Goal: Task Accomplishment & Management: Manage account settings

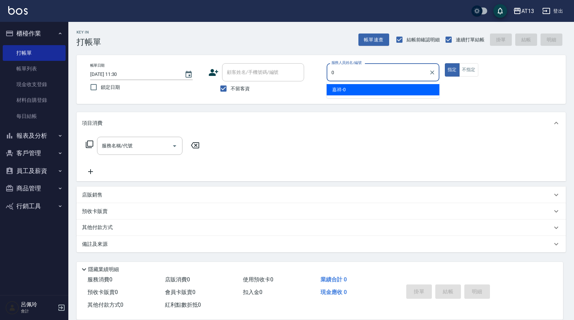
click at [335, 93] on span "嘉祥 -0" at bounding box center [339, 89] width 14 height 7
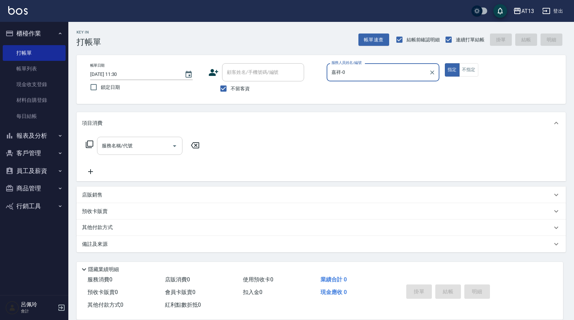
type input "嘉祥-0"
click at [128, 148] on div "服務名稱/代號 服務名稱/代號" at bounding box center [139, 146] width 85 height 18
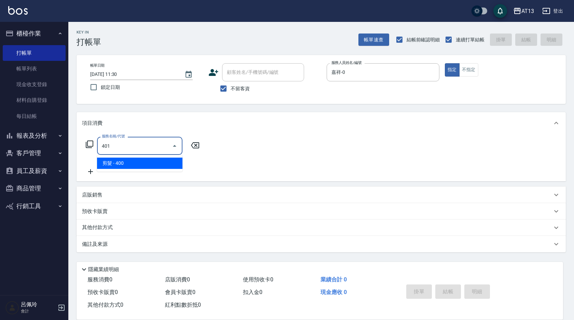
type input "剪髮(401)"
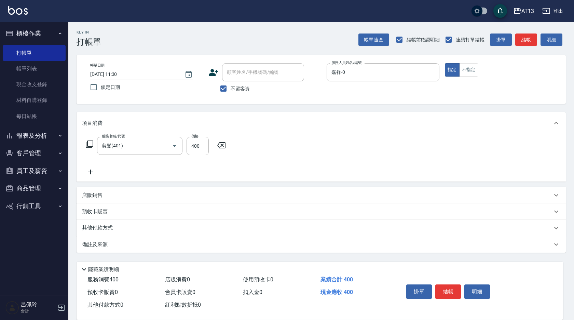
drag, startPoint x: 343, startPoint y: 152, endPoint x: 347, endPoint y: 156, distance: 5.6
click at [344, 152] on div "服務名稱/代號 剪髮(401) 服務名稱/代號 價格 400 價格" at bounding box center [321, 157] width 489 height 47
click at [446, 286] on button "結帳" at bounding box center [448, 291] width 26 height 14
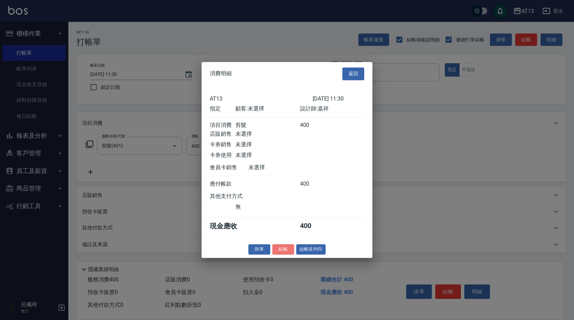
click at [285, 250] on button "結帳" at bounding box center [283, 249] width 22 height 11
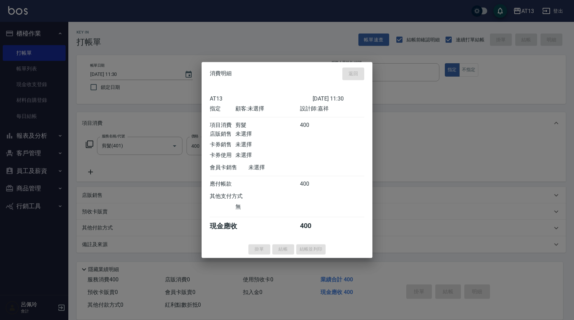
type input "[DATE] 14:58"
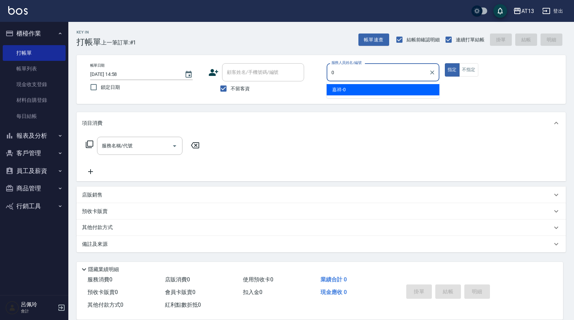
click at [351, 86] on div "嘉祥 -0" at bounding box center [383, 89] width 113 height 11
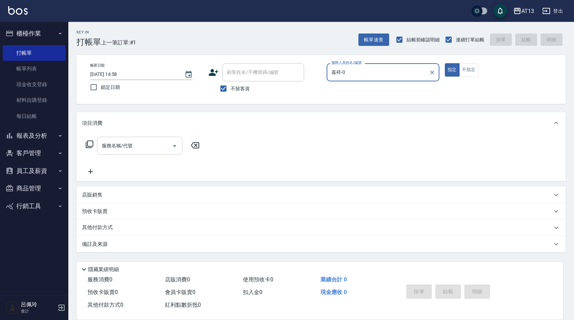
type input "嘉祥-0"
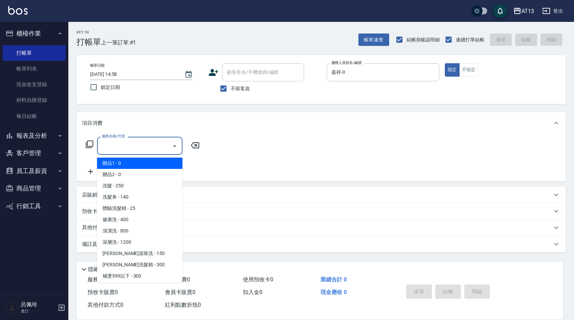
click at [128, 141] on div "服務名稱/代號 服務名稱/代號" at bounding box center [139, 146] width 85 height 18
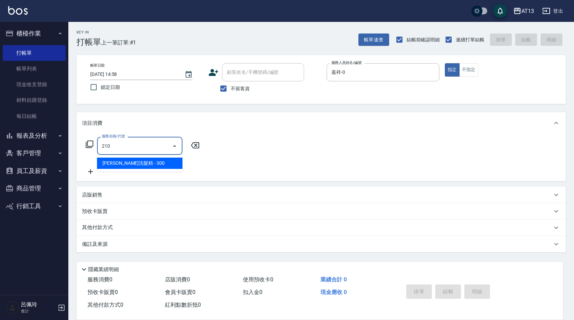
type input "[PERSON_NAME]洗髮精(210)"
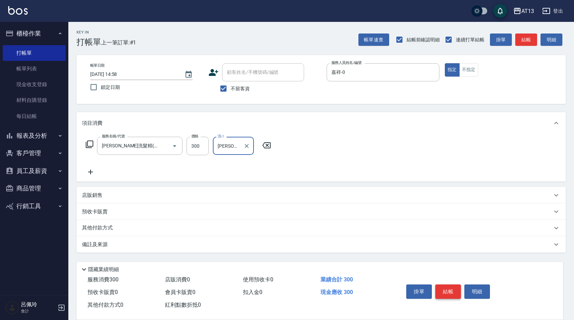
type input "[PERSON_NAME]-24"
click at [446, 289] on button "結帳" at bounding box center [448, 291] width 26 height 14
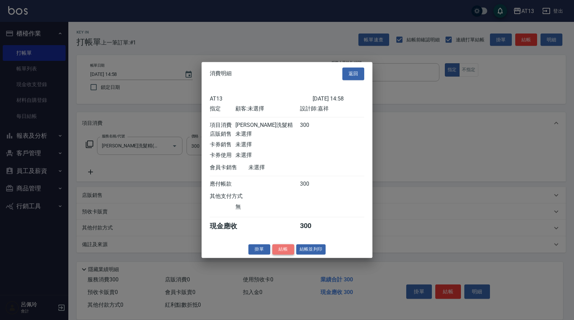
click at [274, 250] on button "結帳" at bounding box center [283, 249] width 22 height 11
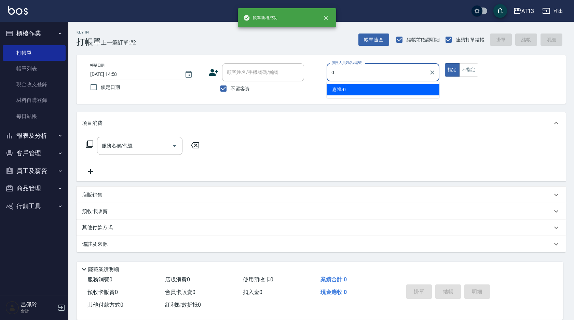
click at [347, 90] on div "嘉祥 -0" at bounding box center [383, 89] width 113 height 11
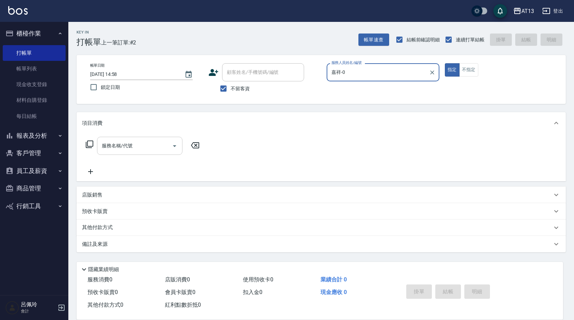
type input "嘉祥-0"
click at [134, 148] on input "服務名稱/代號" at bounding box center [134, 146] width 69 height 12
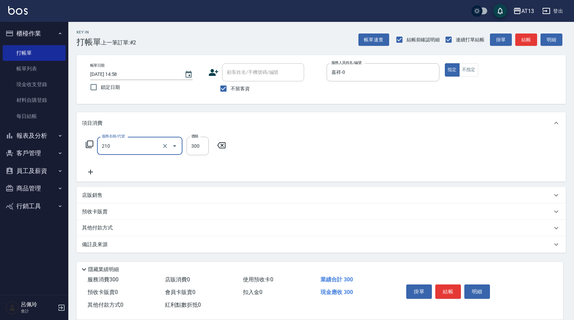
type input "[PERSON_NAME]洗髮精(210)"
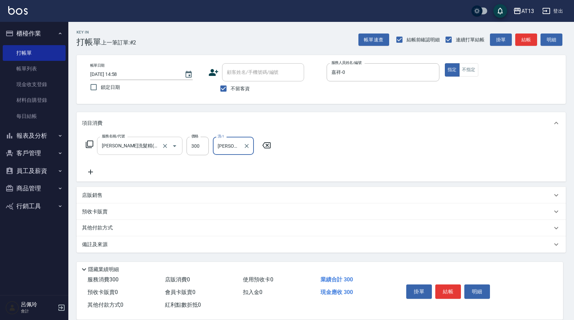
type input "[PERSON_NAME]-29"
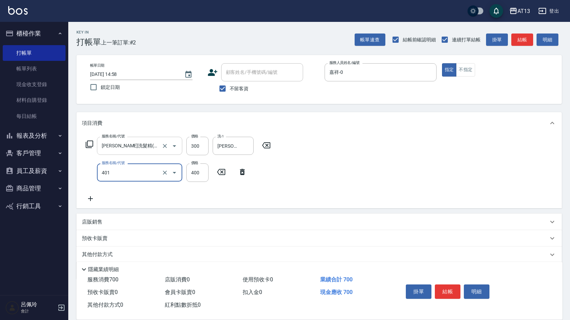
type input "剪髮(401)"
drag, startPoint x: 332, startPoint y: 171, endPoint x: 423, endPoint y: 252, distance: 121.9
click at [334, 171] on div "服務名稱/代號 [PERSON_NAME]洗髮精(210) 服務名稱/代號 價格 300 價格 洗-1 [PERSON_NAME]-29 洗-1 服務名稱/代…" at bounding box center [320, 171] width 486 height 74
click at [454, 294] on button "結帳" at bounding box center [448, 291] width 26 height 14
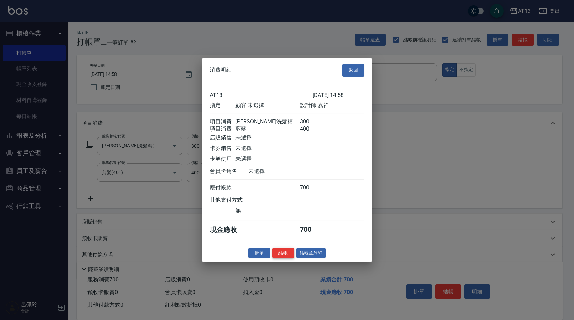
click at [289, 256] on button "結帳" at bounding box center [283, 252] width 22 height 11
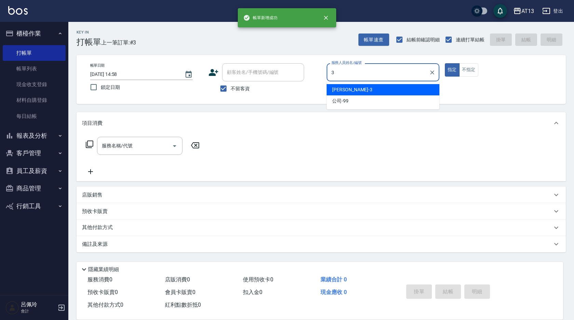
click at [352, 89] on div "[PERSON_NAME] -3" at bounding box center [383, 89] width 113 height 11
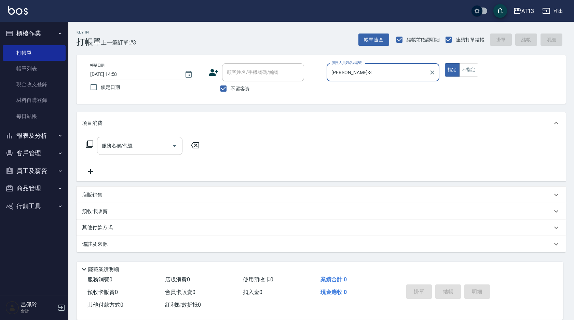
drag, startPoint x: 143, startPoint y: 139, endPoint x: 135, endPoint y: 142, distance: 8.4
click at [139, 139] on div "服務名稱/代號" at bounding box center [139, 146] width 85 height 18
type input "[PERSON_NAME]-3"
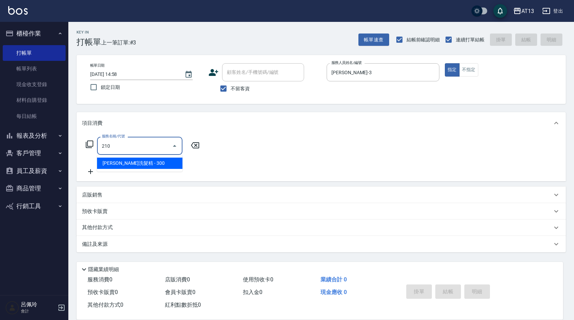
type input "[PERSON_NAME]洗髮精(210)"
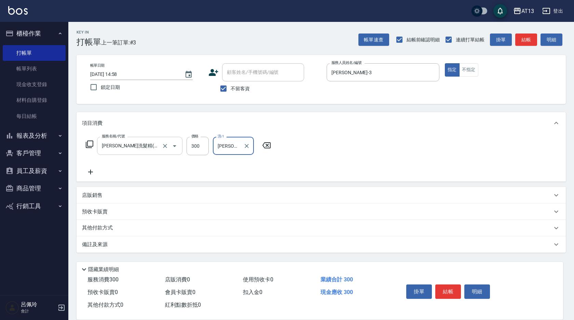
type input "[PERSON_NAME]-29"
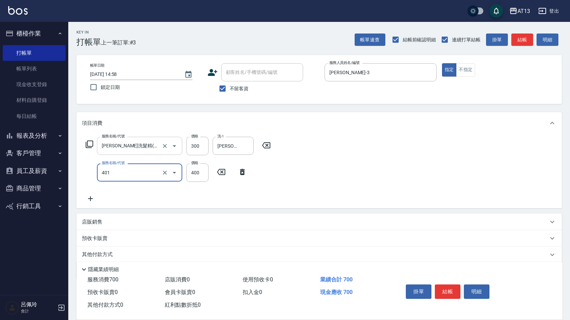
type input "剪髮(401)"
click at [393, 177] on div "服務名稱/代號 [PERSON_NAME]洗髮精(210) 服務名稱/代號 價格 300 價格 洗-1 [PERSON_NAME]-29 洗-1 服務名稱/代…" at bounding box center [320, 171] width 486 height 74
click at [442, 284] on button "結帳" at bounding box center [448, 291] width 26 height 14
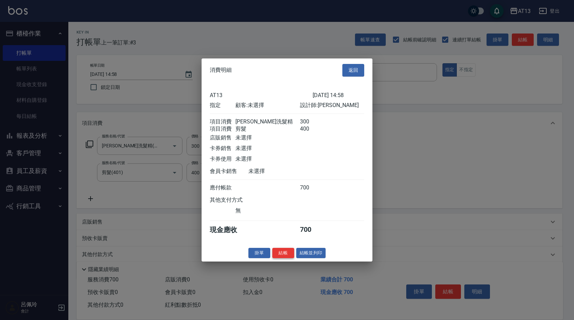
click at [288, 258] on button "結帳" at bounding box center [283, 252] width 22 height 11
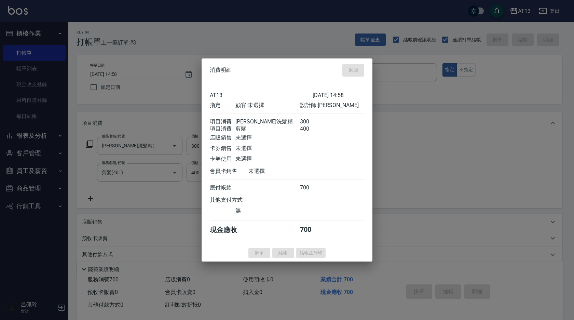
type input "[DATE] 14:59"
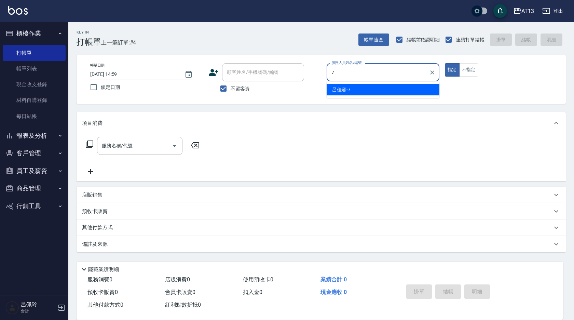
click at [425, 87] on div "[PERSON_NAME]-7" at bounding box center [383, 89] width 113 height 11
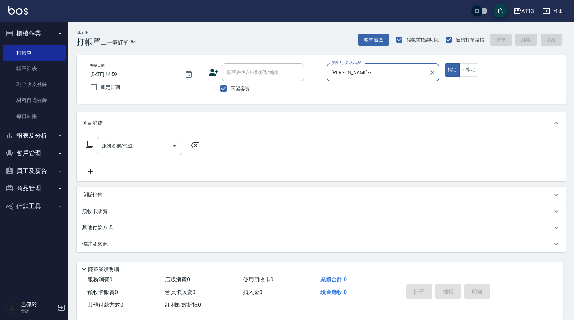
type input "[PERSON_NAME]-7"
click at [154, 147] on input "服務名稱/代號" at bounding box center [134, 146] width 69 height 12
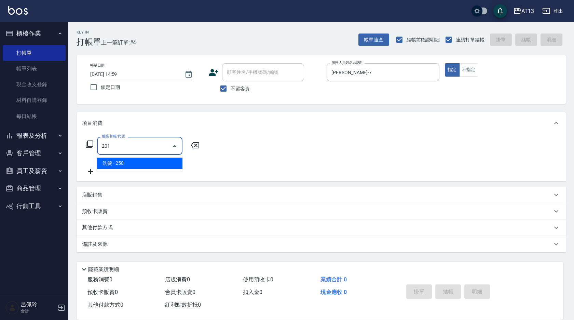
type input "洗髮(201)"
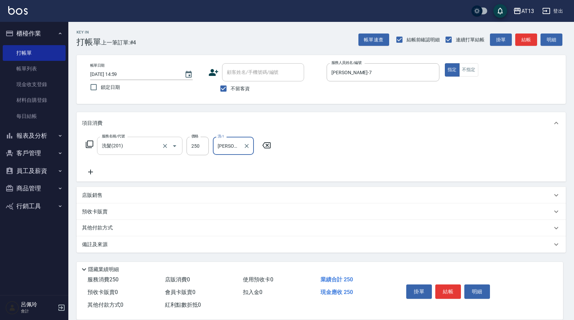
type input "[PERSON_NAME]-29"
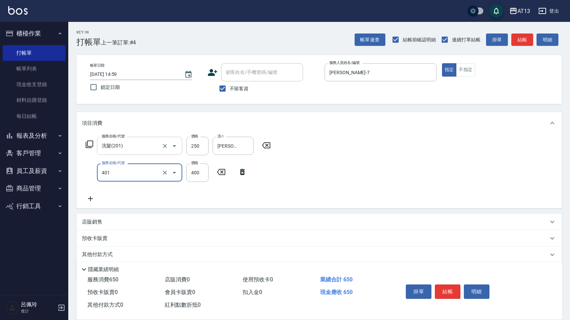
type input "剪髮(401)"
type input "300"
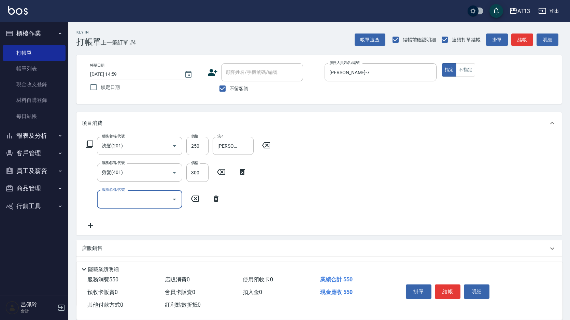
click at [358, 202] on div "服務名稱/代號 洗髮(201) 服務名稱/代號 價格 250 價格 洗-1 妤宸-29 洗-1 服務名稱/代號 剪髮(401) 服務名稱/代號 價格 300 …" at bounding box center [320, 184] width 486 height 100
click at [453, 289] on button "結帳" at bounding box center [448, 291] width 26 height 14
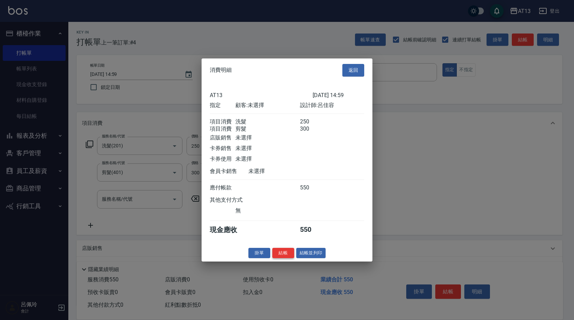
click at [283, 258] on button "結帳" at bounding box center [283, 252] width 22 height 11
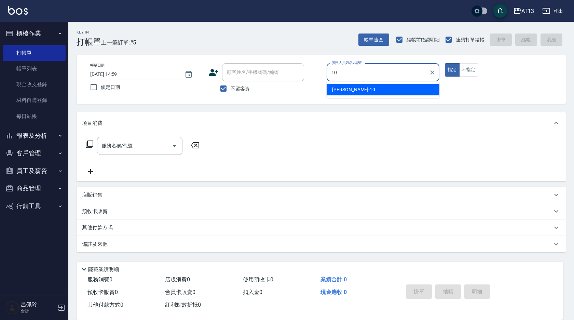
click at [386, 89] on div "[PERSON_NAME] -10" at bounding box center [383, 89] width 113 height 11
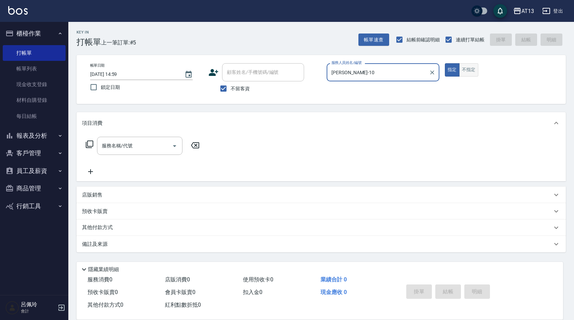
type input "[PERSON_NAME]-10"
click at [470, 68] on button "不指定" at bounding box center [468, 69] width 19 height 13
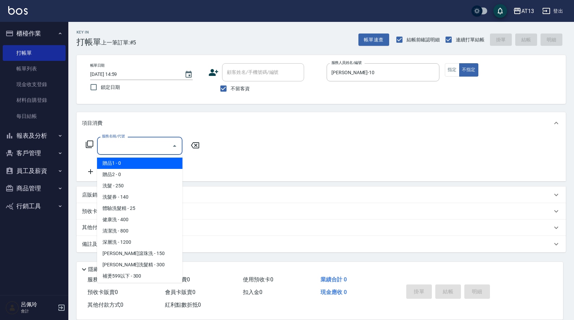
click at [146, 141] on input "服務名稱/代號" at bounding box center [134, 146] width 69 height 12
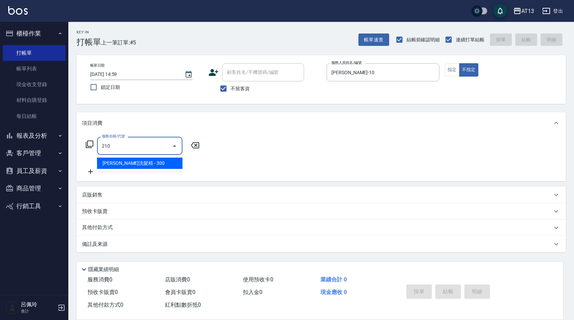
type input "[PERSON_NAME]洗髮精(210)"
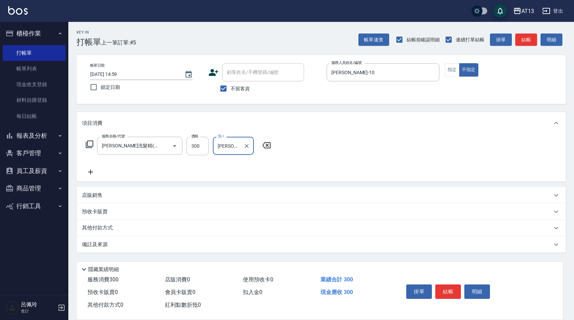
type input "[PERSON_NAME]-24"
click at [348, 141] on div "服務名稱/代號 [PERSON_NAME]洗髮精(210) 服務名稱/代號 價格 300 價格 洗-1 [PERSON_NAME]-24 洗-1" at bounding box center [321, 157] width 489 height 47
click at [449, 288] on button "結帳" at bounding box center [448, 291] width 26 height 14
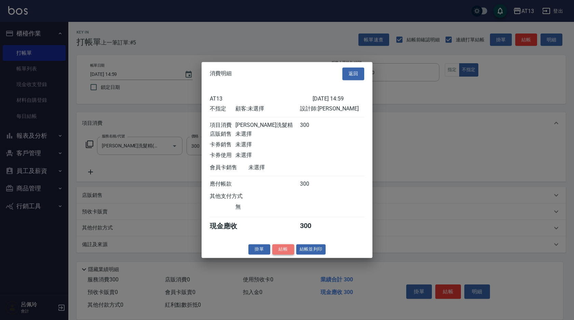
click at [282, 252] on button "結帳" at bounding box center [283, 249] width 22 height 11
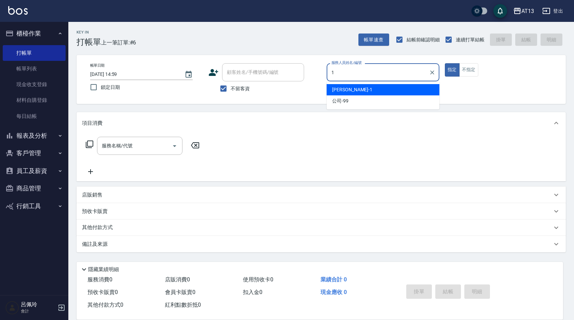
click at [336, 90] on span "[PERSON_NAME] -1" at bounding box center [352, 89] width 40 height 7
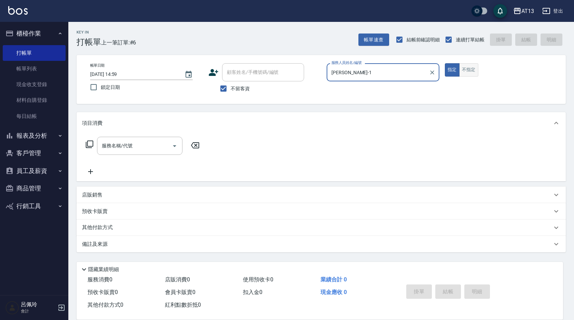
type input "[PERSON_NAME]-1"
click at [476, 71] on button "不指定" at bounding box center [468, 69] width 19 height 13
click at [144, 146] on input "服務名稱/代號" at bounding box center [134, 146] width 69 height 12
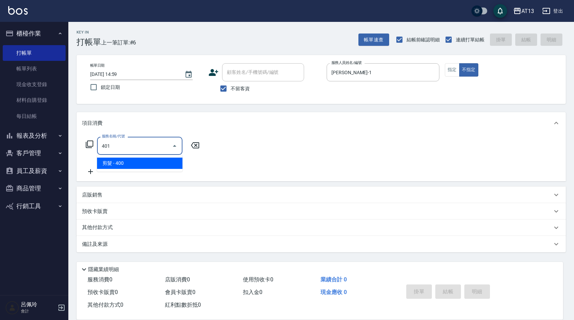
type input "剪髮(401)"
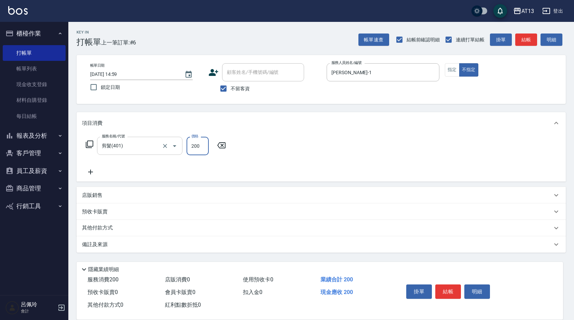
type input "200"
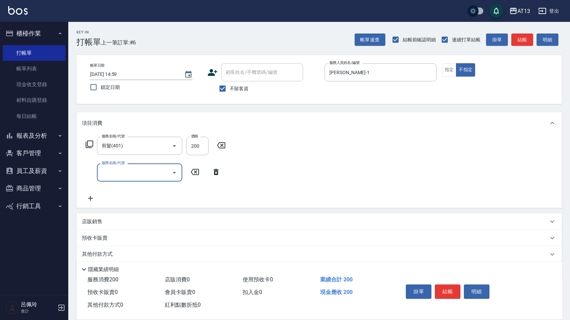
drag, startPoint x: 389, startPoint y: 178, endPoint x: 419, endPoint y: 245, distance: 73.2
click at [390, 185] on div "服務名稱/代號 剪髮(401) 服務名稱/代號 價格 200 價格 服務名稱/代號 服務名稱/代號" at bounding box center [320, 171] width 486 height 74
click at [441, 284] on button "結帳" at bounding box center [448, 291] width 26 height 14
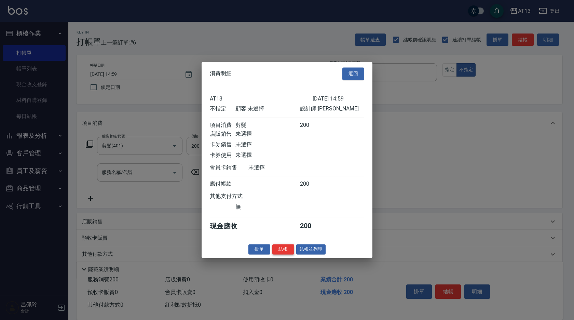
click at [281, 252] on button "結帳" at bounding box center [283, 249] width 22 height 11
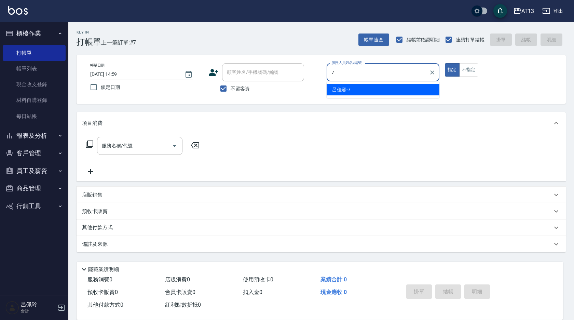
click at [345, 88] on span "[PERSON_NAME]-7" at bounding box center [341, 89] width 18 height 7
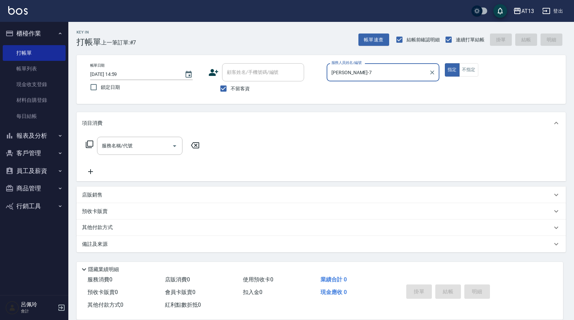
type input "[PERSON_NAME]-7"
click at [136, 163] on div "服務名稱/代號 服務名稱/代號" at bounding box center [143, 156] width 122 height 39
click at [162, 146] on input "服務名稱/代號" at bounding box center [134, 146] width 69 height 12
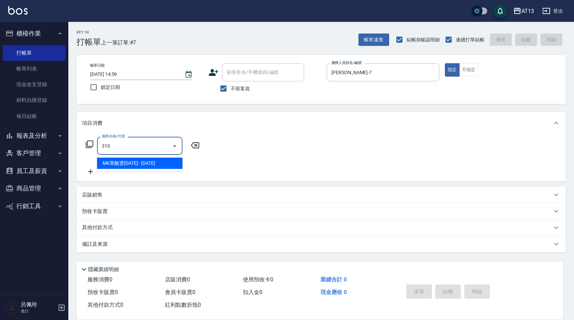
type input "MK果酸燙2000(310)"
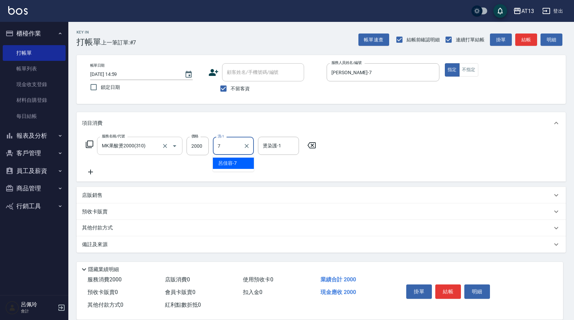
type input "[PERSON_NAME]-7"
click at [430, 178] on div "服務名稱/代號 MK果酸燙2000(310) 服務名稱/代號 價格 2000 價格 洗-1 [PERSON_NAME]-7 洗-1 燙染護-1 [PERSON…" at bounding box center [321, 157] width 489 height 47
drag, startPoint x: 452, startPoint y: 283, endPoint x: 450, endPoint y: 287, distance: 3.5
click at [452, 284] on button "結帳" at bounding box center [448, 291] width 26 height 14
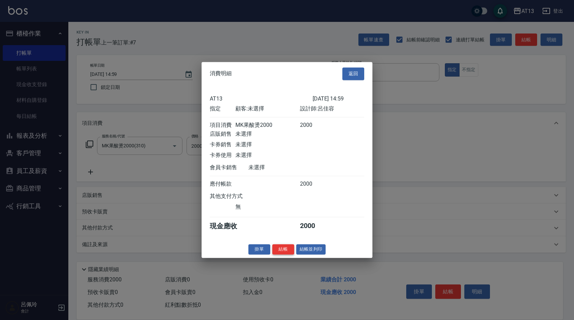
click at [286, 251] on button "結帳" at bounding box center [283, 249] width 22 height 11
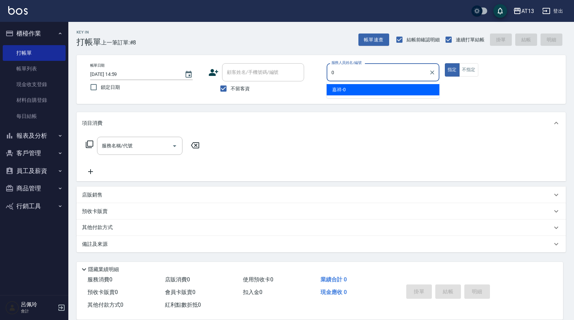
click at [361, 89] on div "嘉祥 -0" at bounding box center [383, 89] width 113 height 11
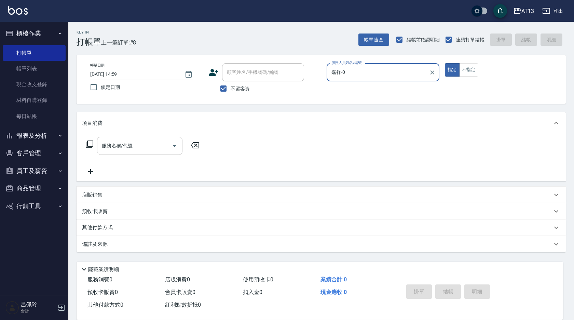
type input "嘉祥-0"
click at [153, 151] on input "服務名稱/代號" at bounding box center [134, 146] width 69 height 12
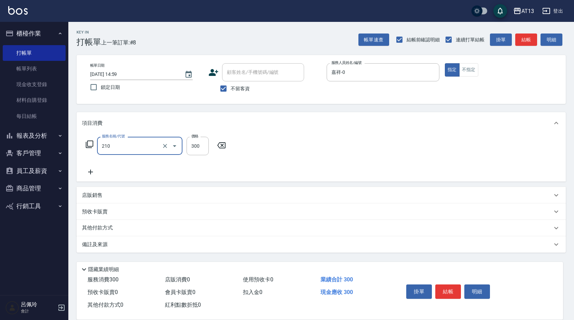
type input "[PERSON_NAME]洗髮精(210)"
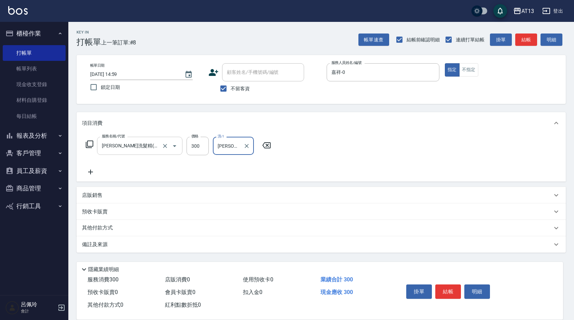
type input "[PERSON_NAME]-11"
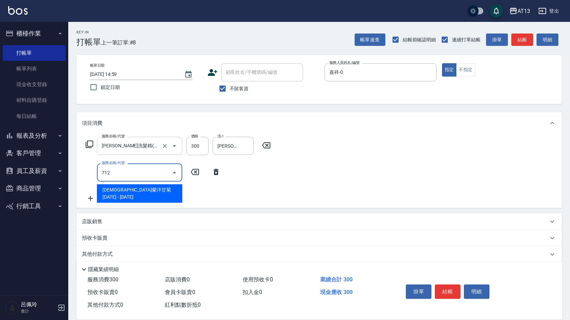
type input "伊蘭洋甘菊1000(712)"
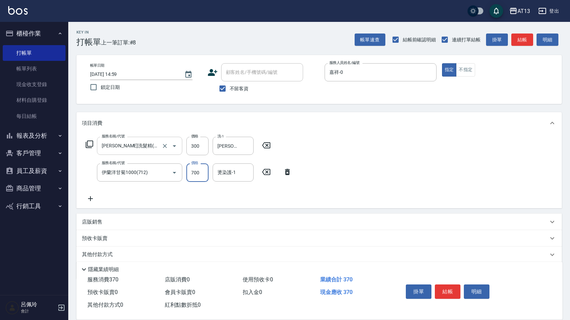
type input "700"
type input "[PERSON_NAME]-11"
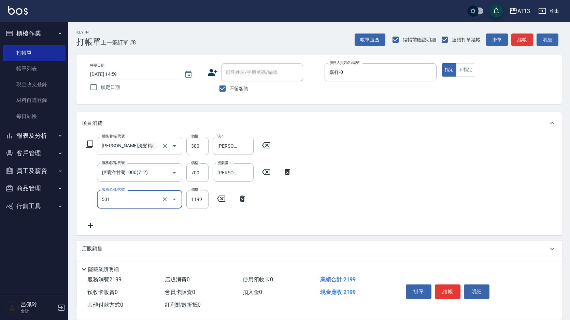
type input "染髮(501)"
type input "1200"
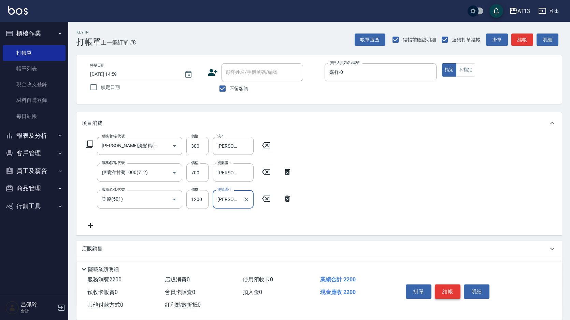
type input "[PERSON_NAME]-11"
click at [441, 286] on button "結帳" at bounding box center [448, 291] width 26 height 14
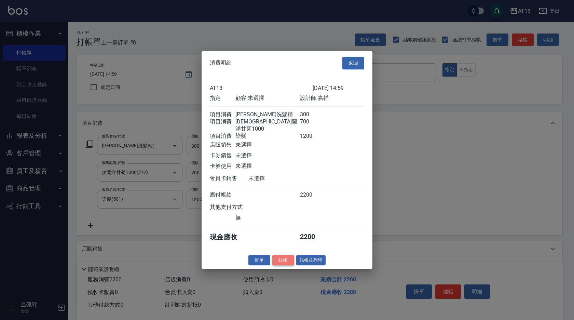
click at [277, 264] on button "結帳" at bounding box center [283, 259] width 22 height 11
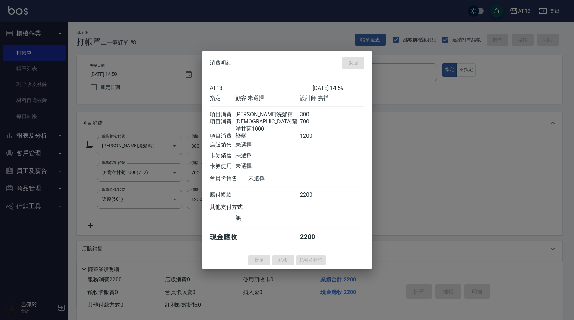
type input "[DATE] 15:00"
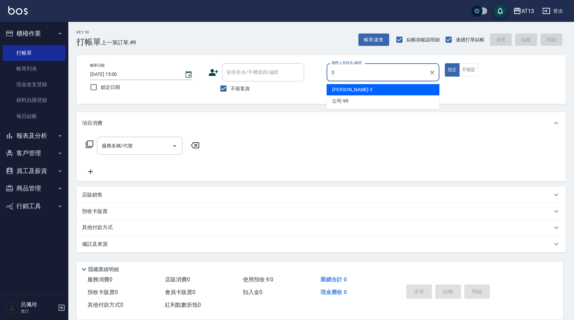
click at [385, 90] on div "[PERSON_NAME] -3" at bounding box center [383, 89] width 113 height 11
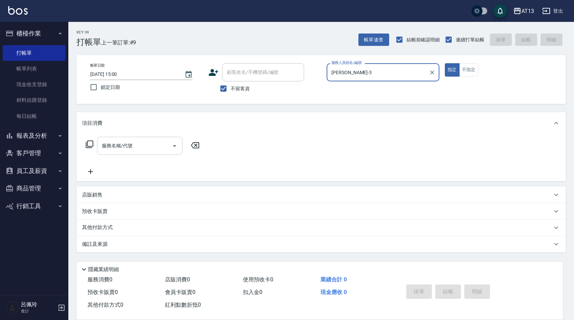
type input "[PERSON_NAME]-3"
click at [150, 141] on input "服務名稱/代號" at bounding box center [134, 146] width 69 height 12
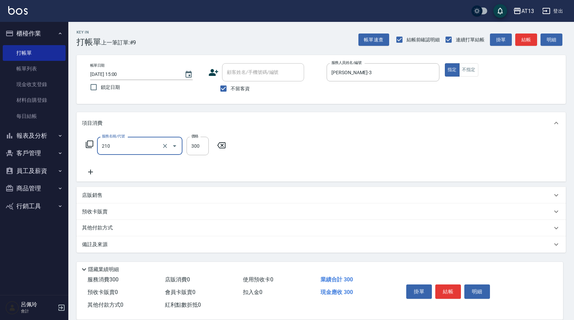
type input "[PERSON_NAME]洗髮精(210)"
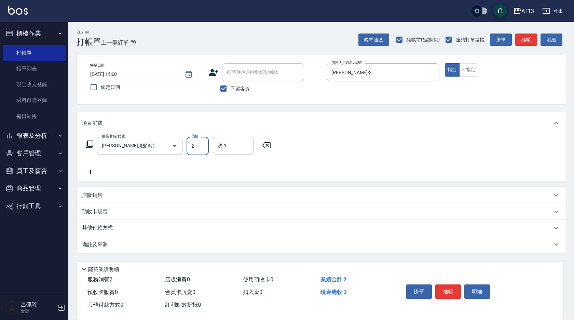
click at [198, 142] on input "2" at bounding box center [197, 146] width 22 height 18
type input "300"
type input "[PERSON_NAME]-29"
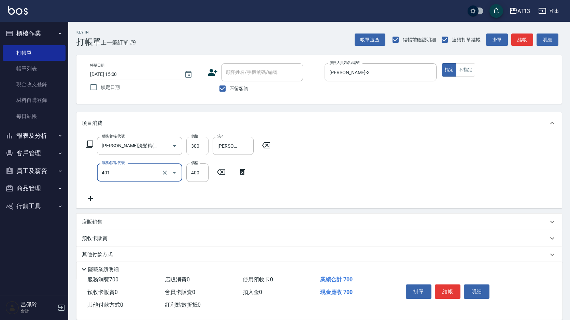
type input "剪髮(401)"
type input "350"
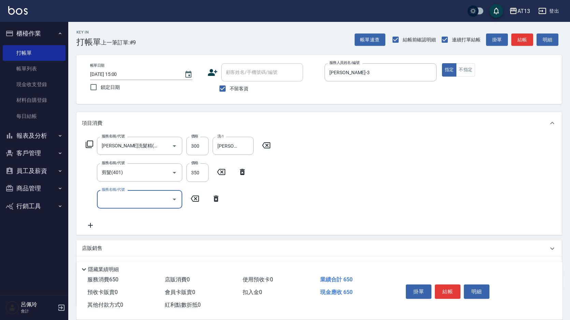
click at [420, 183] on div "服務名稱/代號 [PERSON_NAME]洗髮精(210) 服務名稱/代號 價格 300 價格 洗-1 [PERSON_NAME]-29 洗-1 服務名稱/代…" at bounding box center [320, 184] width 486 height 100
click at [456, 288] on button "結帳" at bounding box center [448, 291] width 26 height 14
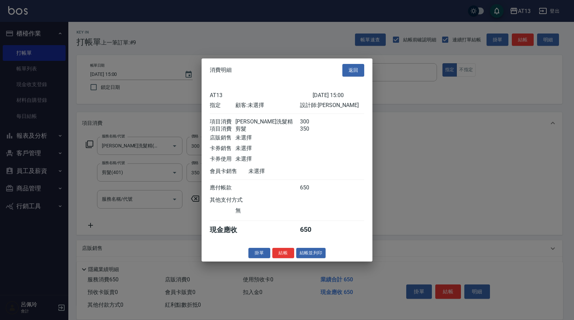
click at [287, 252] on div "消費明細 返回 AT13 [DATE] 15:00 指定 顧客: 未選擇 設計師: 敏玹 項目消費 歐娜洗髮精 300 項目消費 剪髮 350 店販銷售 未選…" at bounding box center [287, 159] width 171 height 203
click at [286, 255] on button "結帳" at bounding box center [283, 252] width 22 height 11
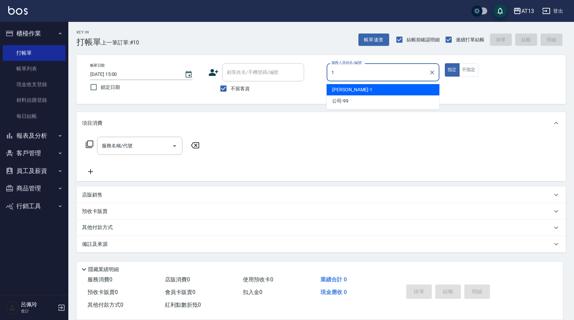
click at [365, 89] on div "[PERSON_NAME] -1" at bounding box center [383, 89] width 113 height 11
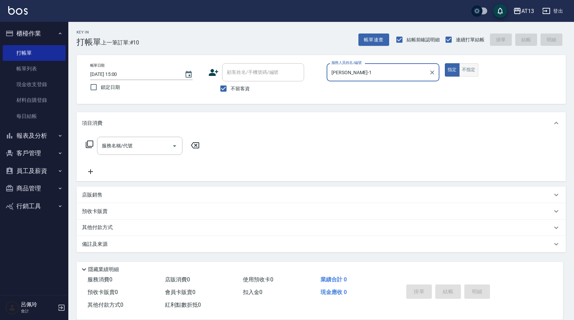
type input "[PERSON_NAME]-1"
click at [465, 72] on button "不指定" at bounding box center [468, 69] width 19 height 13
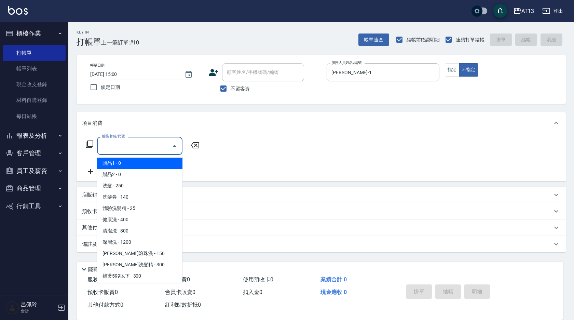
click at [153, 141] on input "服務名稱/代號" at bounding box center [134, 146] width 69 height 12
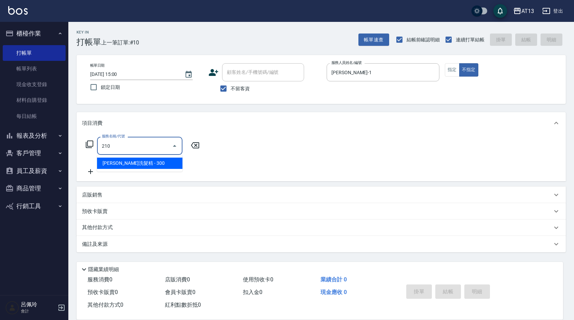
type input "[PERSON_NAME]洗髮精(210)"
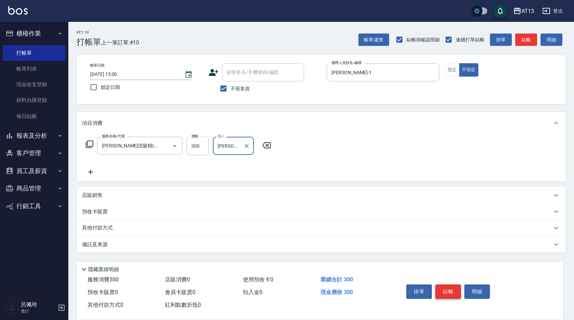
type input "[PERSON_NAME]-24"
click at [449, 284] on button "結帳" at bounding box center [448, 291] width 26 height 14
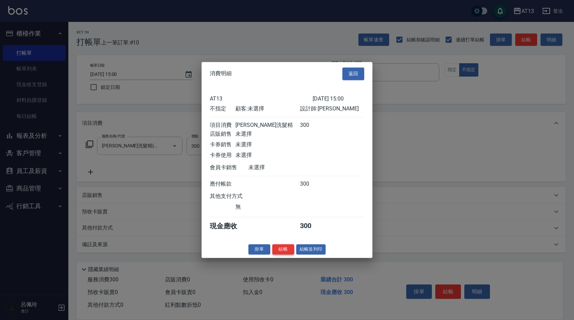
click at [289, 254] on button "結帳" at bounding box center [283, 249] width 22 height 11
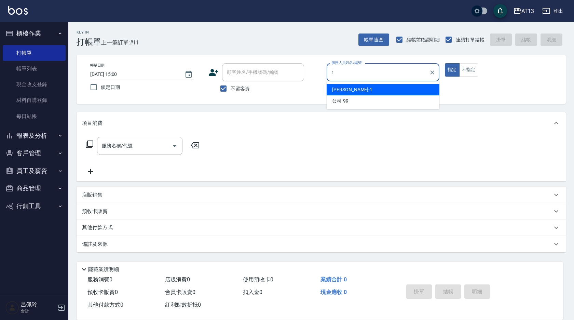
click at [351, 91] on div "[PERSON_NAME] -1" at bounding box center [383, 89] width 113 height 11
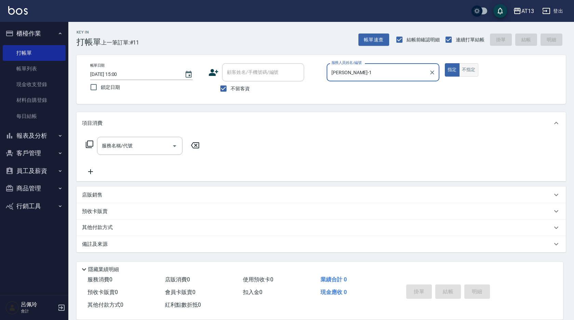
type input "[PERSON_NAME]-1"
click at [468, 64] on button "不指定" at bounding box center [468, 69] width 19 height 13
click at [139, 149] on input "服務名稱/代號" at bounding box center [134, 146] width 69 height 12
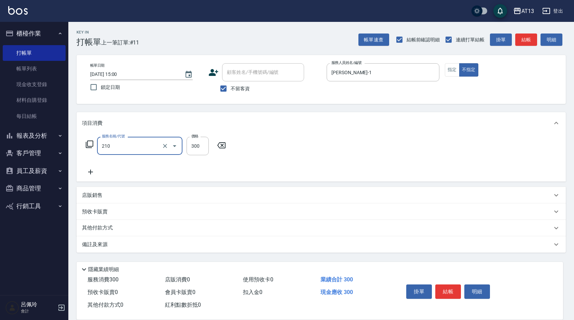
type input "[PERSON_NAME]洗髮精(210)"
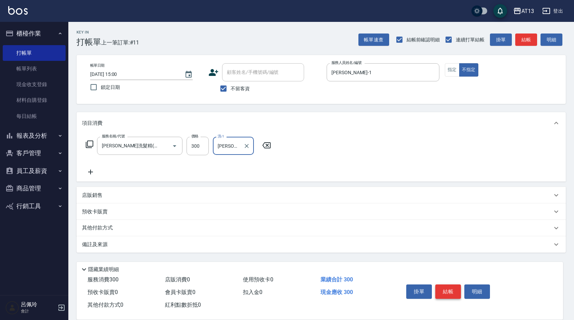
type input "[PERSON_NAME]-29"
click at [448, 290] on button "結帳" at bounding box center [448, 291] width 26 height 14
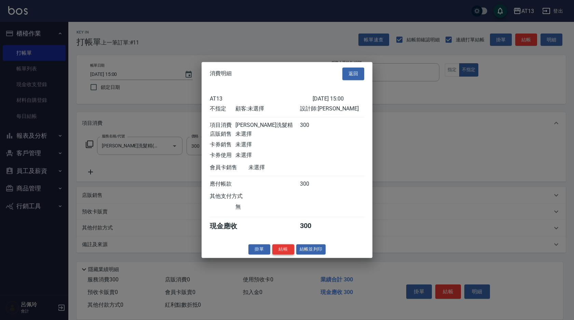
click at [282, 252] on button "結帳" at bounding box center [283, 249] width 22 height 11
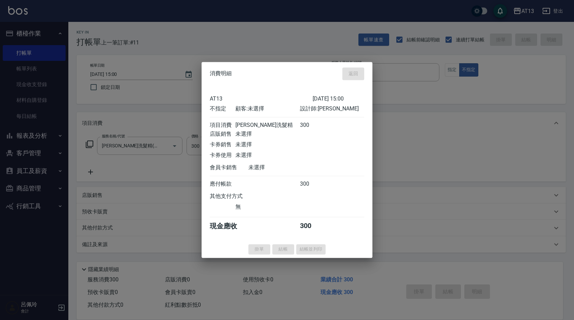
type input "[DATE] 15:02"
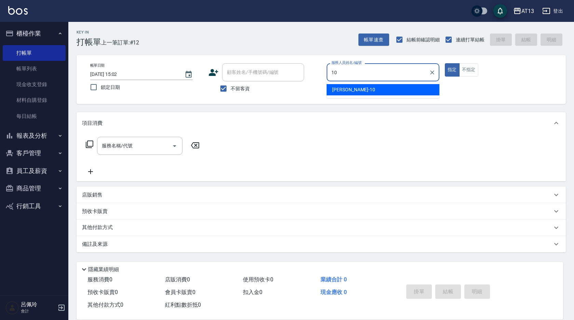
drag, startPoint x: 384, startPoint y: 86, endPoint x: 387, endPoint y: 90, distance: 5.3
click at [384, 86] on div "[PERSON_NAME] -10" at bounding box center [383, 89] width 113 height 11
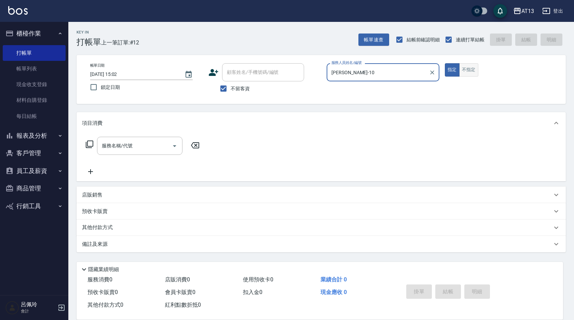
type input "[PERSON_NAME]-10"
click at [471, 68] on button "不指定" at bounding box center [468, 69] width 19 height 13
click at [161, 144] on input "服務名稱/代號" at bounding box center [134, 146] width 69 height 12
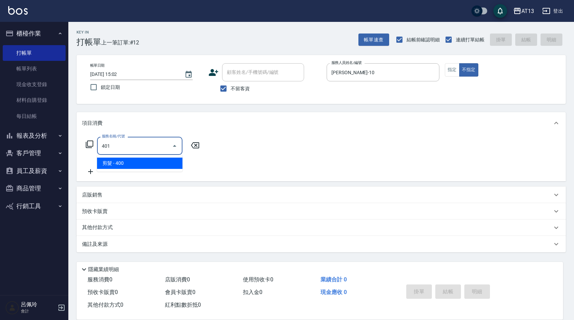
type input "剪髮(401)"
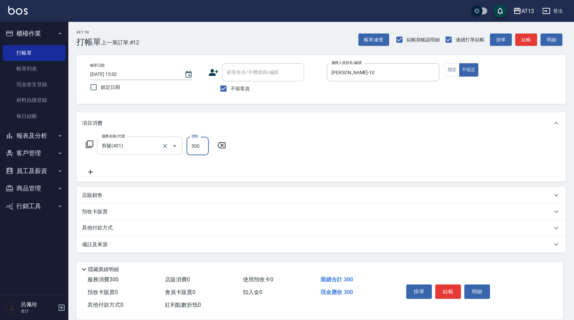
type input "300"
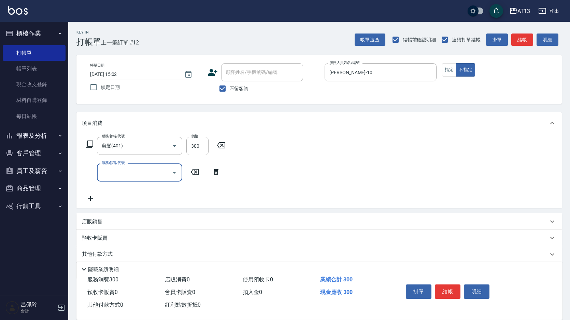
click at [287, 167] on div "服務名稱/代號 剪髮(401) 服務名稱/代號 價格 300 價格 服務名稱/代號 服務名稱/代號" at bounding box center [320, 171] width 486 height 74
click at [448, 289] on button "結帳" at bounding box center [448, 291] width 26 height 14
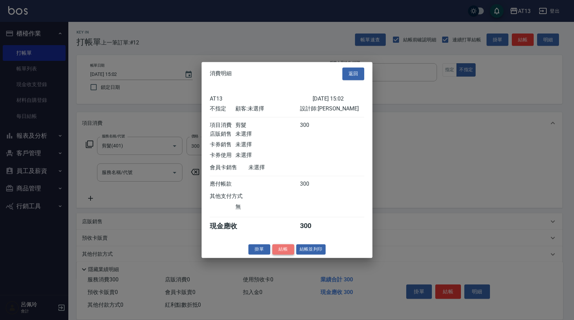
click at [285, 254] on button "結帳" at bounding box center [283, 249] width 22 height 11
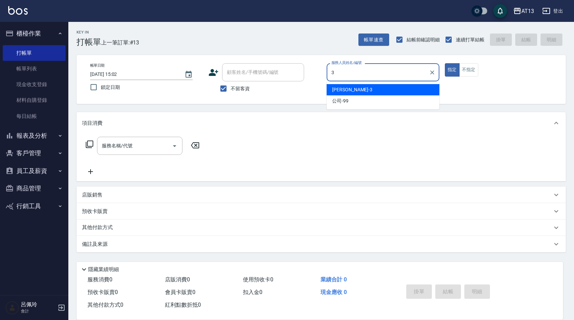
click at [338, 91] on span "[PERSON_NAME] -3" at bounding box center [352, 89] width 40 height 7
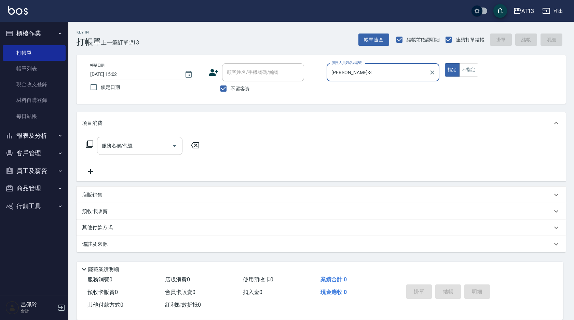
type input "[PERSON_NAME]-3"
click at [144, 148] on input "服務名稱/代號" at bounding box center [134, 146] width 69 height 12
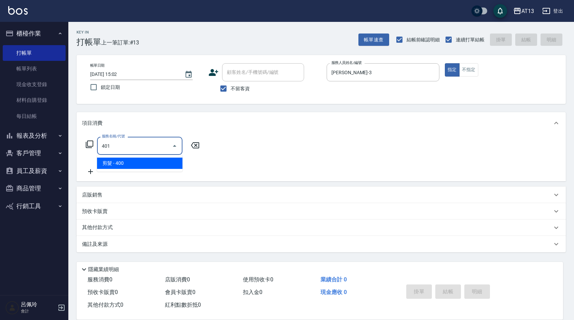
type input "剪髮(401)"
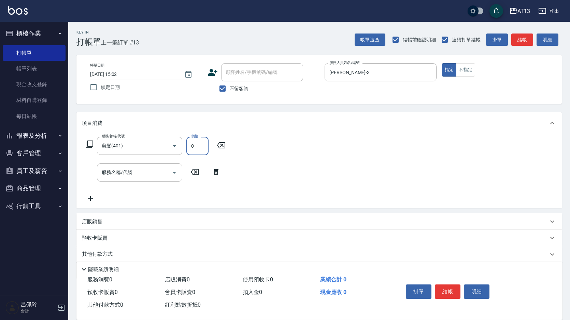
click at [199, 141] on input "0" at bounding box center [197, 146] width 22 height 18
type input "50"
click at [444, 284] on button "結帳" at bounding box center [448, 291] width 26 height 14
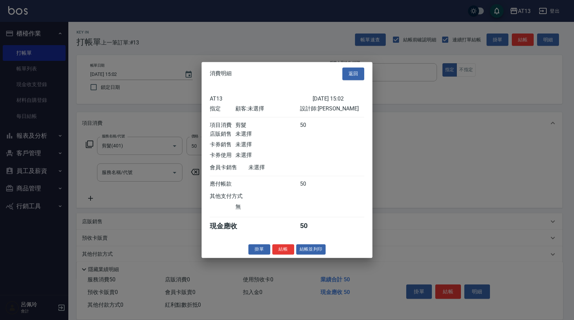
click at [277, 248] on div "消費明細 返回 AT13 [DATE] 15:02 指定 顧客: 未選擇 設計師: 敏玹 項目消費 剪髮 50 店販銷售 未選擇 卡券銷售 未選擇 卡券使用 …" at bounding box center [287, 160] width 171 height 196
click at [278, 251] on button "結帳" at bounding box center [283, 249] width 22 height 11
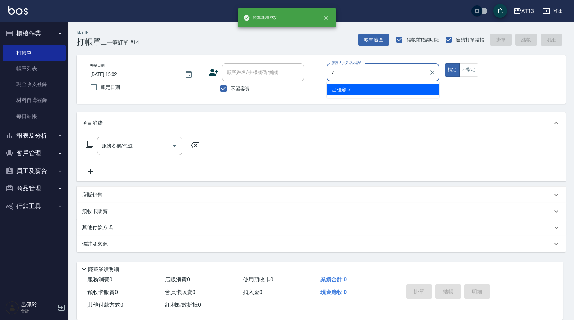
click at [358, 88] on div "[PERSON_NAME]-7" at bounding box center [383, 89] width 113 height 11
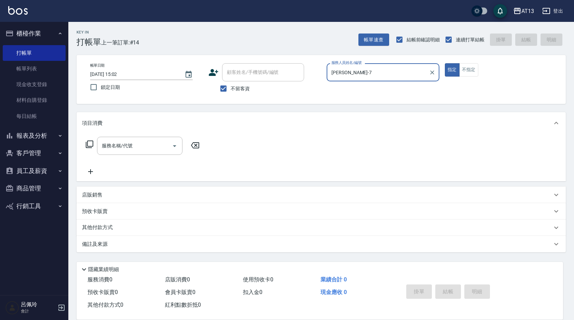
type input "[PERSON_NAME]-7"
click at [467, 78] on div "帳單日期 [DATE] 15:02 鎖定日期 顧客姓名/手機號碼/編號 顧客姓名/手機號碼/編號 不留客資 服務人員姓名/編號 [PERSON_NAME]-7…" at bounding box center [321, 79] width 473 height 32
click at [469, 77] on div "帳單日期 [DATE] 15:02 鎖定日期 顧客姓名/手機號碼/編號 顧客姓名/手機號碼/編號 不留客資 服務人員姓名/編號 [PERSON_NAME]-7…" at bounding box center [321, 79] width 473 height 32
drag, startPoint x: 473, startPoint y: 69, endPoint x: 472, endPoint y: 65, distance: 3.9
click at [473, 69] on button "不指定" at bounding box center [468, 69] width 19 height 13
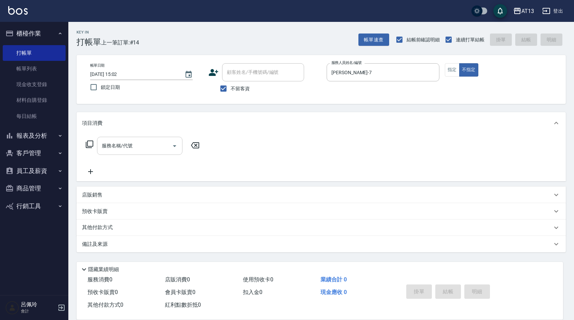
drag, startPoint x: 149, startPoint y: 149, endPoint x: 26, endPoint y: 98, distance: 133.5
click at [149, 149] on input "服務名稱/代號" at bounding box center [134, 146] width 69 height 12
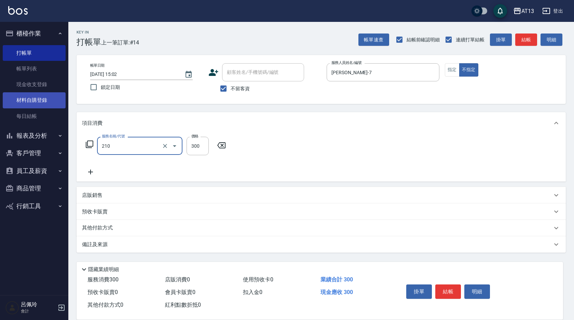
type input "[PERSON_NAME]洗髮精(210)"
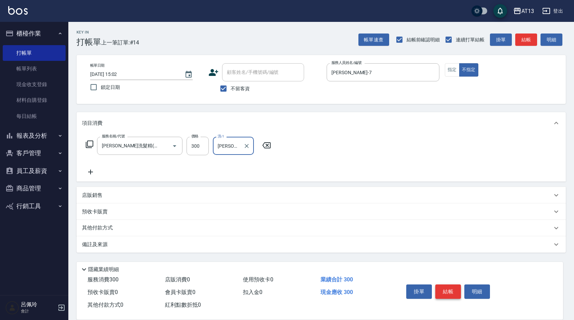
type input "[PERSON_NAME]-24"
click at [439, 287] on button "結帳" at bounding box center [448, 291] width 26 height 14
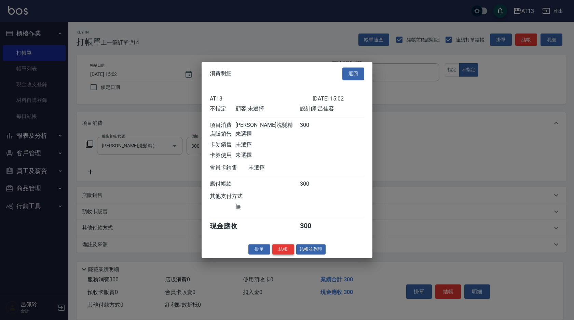
click at [275, 251] on button "結帳" at bounding box center [283, 249] width 22 height 11
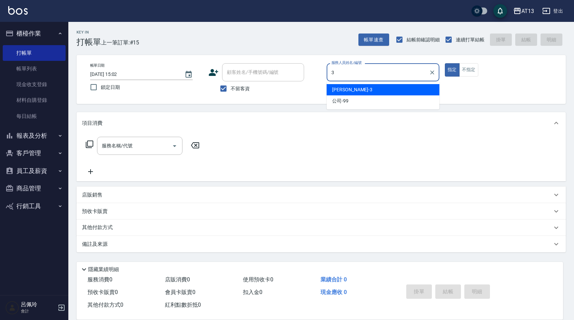
click at [360, 92] on div "[PERSON_NAME] -3" at bounding box center [383, 89] width 113 height 11
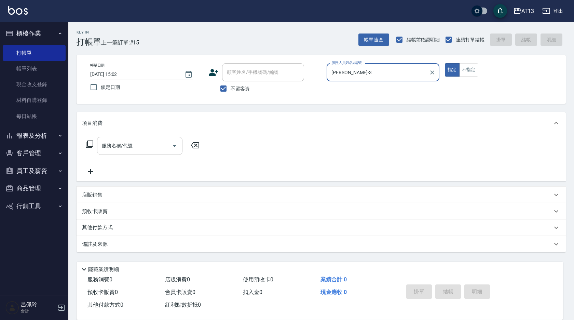
type input "[PERSON_NAME]-3"
click at [126, 147] on input "服務名稱/代號" at bounding box center [134, 146] width 69 height 12
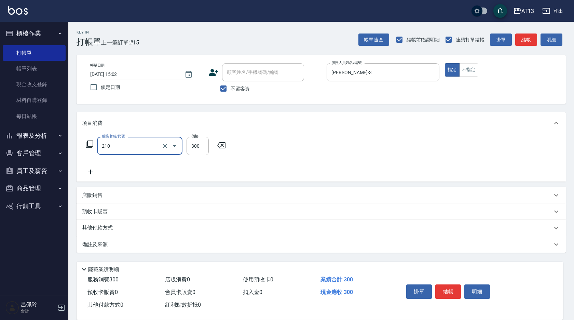
type input "[PERSON_NAME]洗髮精(210)"
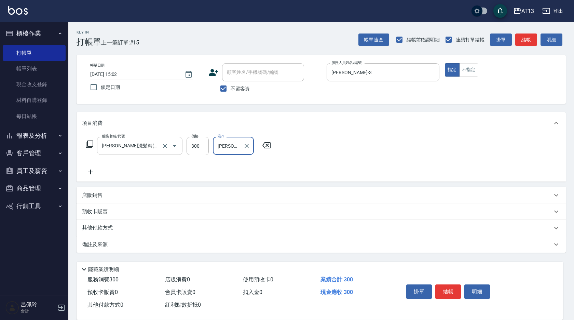
type input "[PERSON_NAME]-24"
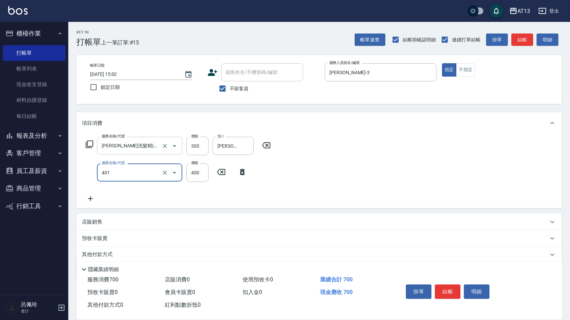
type input "剪髮(401)"
type input "350"
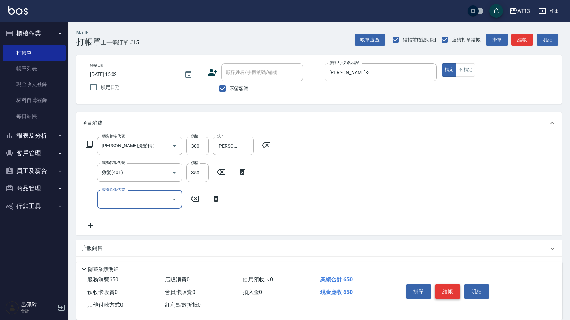
click at [457, 287] on button "結帳" at bounding box center [448, 291] width 26 height 14
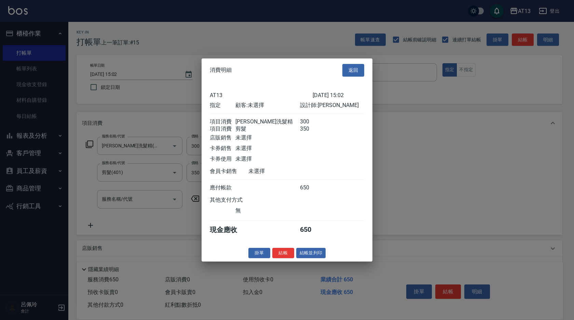
click at [286, 258] on button "結帳" at bounding box center [283, 252] width 22 height 11
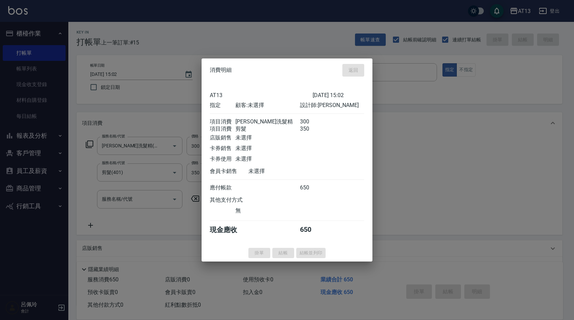
type input "[DATE] 15:03"
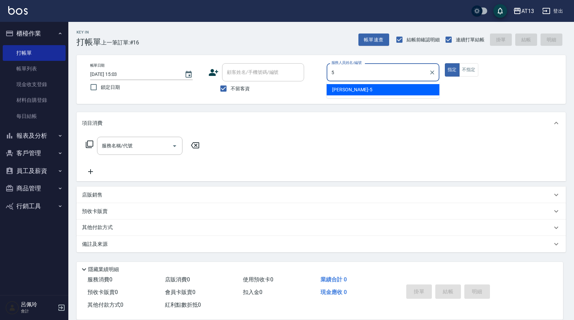
click at [371, 84] on ul "[PERSON_NAME] -5" at bounding box center [383, 89] width 113 height 17
click at [371, 89] on div "[PERSON_NAME] -5" at bounding box center [383, 89] width 113 height 11
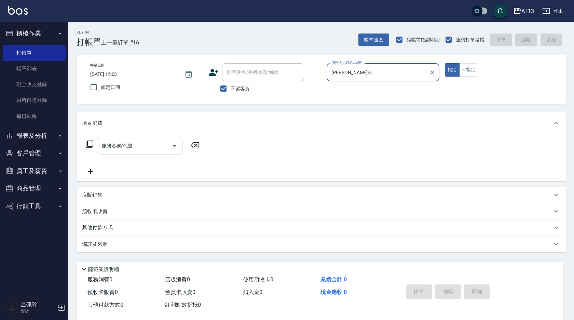
type input "[PERSON_NAME]-5"
drag, startPoint x: 144, startPoint y: 140, endPoint x: 140, endPoint y: 140, distance: 3.4
click at [143, 140] on input "服務名稱/代號" at bounding box center [134, 146] width 69 height 12
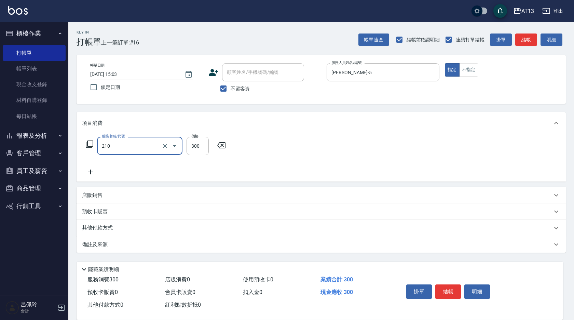
type input "[PERSON_NAME]洗髮精(210)"
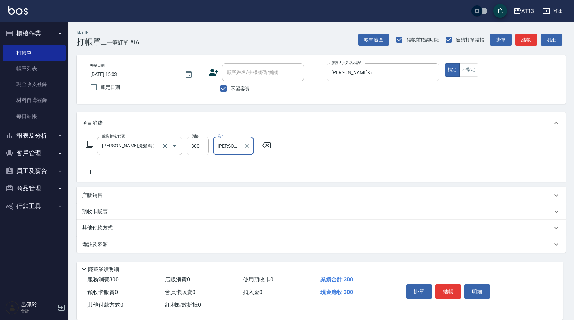
type input "[PERSON_NAME]-5"
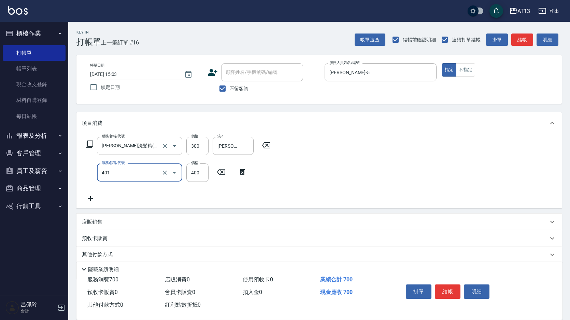
type input "剪髮(401)"
type input "200"
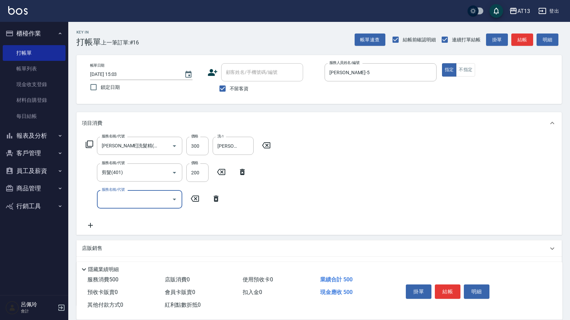
click at [417, 179] on div "服務名稱/代號 [PERSON_NAME]洗髮精(210) 服務名稱/代號 價格 300 價格 洗-1 [PERSON_NAME]-5 洗-1 服務名稱/代號…" at bounding box center [320, 184] width 486 height 100
click at [448, 288] on button "結帳" at bounding box center [448, 291] width 26 height 14
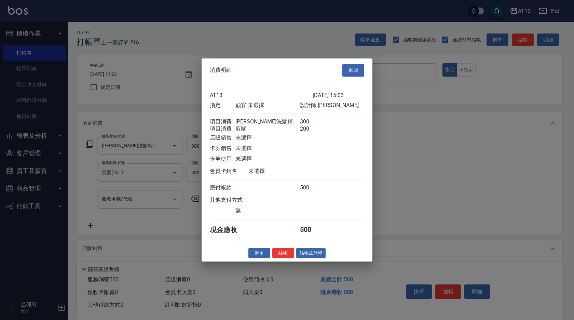
click at [293, 257] on button "結帳" at bounding box center [283, 252] width 22 height 11
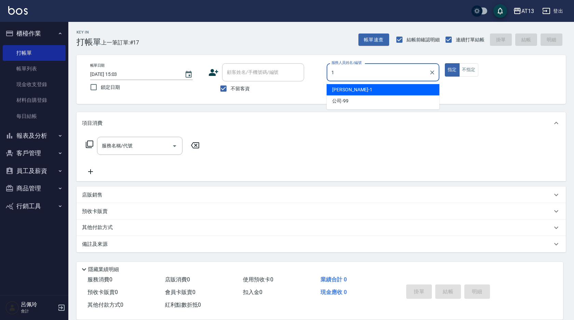
click at [389, 89] on div "[PERSON_NAME] -1" at bounding box center [383, 89] width 113 height 11
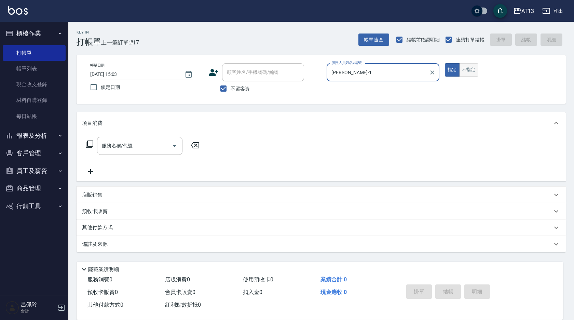
type input "[PERSON_NAME]-1"
click at [468, 70] on button "不指定" at bounding box center [468, 69] width 19 height 13
click at [142, 146] on input "服務名稱/代號" at bounding box center [134, 146] width 69 height 12
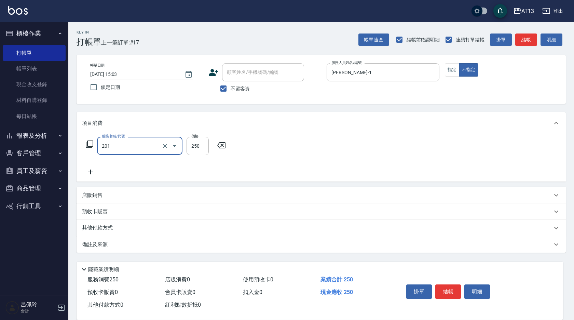
type input "洗髮(201)"
type input "[PERSON_NAME]-24"
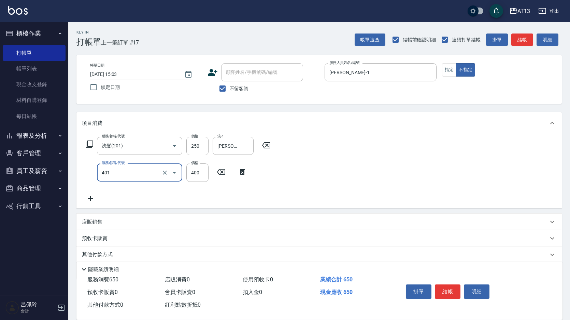
type input "剪髮(401)"
type input "200"
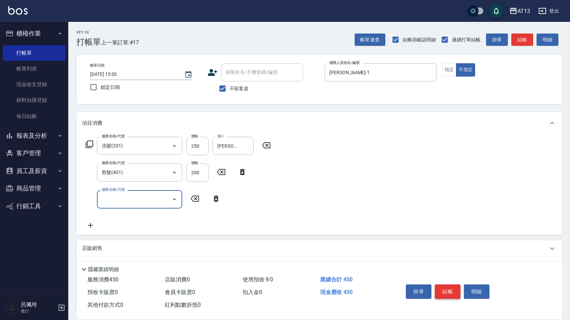
drag, startPoint x: 450, startPoint y: 287, endPoint x: 447, endPoint y: 283, distance: 4.6
click at [450, 287] on button "結帳" at bounding box center [448, 291] width 26 height 14
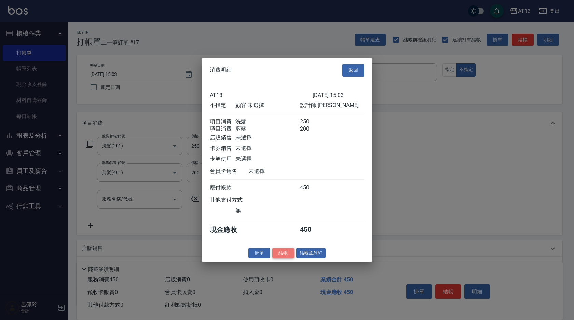
click at [284, 258] on button "結帳" at bounding box center [283, 252] width 22 height 11
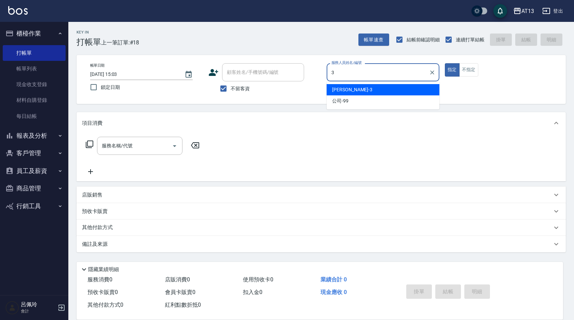
click at [412, 93] on div "[PERSON_NAME] -3" at bounding box center [383, 89] width 113 height 11
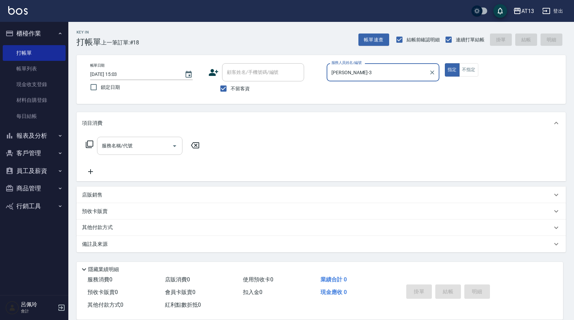
type input "[PERSON_NAME]-3"
click at [150, 146] on input "服務名稱/代號" at bounding box center [134, 146] width 69 height 12
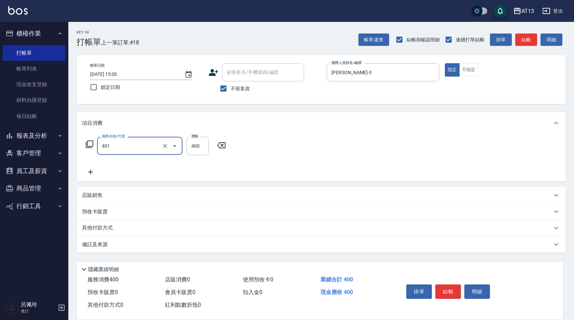
type input "剪髮(401)"
type input "200"
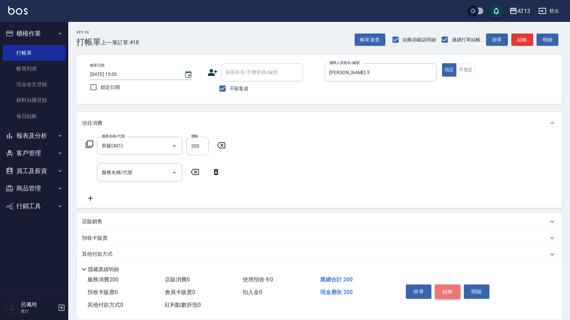
click at [446, 284] on button "結帳" at bounding box center [448, 291] width 26 height 14
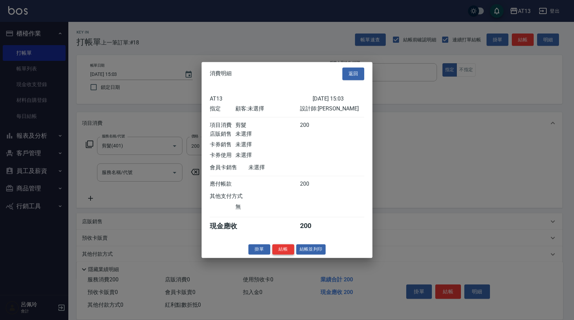
click at [283, 254] on button "結帳" at bounding box center [283, 249] width 22 height 11
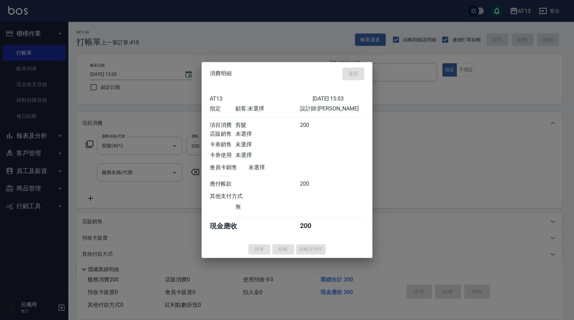
type input "[DATE] 15:04"
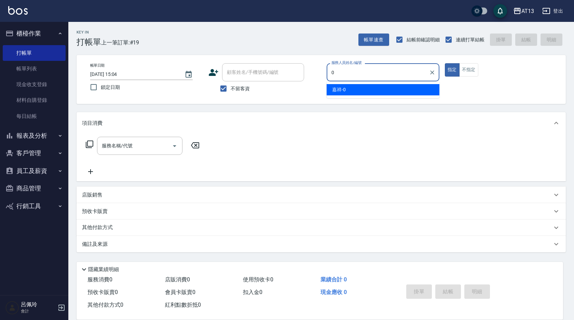
click at [344, 89] on span "嘉祥 -0" at bounding box center [339, 89] width 14 height 7
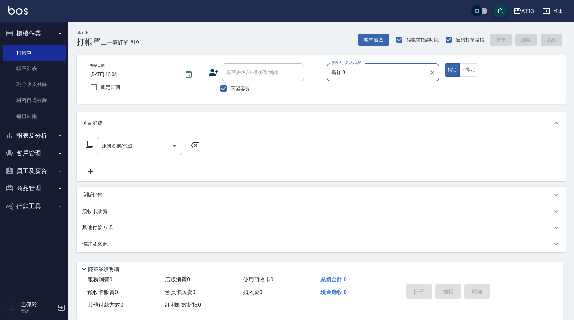
type input "嘉祥-0"
drag, startPoint x: 138, startPoint y: 147, endPoint x: 130, endPoint y: 147, distance: 7.9
click at [137, 147] on input "服務名稱/代號" at bounding box center [134, 146] width 69 height 12
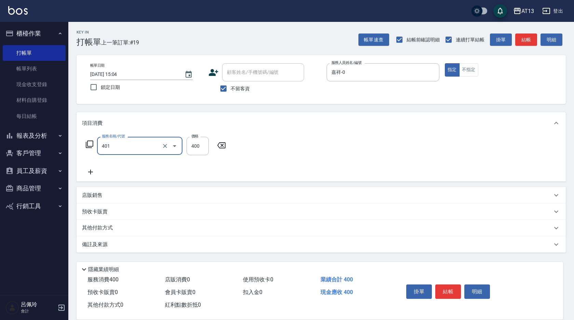
type input "剪髮(401)"
drag, startPoint x: 341, startPoint y: 156, endPoint x: 347, endPoint y: 165, distance: 10.8
click at [342, 156] on div "服務名稱/代號 剪髮(401) 服務名稱/代號 價格 400 價格" at bounding box center [321, 157] width 489 height 47
click at [446, 285] on button "結帳" at bounding box center [448, 291] width 26 height 14
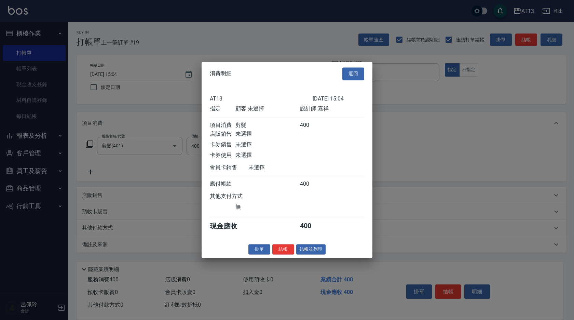
click at [287, 252] on button "結帳" at bounding box center [283, 249] width 22 height 11
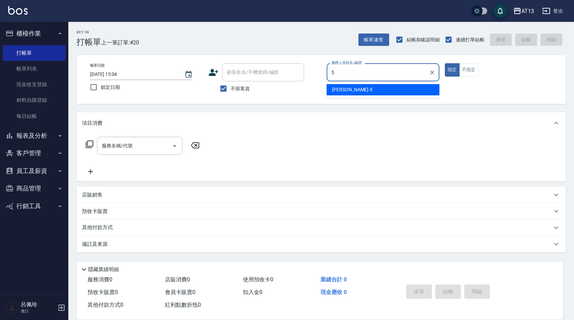
click at [354, 91] on div "[PERSON_NAME] -5" at bounding box center [383, 89] width 113 height 11
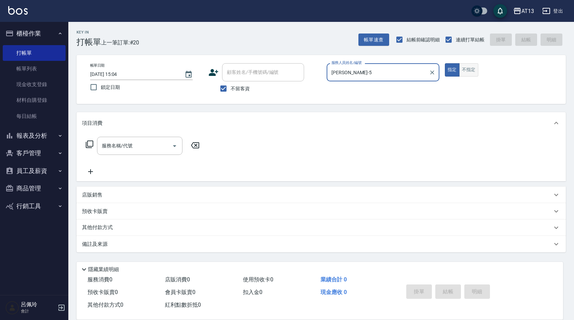
type input "[PERSON_NAME]-5"
click at [466, 70] on button "不指定" at bounding box center [468, 69] width 19 height 13
click at [157, 153] on div "服務名稱/代號" at bounding box center [139, 146] width 85 height 18
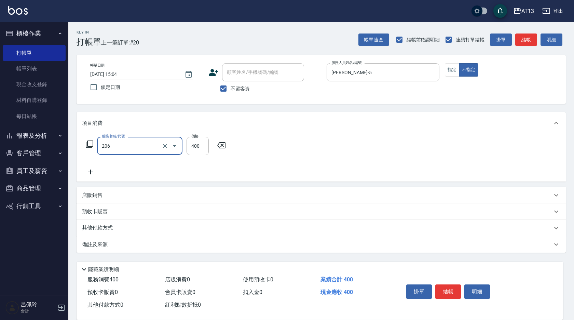
type input "健康洗(206)"
type input "[PERSON_NAME]-29"
click at [450, 292] on button "結帳" at bounding box center [448, 291] width 26 height 14
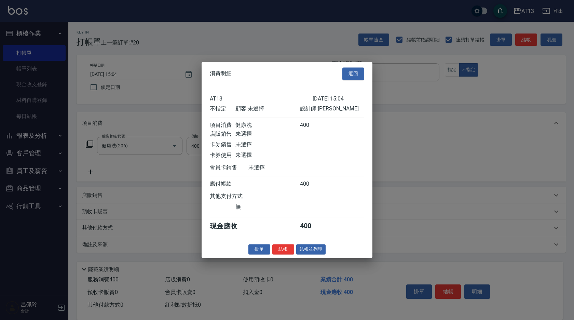
click at [288, 254] on button "結帳" at bounding box center [283, 249] width 22 height 11
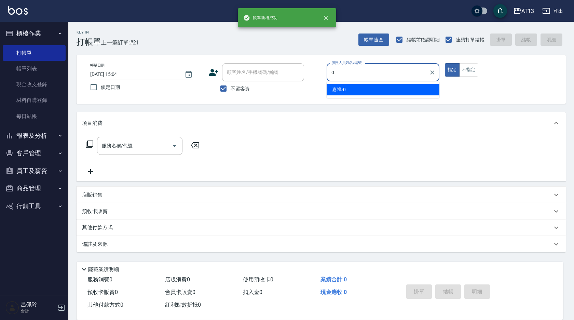
click at [351, 92] on div "嘉祥 -0" at bounding box center [383, 89] width 113 height 11
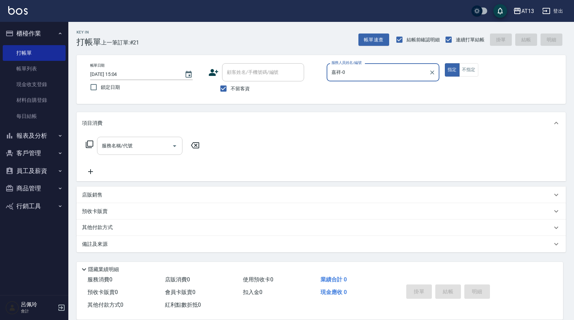
type input "嘉祥-0"
click at [153, 150] on input "服務名稱/代號" at bounding box center [134, 146] width 69 height 12
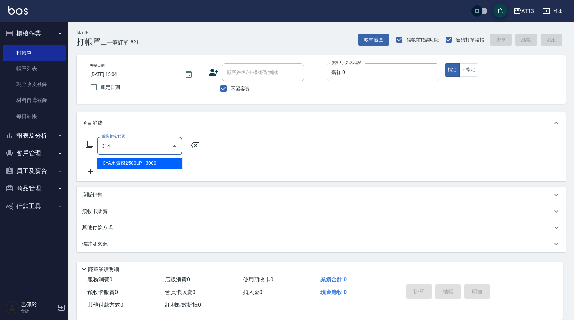
type input "CYA水質感2500UP(314)"
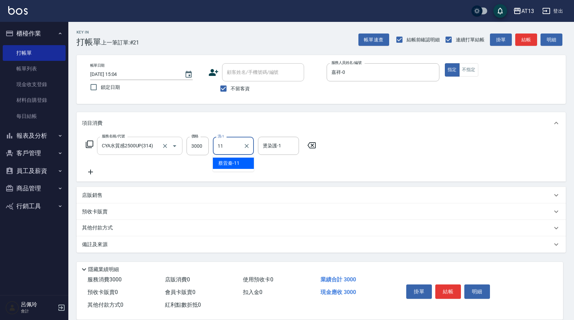
type input "[PERSON_NAME]-11"
click at [451, 286] on button "結帳" at bounding box center [448, 291] width 26 height 14
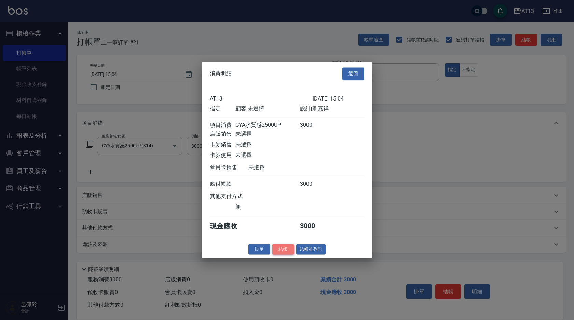
click at [288, 252] on button "結帳" at bounding box center [283, 249] width 22 height 11
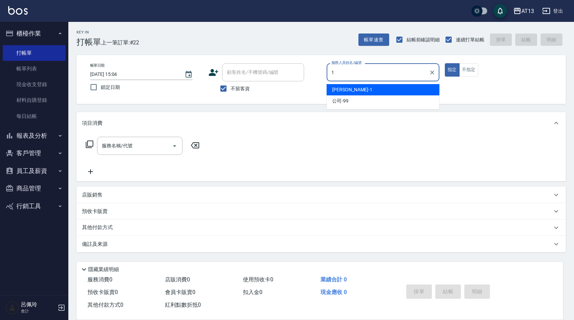
click at [376, 91] on div "[PERSON_NAME] -1" at bounding box center [383, 89] width 113 height 11
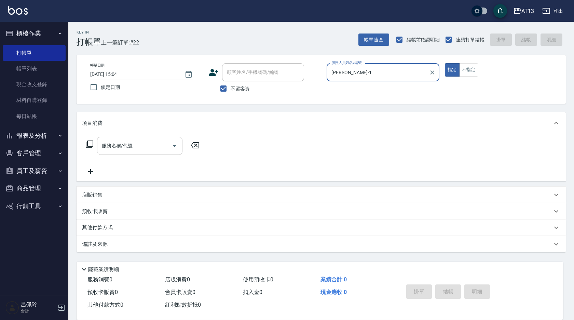
type input "[PERSON_NAME]-1"
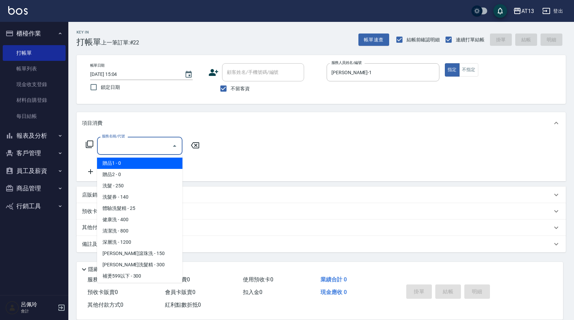
click at [144, 141] on input "服務名稱/代號" at bounding box center [134, 146] width 69 height 12
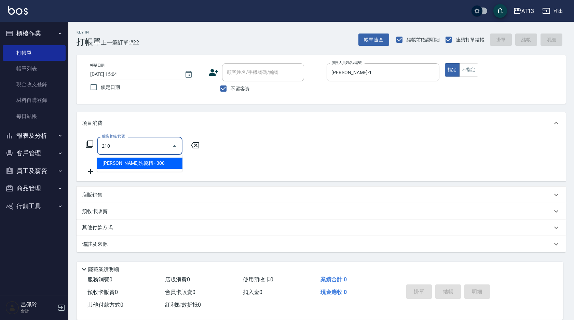
type input "[PERSON_NAME]洗髮精(210)"
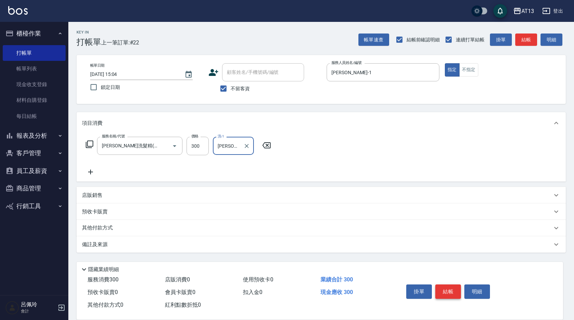
type input "[PERSON_NAME]-11"
click at [450, 286] on button "結帳" at bounding box center [448, 291] width 26 height 14
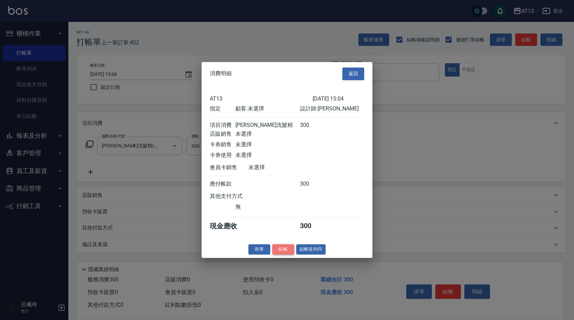
click at [290, 252] on button "結帳" at bounding box center [283, 249] width 22 height 11
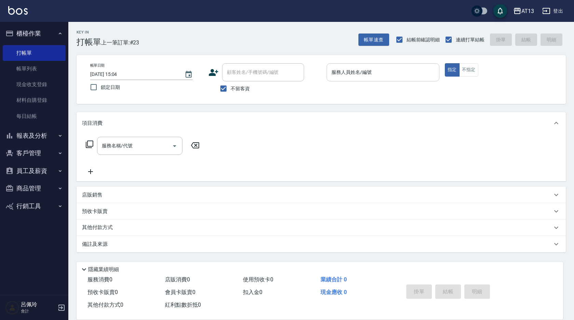
drag, startPoint x: 290, startPoint y: 251, endPoint x: 345, endPoint y: 78, distance: 182.3
click at [345, 78] on input "服務人員姓名/編號" at bounding box center [383, 72] width 107 height 12
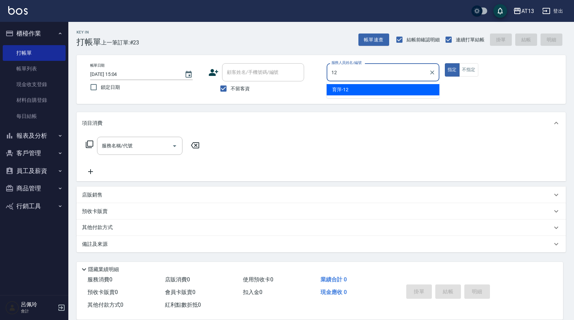
click at [354, 94] on div "育萍 -12" at bounding box center [383, 89] width 113 height 11
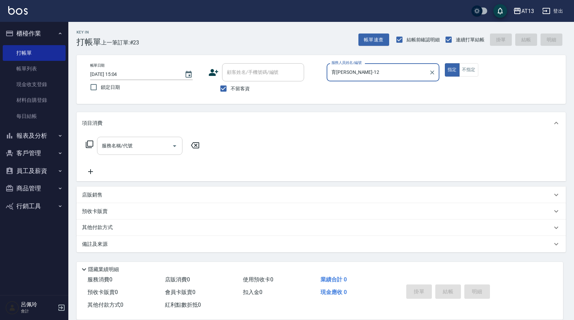
type input "育[PERSON_NAME]-12"
click at [147, 144] on input "服務名稱/代號" at bounding box center [134, 146] width 69 height 12
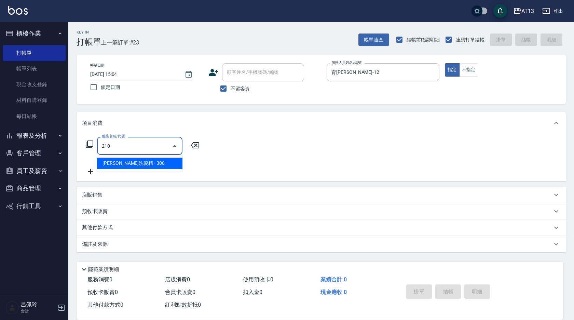
type input "[PERSON_NAME]洗髮精(210)"
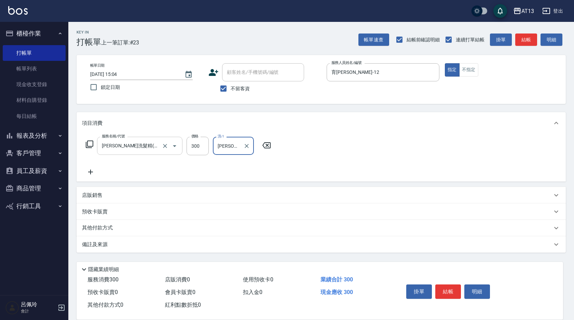
type input "[PERSON_NAME]-29"
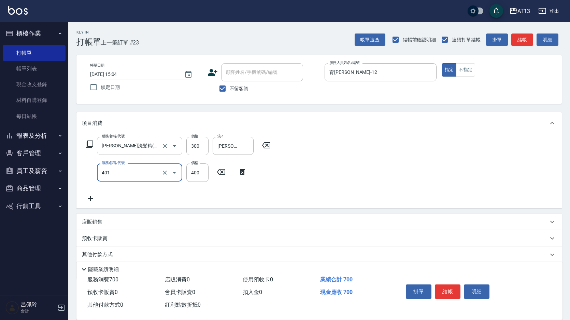
type input "剪髮(401)"
type input "500"
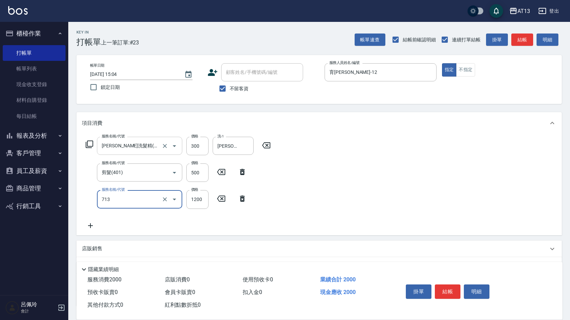
type input "水樣結構式1200(713)"
type input "840"
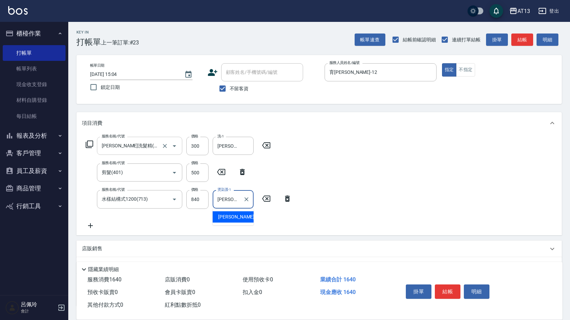
type input "[PERSON_NAME]-29"
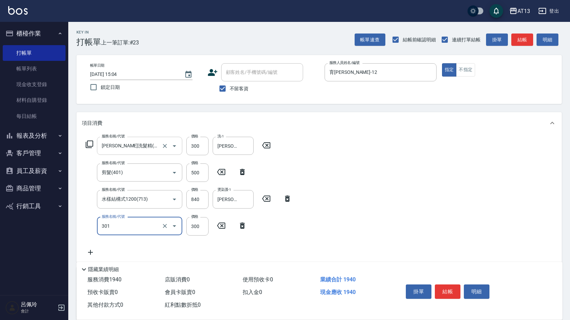
type input "補燙599以下(301)"
type input "500"
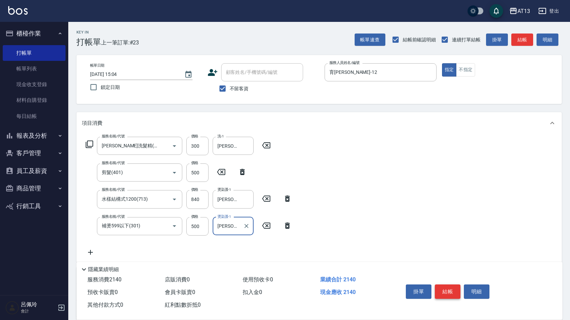
type input "[PERSON_NAME]-29"
click at [439, 287] on button "結帳" at bounding box center [448, 291] width 26 height 14
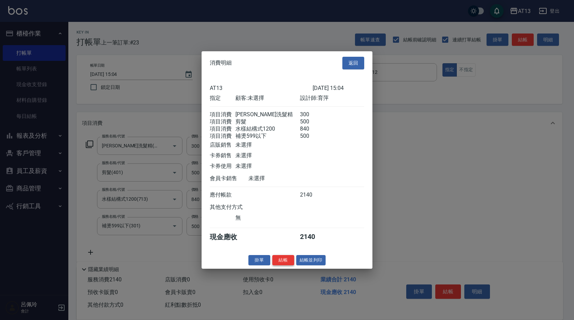
click at [291, 265] on button "結帳" at bounding box center [283, 259] width 22 height 11
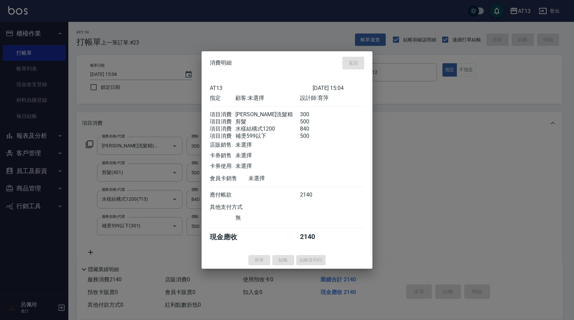
type input "[DATE] 15:19"
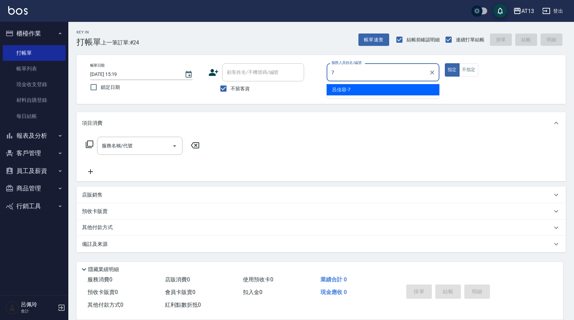
click at [375, 94] on div "[PERSON_NAME]-7" at bounding box center [383, 89] width 113 height 11
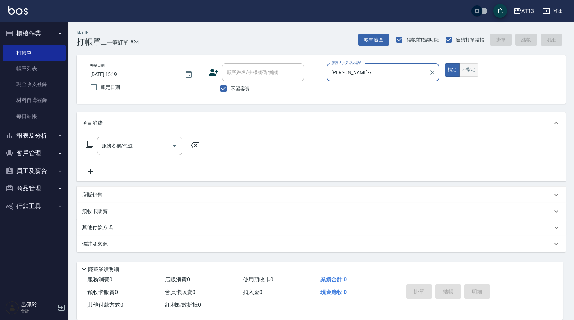
type input "[PERSON_NAME]-7"
click at [468, 70] on button "不指定" at bounding box center [468, 69] width 19 height 13
click at [139, 146] on input "服務名稱/代號" at bounding box center [134, 146] width 69 height 12
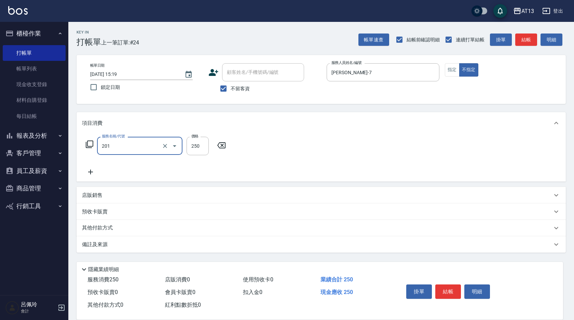
type input "洗髮(201)"
type input "[PERSON_NAME]-11"
click at [470, 153] on div "服務名稱/代號 洗髮(201) 服務名稱/代號 價格 250 價格 洗-1 [PERSON_NAME]-11 洗-1" at bounding box center [321, 157] width 489 height 47
click at [446, 292] on button "結帳" at bounding box center [448, 291] width 26 height 14
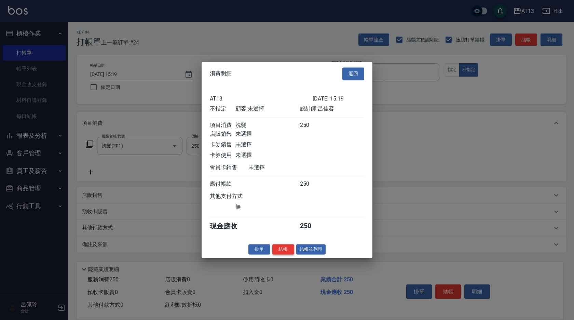
click at [282, 254] on button "結帳" at bounding box center [283, 249] width 22 height 11
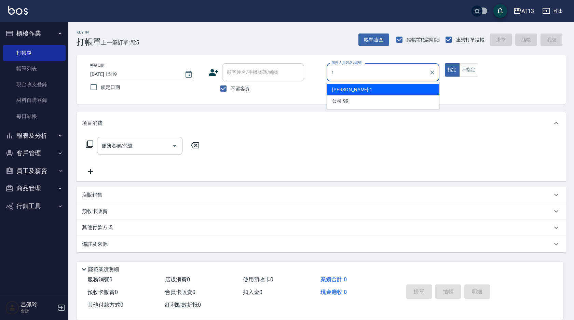
click at [389, 82] on ul "[PERSON_NAME] -1 公司 -99" at bounding box center [383, 95] width 113 height 28
click at [334, 86] on span "[PERSON_NAME] -1" at bounding box center [352, 89] width 40 height 7
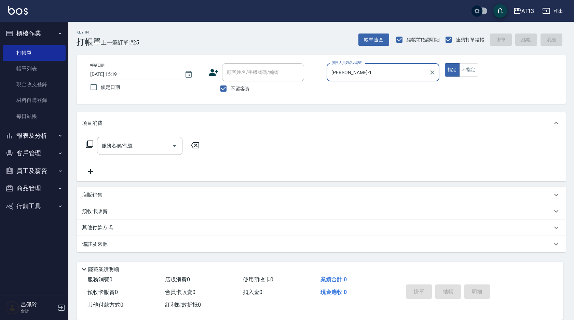
type input "[PERSON_NAME]-1"
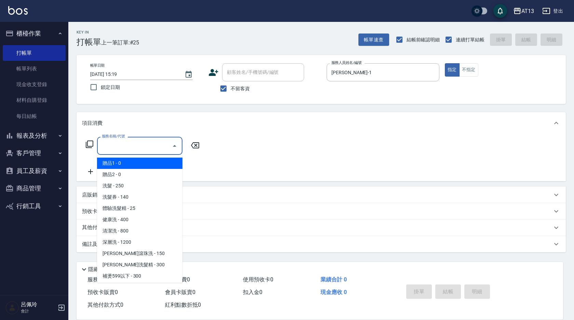
click at [124, 143] on div "服務名稱/代號 服務名稱/代號" at bounding box center [139, 146] width 85 height 18
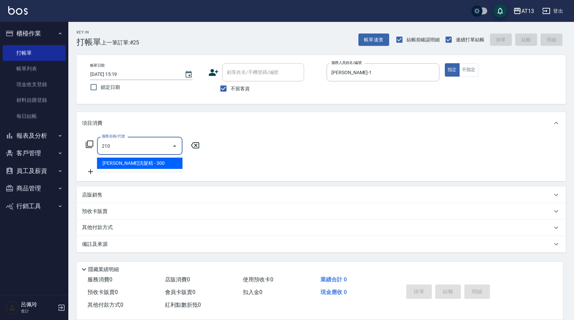
type input "[PERSON_NAME]洗髮精(210)"
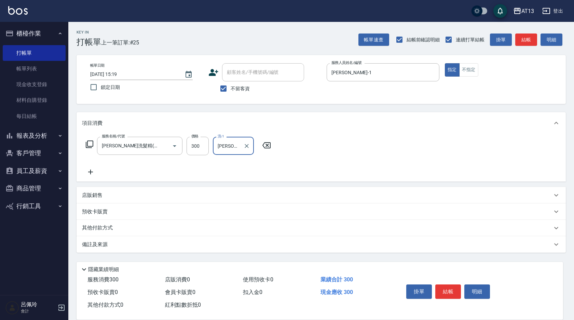
type input "[PERSON_NAME]-24"
drag, startPoint x: 343, startPoint y: 146, endPoint x: 377, endPoint y: 191, distance: 56.1
click at [344, 146] on div "服務名稱/代號 [PERSON_NAME]洗髮精(210) 服務名稱/代號 價格 300 價格 洗-1 [PERSON_NAME]-24 洗-1" at bounding box center [321, 157] width 489 height 47
click at [455, 289] on button "結帳" at bounding box center [448, 291] width 26 height 14
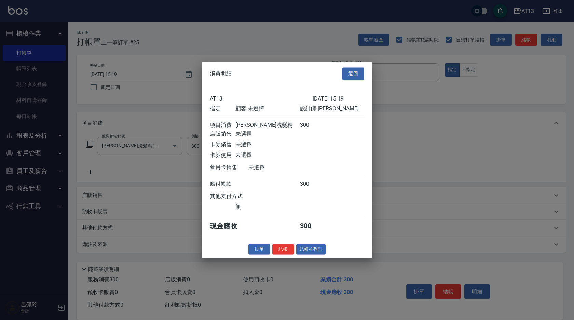
click at [290, 251] on button "結帳" at bounding box center [283, 249] width 22 height 11
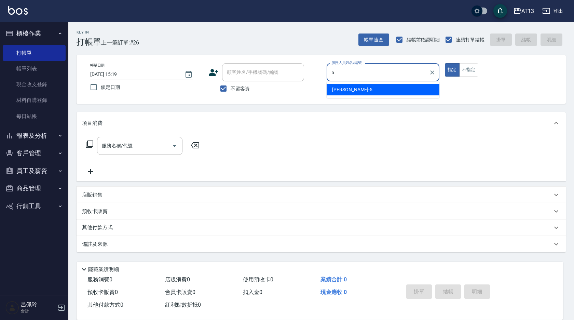
click at [407, 89] on div "[PERSON_NAME] -5" at bounding box center [383, 89] width 113 height 11
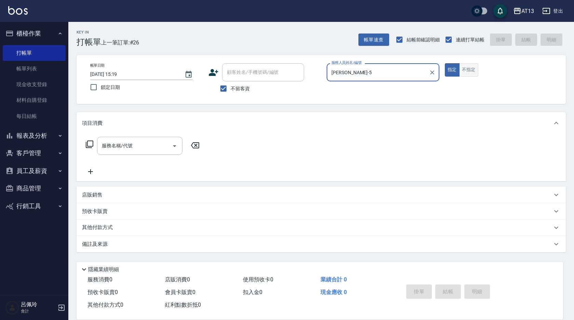
type input "[PERSON_NAME]-5"
click at [476, 70] on button "不指定" at bounding box center [468, 69] width 19 height 13
click at [120, 144] on div "服務名稱/代號 服務名稱/代號" at bounding box center [139, 146] width 85 height 18
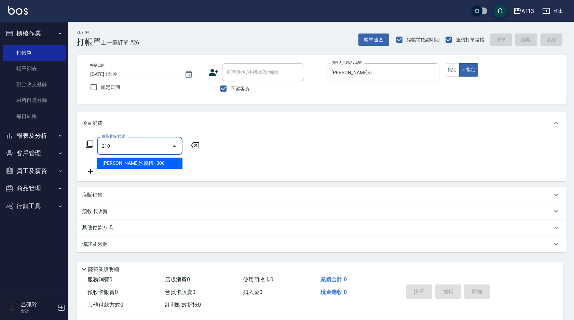
type input "[PERSON_NAME]洗髮精(210)"
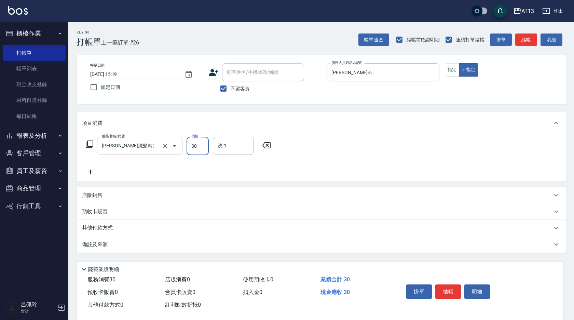
type input "300"
type input "[PERSON_NAME]-5"
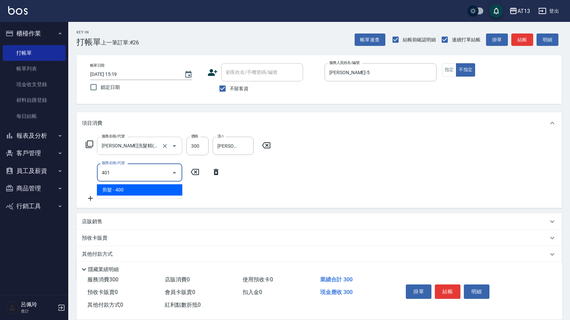
type input "剪髮(401)"
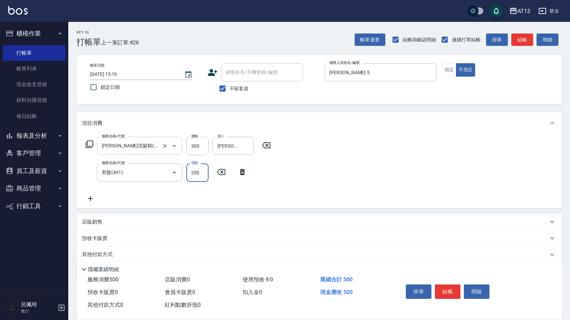
type input "200"
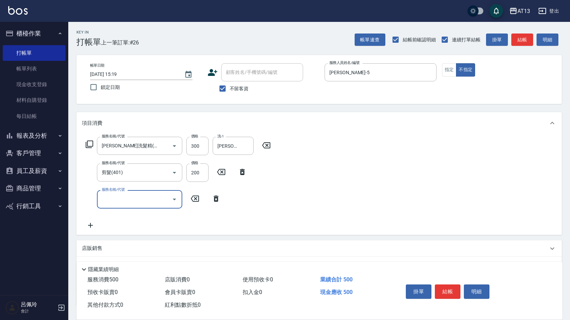
click at [430, 164] on div "服務名稱/代號 [PERSON_NAME]洗髮精(210) 服務名稱/代號 價格 300 價格 洗-1 [PERSON_NAME]-5 洗-1 服務名稱/代號…" at bounding box center [320, 184] width 486 height 100
click at [435, 281] on div "掛單 結帳 明細" at bounding box center [447, 292] width 89 height 22
click at [442, 286] on button "結帳" at bounding box center [448, 291] width 26 height 14
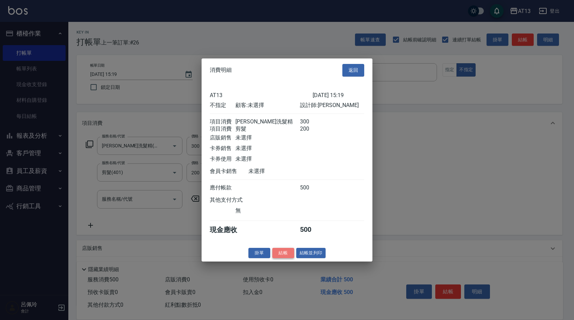
click at [292, 257] on button "結帳" at bounding box center [283, 252] width 22 height 11
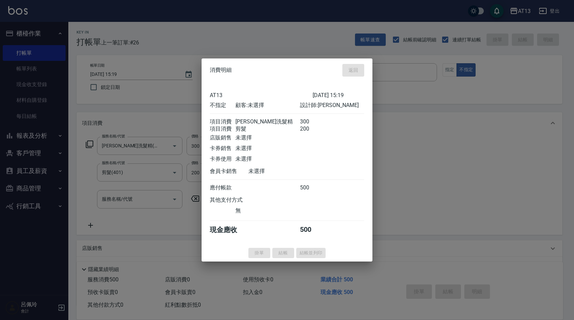
type input "[DATE] 15:20"
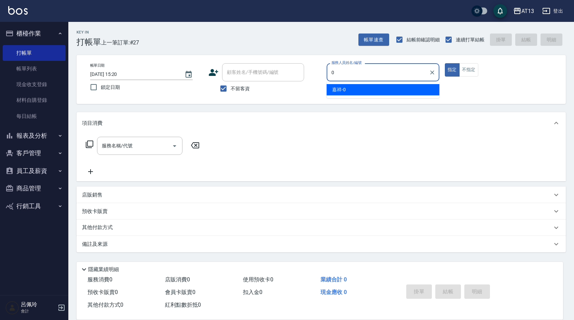
click at [393, 92] on div "嘉祥 -0" at bounding box center [383, 89] width 113 height 11
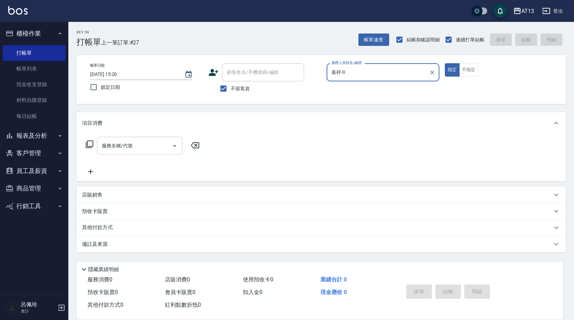
type input "嘉祥-0"
click at [125, 143] on input "服務名稱/代號" at bounding box center [134, 146] width 69 height 12
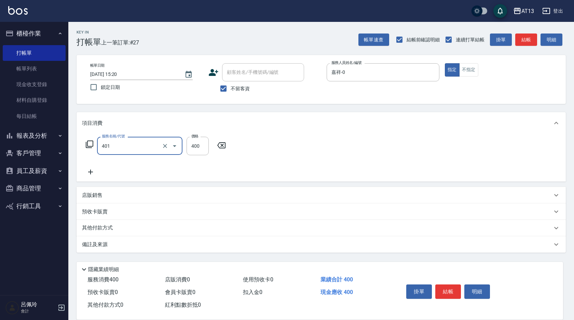
type input "剪髮(401)"
drag, startPoint x: 399, startPoint y: 145, endPoint x: 484, endPoint y: 294, distance: 171.2
click at [401, 150] on div "服務名稱/代號 剪髮(401) 服務名稱/代號 價格 400 價格" at bounding box center [321, 157] width 489 height 47
click at [458, 287] on button "結帳" at bounding box center [448, 291] width 26 height 14
click at [432, 286] on div "掛單 結帳 明細" at bounding box center [447, 292] width 89 height 22
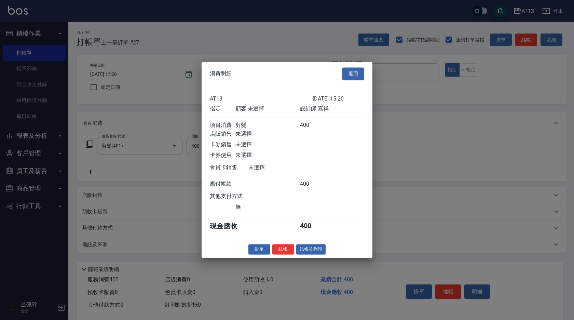
click at [449, 291] on div at bounding box center [287, 160] width 574 height 320
click at [284, 252] on button "結帳" at bounding box center [283, 249] width 22 height 11
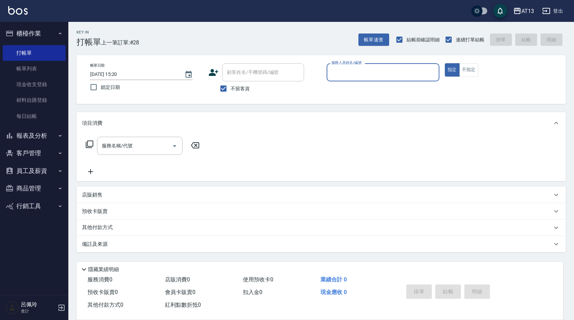
click at [445, 63] on button "指定" at bounding box center [452, 69] width 15 height 13
type button "true"
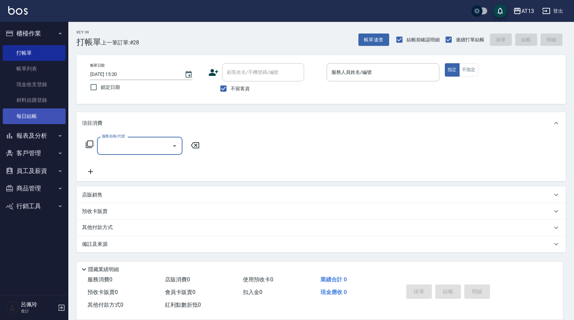
click at [33, 113] on link "每日結帳" at bounding box center [34, 116] width 63 height 16
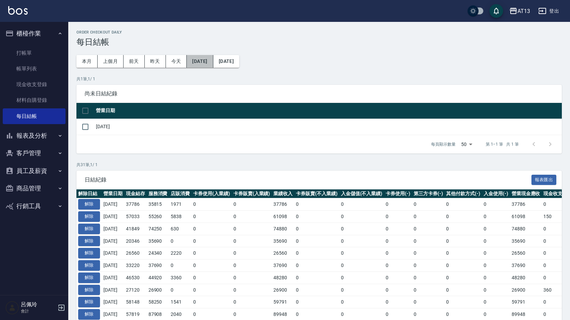
click at [213, 61] on button "[DATE]" at bounding box center [200, 61] width 26 height 13
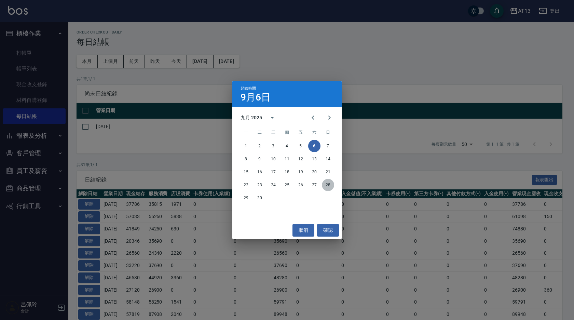
click at [326, 183] on button "28" at bounding box center [328, 185] width 12 height 12
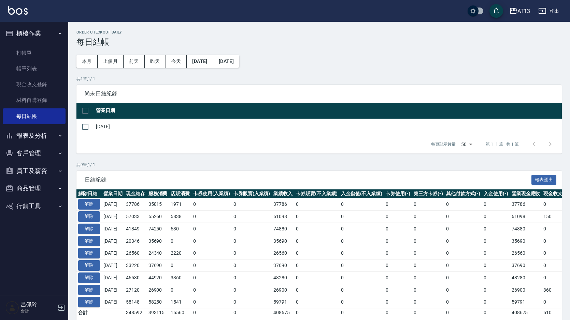
click at [246, 53] on div "Order checkout daily 每日結帳 本月 上個月 [DATE] [DATE] [DATE] [DATE] [DATE] 共 1 筆, 1 / …" at bounding box center [319, 183] width 502 height 322
click at [239, 58] on button "[DATE]" at bounding box center [226, 61] width 26 height 13
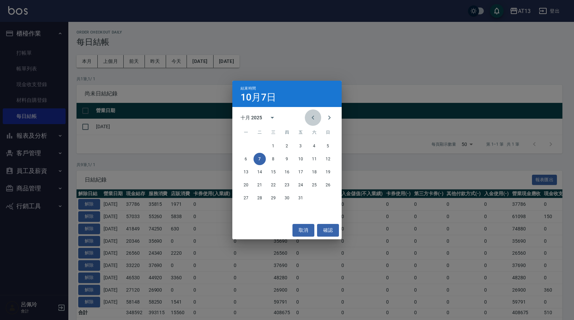
click at [312, 120] on icon "Previous month" at bounding box center [313, 117] width 8 height 8
click at [259, 200] on button "30" at bounding box center [259, 198] width 12 height 12
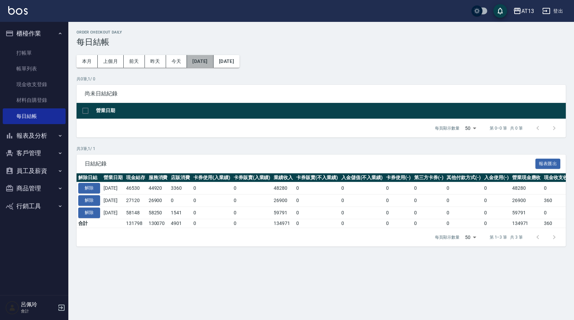
click at [213, 64] on button "[DATE]" at bounding box center [200, 61] width 26 height 13
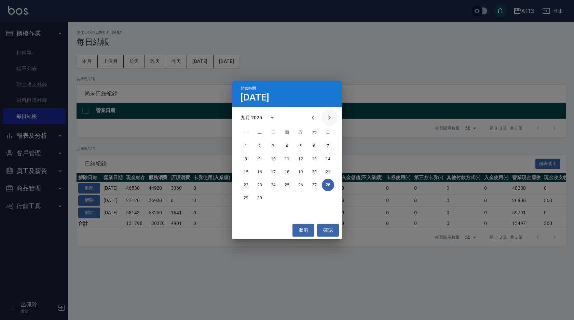
click at [335, 119] on button "Next month" at bounding box center [329, 117] width 16 height 16
click at [274, 145] on button "1" at bounding box center [273, 146] width 12 height 12
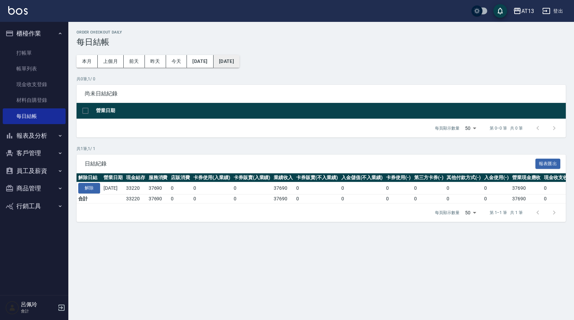
click at [238, 62] on button "[DATE]" at bounding box center [226, 61] width 26 height 13
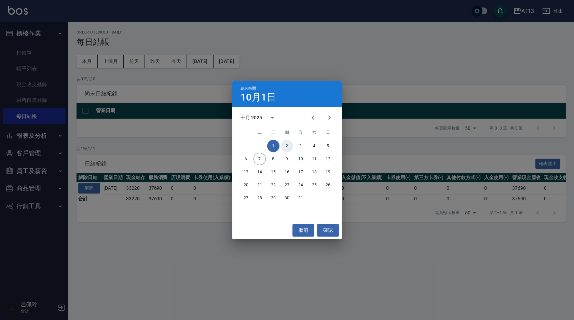
click at [288, 149] on button "2" at bounding box center [287, 146] width 12 height 12
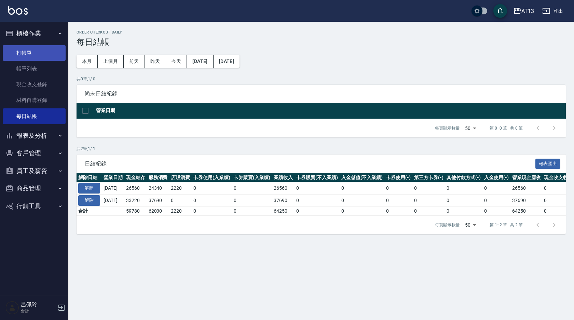
click at [26, 52] on link "打帳單" at bounding box center [34, 53] width 63 height 16
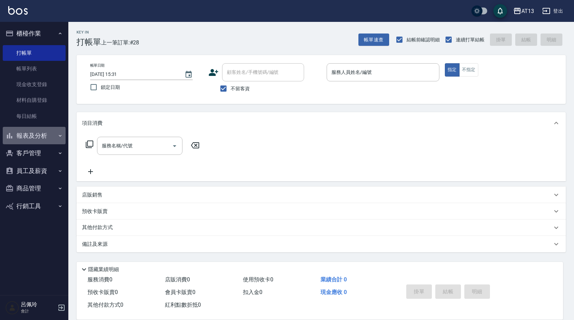
click at [17, 137] on button "報表及分析" at bounding box center [34, 136] width 63 height 18
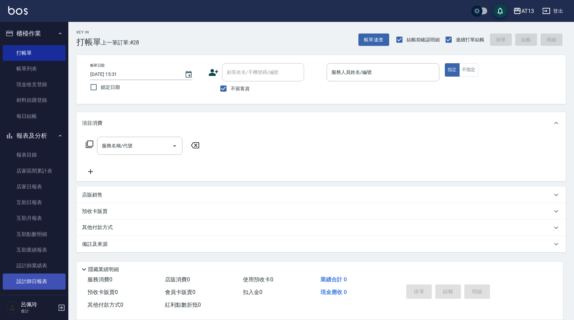
click at [30, 277] on link "設計師日報表" at bounding box center [34, 281] width 63 height 16
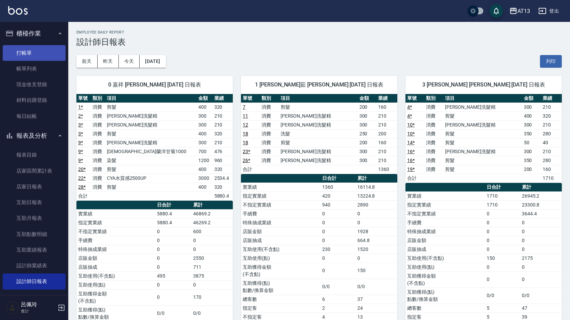
click at [46, 47] on link "打帳單" at bounding box center [34, 53] width 63 height 16
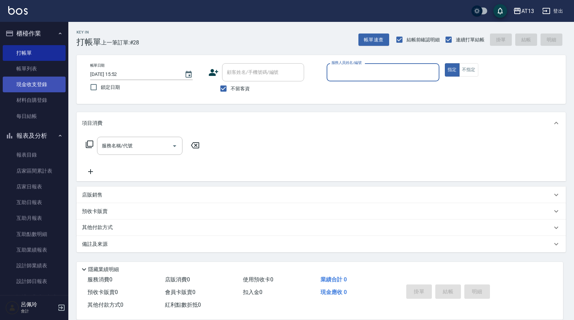
click at [30, 81] on link "現金收支登錄" at bounding box center [34, 85] width 63 height 16
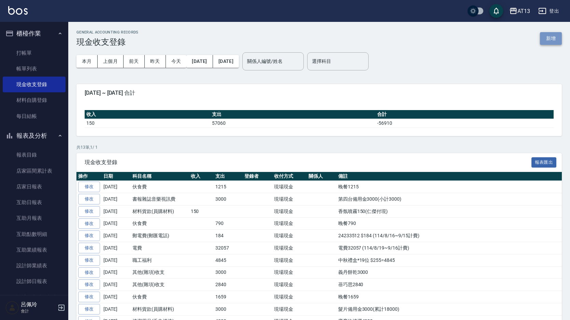
click at [549, 39] on button "新增" at bounding box center [551, 38] width 22 height 13
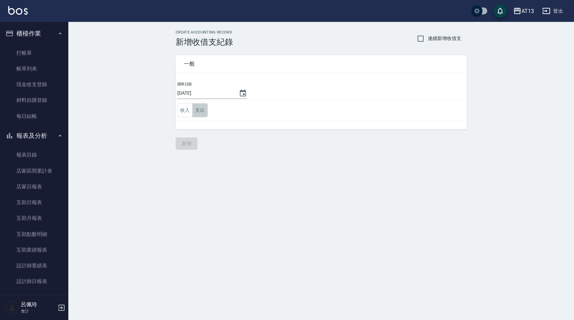
click at [197, 106] on button "支出" at bounding box center [199, 110] width 15 height 14
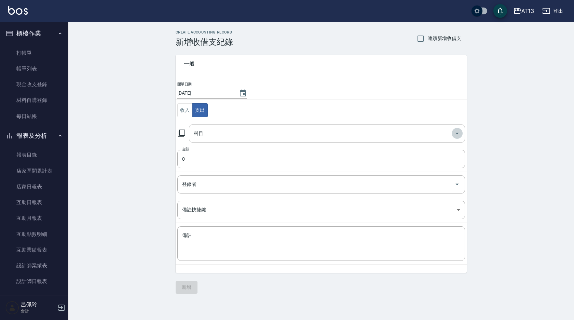
click at [459, 130] on icon "Open" at bounding box center [457, 133] width 8 height 8
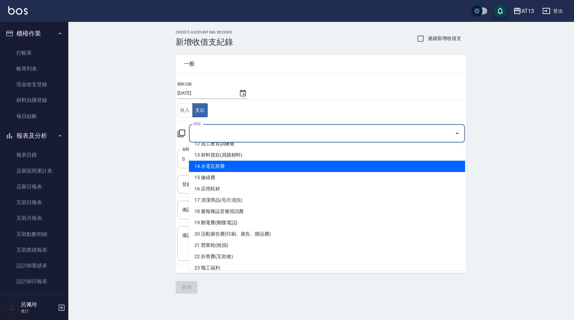
scroll to position [204, 0]
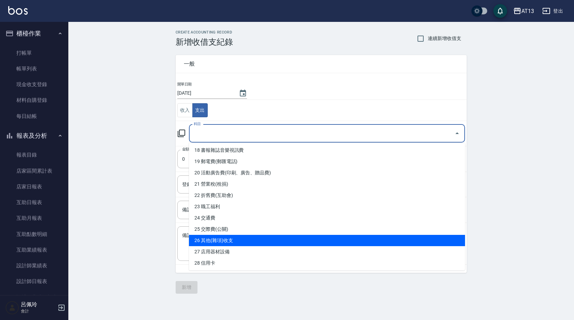
click at [257, 241] on li "26 其他(雜項)收支" at bounding box center [327, 240] width 276 height 11
type input "26 其他(雜項)收支"
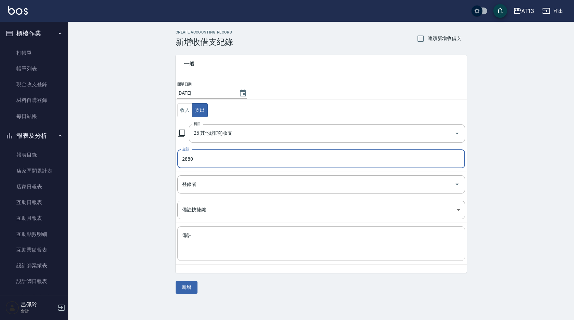
type input "2880"
click at [254, 243] on textarea "備註" at bounding box center [321, 243] width 278 height 23
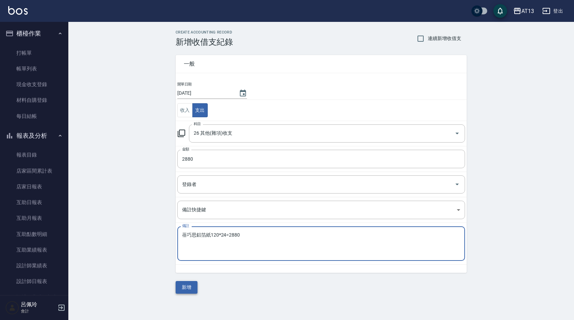
type textarea "蓓巧思鋁箔紙120*24=2880"
click at [190, 286] on button "新增" at bounding box center [187, 287] width 22 height 13
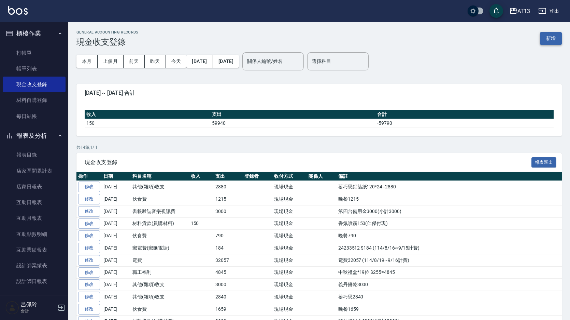
click at [554, 40] on button "新增" at bounding box center [551, 38] width 22 height 13
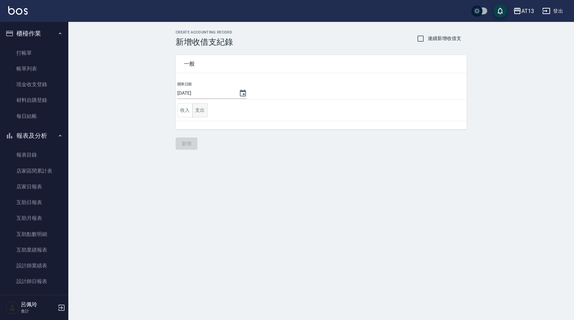
click at [201, 111] on button "支出" at bounding box center [199, 110] width 15 height 14
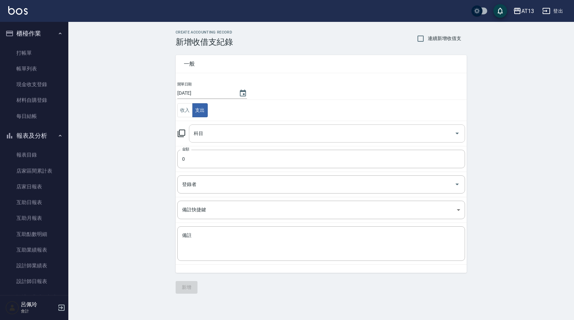
click at [460, 134] on icon "Open" at bounding box center [457, 133] width 8 height 8
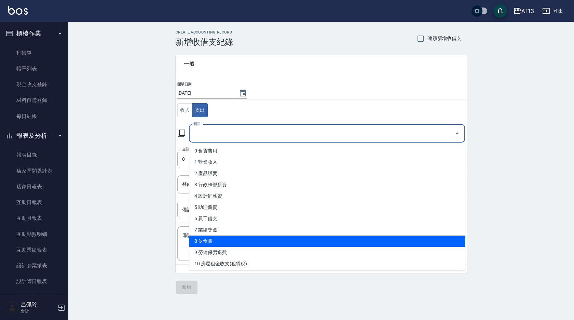
click at [226, 238] on li "8 伙食費" at bounding box center [327, 240] width 276 height 11
type input "8 伙食費"
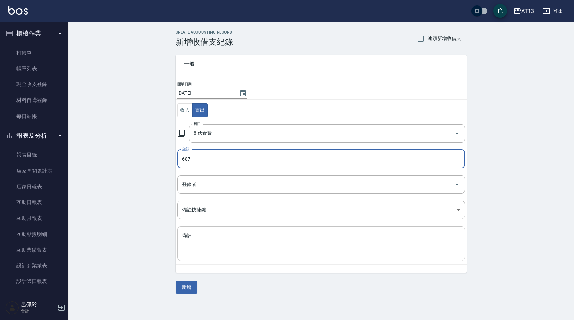
type input "687"
click at [238, 238] on textarea "備註" at bounding box center [321, 243] width 278 height 23
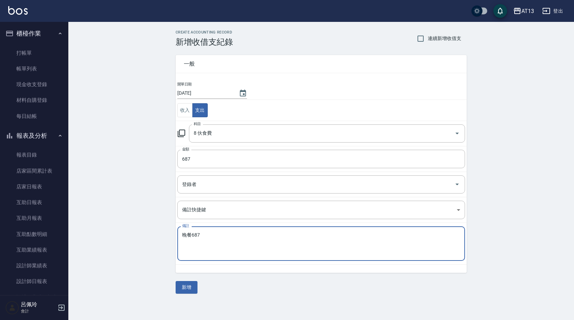
click at [238, 240] on textarea "晚餐687" at bounding box center [321, 243] width 278 height 23
type textarea "晚餐687"
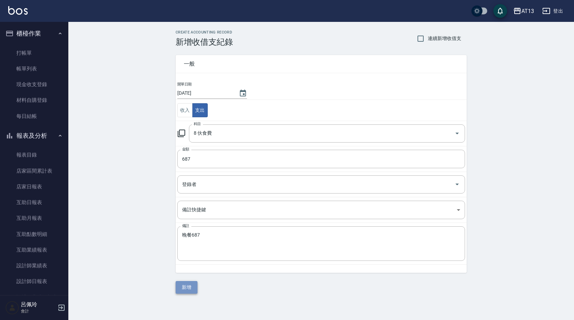
click at [185, 287] on button "新增" at bounding box center [187, 287] width 22 height 13
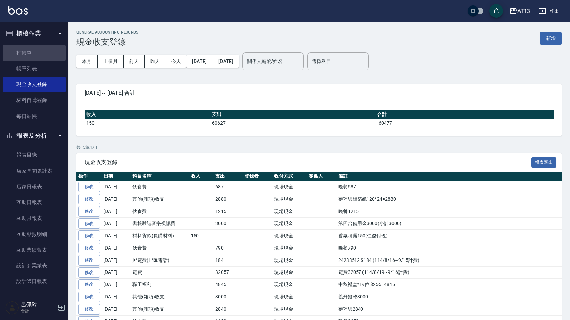
drag, startPoint x: 40, startPoint y: 54, endPoint x: 2, endPoint y: 41, distance: 40.3
click at [39, 54] on link "打帳單" at bounding box center [34, 53] width 63 height 16
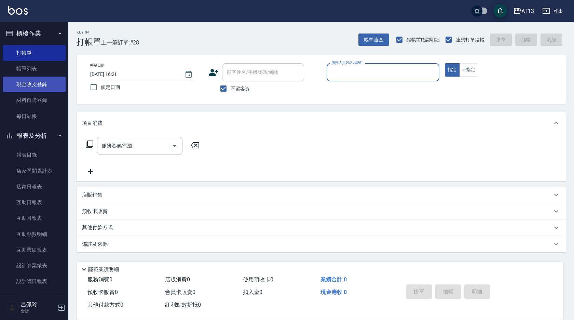
click at [45, 83] on link "現金收支登錄" at bounding box center [34, 85] width 63 height 16
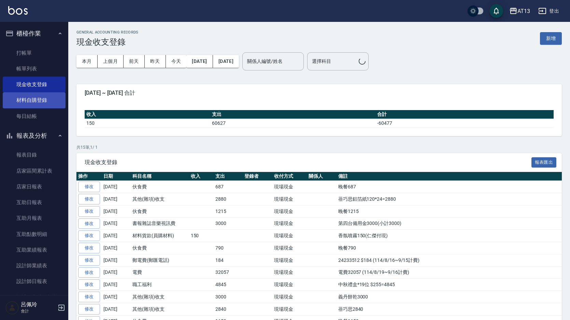
click at [46, 98] on link "材料自購登錄" at bounding box center [34, 100] width 63 height 16
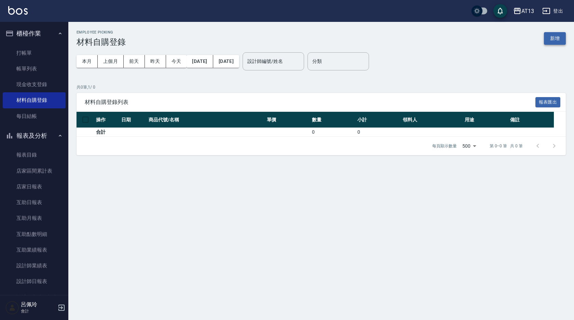
click at [560, 38] on button "新增" at bounding box center [555, 38] width 22 height 13
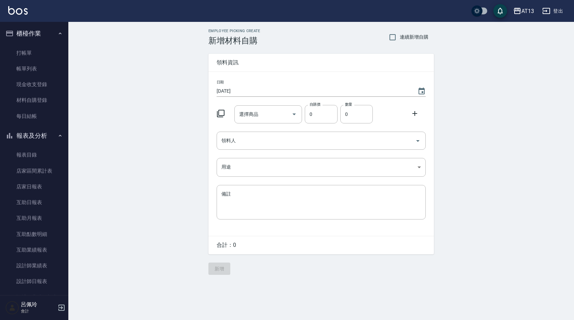
click at [274, 117] on input "選擇商品" at bounding box center [263, 114] width 52 height 12
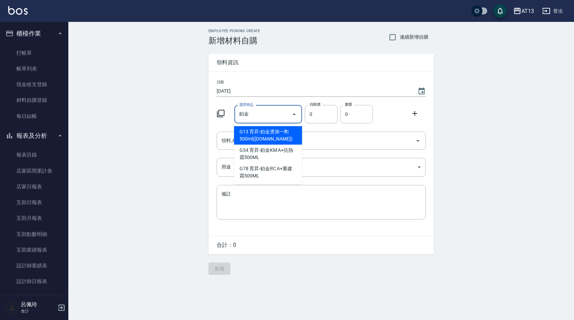
click at [287, 134] on li "G13 育昇-鉑金燙第一劑500ml([DOMAIN_NAME])" at bounding box center [268, 135] width 68 height 18
type input "育昇-鉑金燙第一劑500ml([DOMAIN_NAME])"
type input "300"
type input "1"
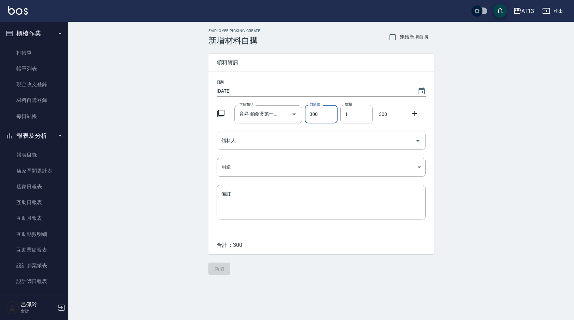
click at [415, 140] on icon "Open" at bounding box center [418, 141] width 8 height 8
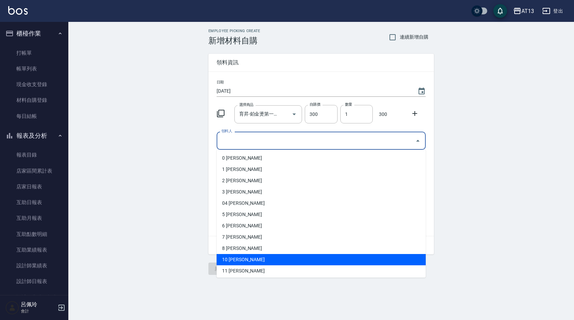
click at [302, 260] on li "10 [PERSON_NAME]" at bounding box center [321, 259] width 209 height 11
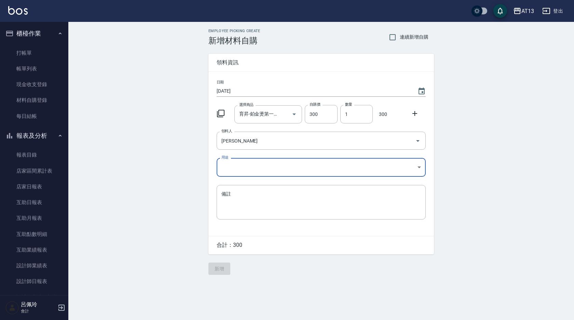
type input "[PERSON_NAME]"
click at [417, 168] on body "AT13 登出 櫃檯作業 打帳單 帳單列表 現金收支登錄 材料自購登錄 每日結帳 報表及分析 報表目錄 店家區間累計表 店家日報表 互助日報表 互助月報表 互…" at bounding box center [287, 160] width 574 height 320
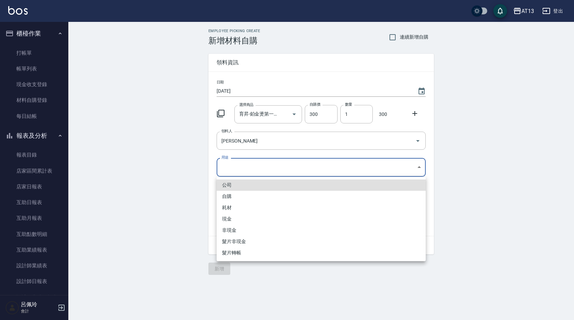
drag, startPoint x: 265, startPoint y: 197, endPoint x: 275, endPoint y: 201, distance: 10.1
click at [265, 197] on li "自購" at bounding box center [321, 196] width 209 height 11
type input "自購"
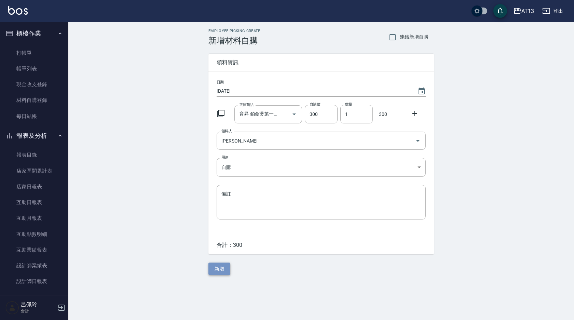
click at [217, 275] on button "新增" at bounding box center [219, 268] width 22 height 13
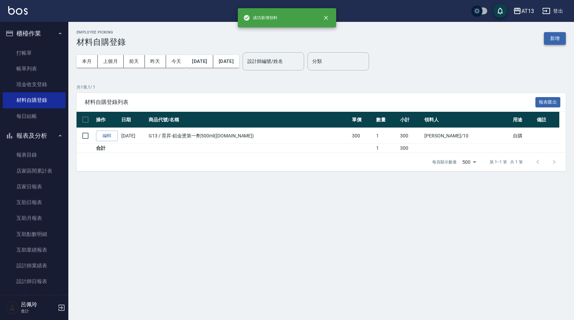
click at [554, 38] on button "新增" at bounding box center [555, 38] width 22 height 13
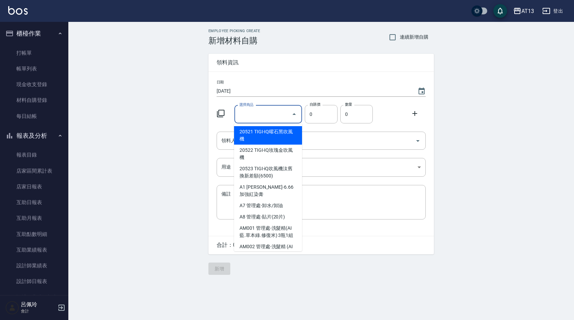
click at [257, 114] on input "選擇商品" at bounding box center [263, 114] width 52 height 12
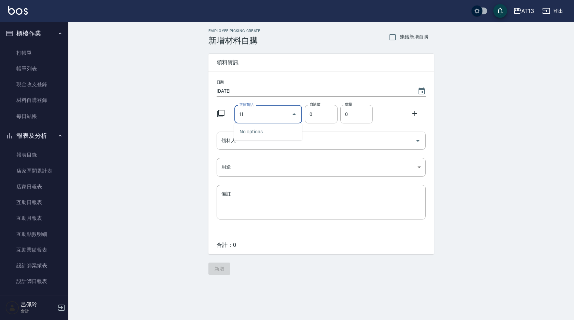
type input "1"
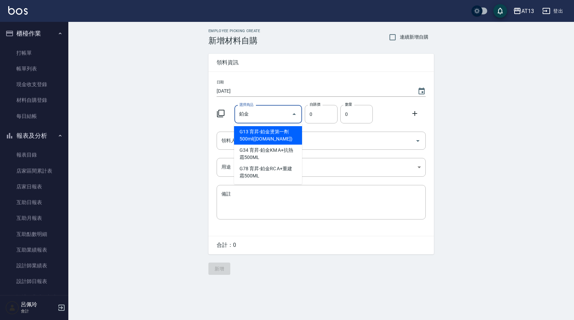
click at [252, 139] on li "G13 育昇-鉑金燙第一劑500ml([DOMAIN_NAME])" at bounding box center [268, 135] width 68 height 18
type input "育昇-鉑金燙第一劑500ml([DOMAIN_NAME])"
type input "300"
type input "1"
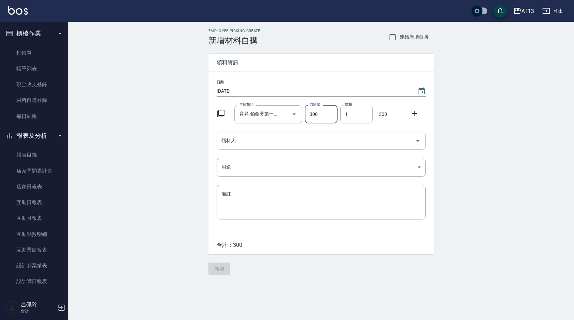
click at [418, 142] on icon "Open" at bounding box center [418, 141] width 8 height 8
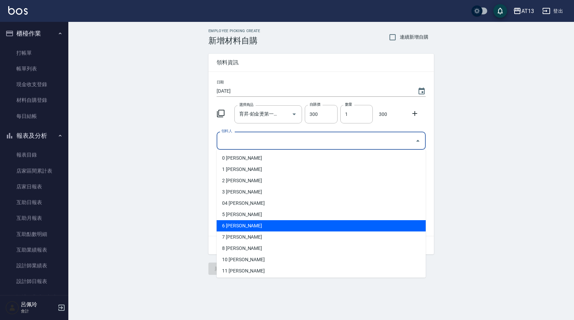
click at [322, 222] on li "6 [PERSON_NAME]" at bounding box center [321, 225] width 209 height 11
type input "陳亭妤"
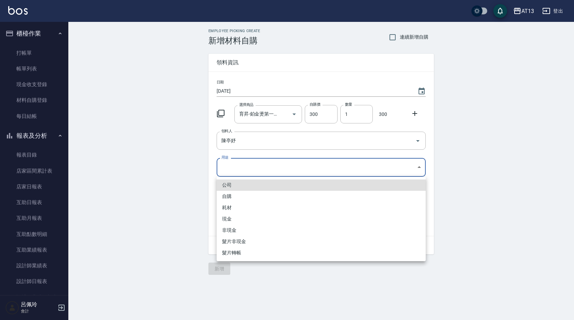
click at [419, 165] on body "AT13 登出 櫃檯作業 打帳單 帳單列表 現金收支登錄 材料自購登錄 每日結帳 報表及分析 報表目錄 店家區間累計表 店家日報表 互助日報表 互助月報表 互…" at bounding box center [287, 160] width 574 height 320
click at [326, 196] on li "自購" at bounding box center [321, 196] width 209 height 11
type input "自購"
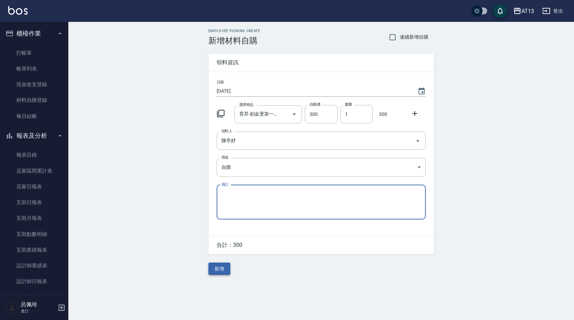
click at [224, 267] on button "新增" at bounding box center [219, 268] width 22 height 13
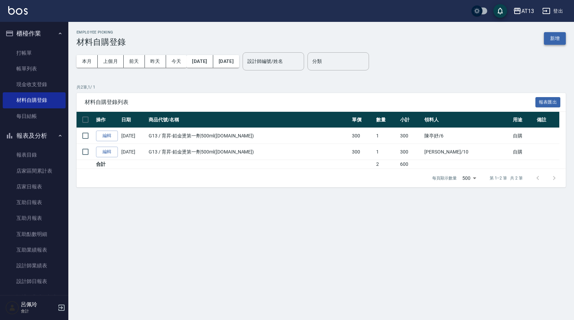
click at [552, 36] on button "新增" at bounding box center [555, 38] width 22 height 13
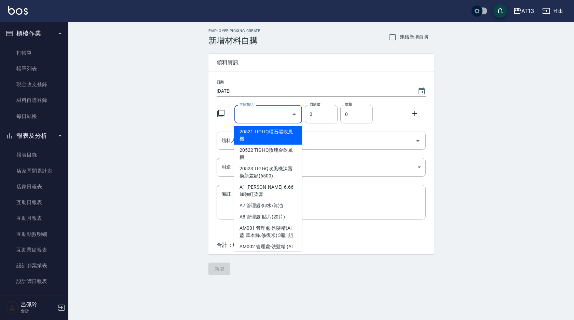
click at [260, 114] on input "選擇商品" at bounding box center [263, 114] width 52 height 12
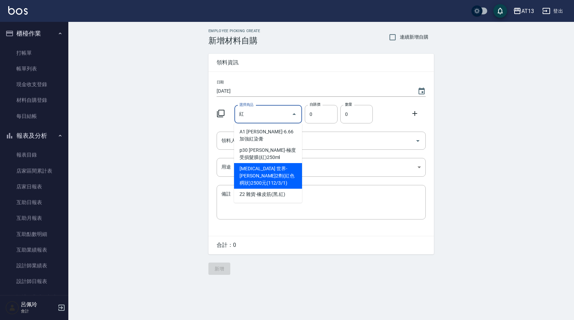
click at [264, 163] on li "[MEDICAL_DATA] 世界-[PERSON_NAME]2劑(紅色稠狀)2500元(112/3/1)" at bounding box center [268, 176] width 68 height 26
type input "世界-[PERSON_NAME]2劑(紅色稠狀)2500元(112/3/1)"
type input "256"
type input "1"
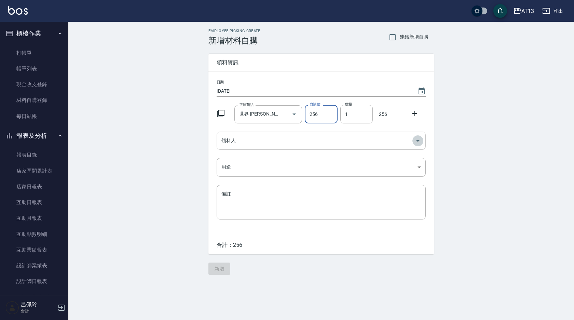
click at [419, 141] on icon "Open" at bounding box center [418, 141] width 8 height 8
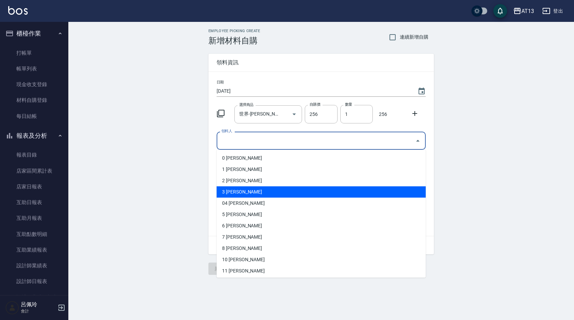
click at [294, 195] on li "3 [PERSON_NAME]" at bounding box center [321, 191] width 209 height 11
type input "黃敏玹"
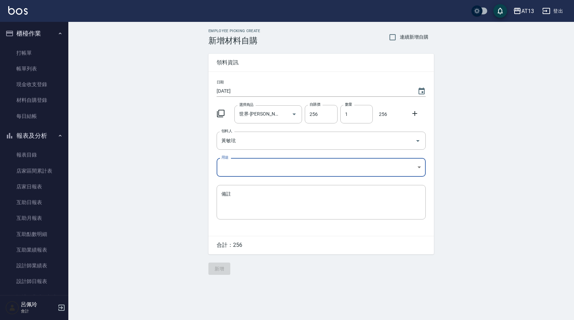
click at [418, 164] on body "AT13 登出 櫃檯作業 打帳單 帳單列表 現金收支登錄 材料自購登錄 每日結帳 報表及分析 報表目錄 店家區間累計表 店家日報表 互助日報表 互助月報表 互…" at bounding box center [287, 160] width 574 height 320
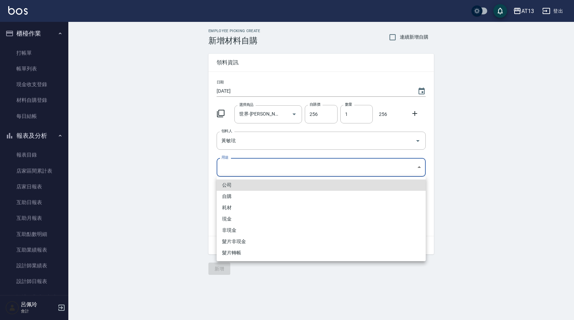
click at [277, 199] on li "自購" at bounding box center [321, 196] width 209 height 11
type input "自購"
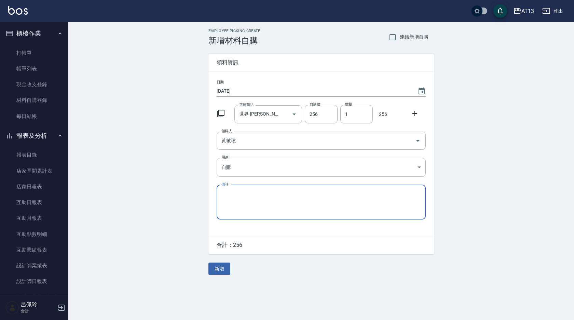
drag, startPoint x: 216, startPoint y: 270, endPoint x: 217, endPoint y: 264, distance: 6.2
click at [217, 270] on button "新增" at bounding box center [219, 268] width 22 height 13
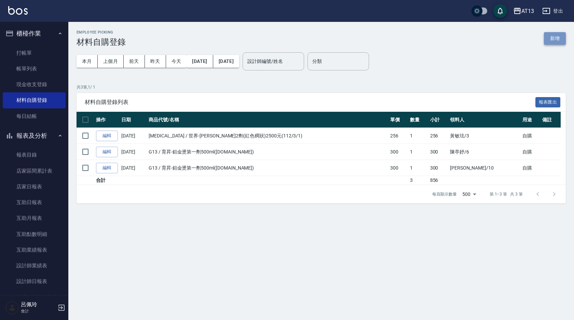
click at [551, 36] on button "新增" at bounding box center [555, 38] width 22 height 13
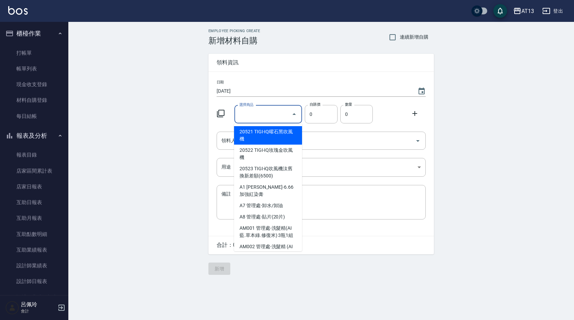
click at [273, 117] on input "選擇商品" at bounding box center [263, 114] width 52 height 12
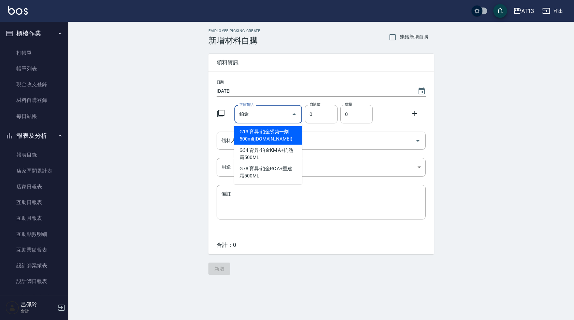
click at [267, 133] on li "G13 育昇-鉑金燙第一劑500ml([DOMAIN_NAME])" at bounding box center [268, 135] width 68 height 18
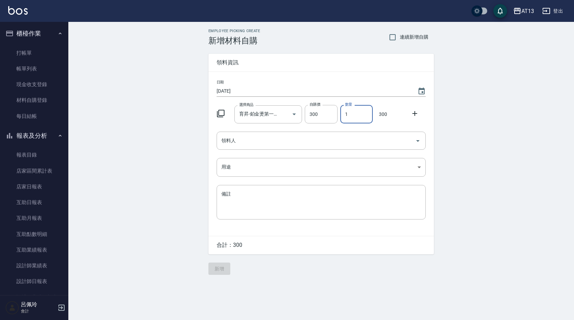
click at [363, 117] on input "1" at bounding box center [356, 114] width 32 height 18
click at [362, 117] on input "1" at bounding box center [356, 114] width 32 height 18
click at [419, 140] on icon "Open" at bounding box center [418, 141] width 8 height 8
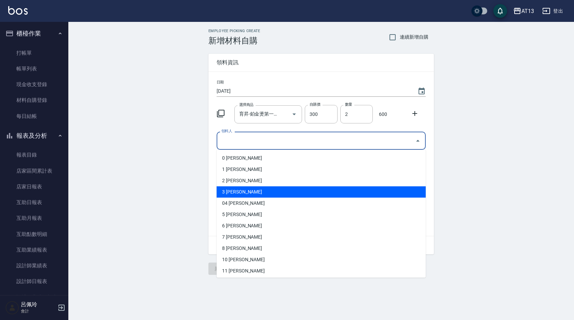
click at [314, 192] on li "3 [PERSON_NAME]" at bounding box center [321, 191] width 209 height 11
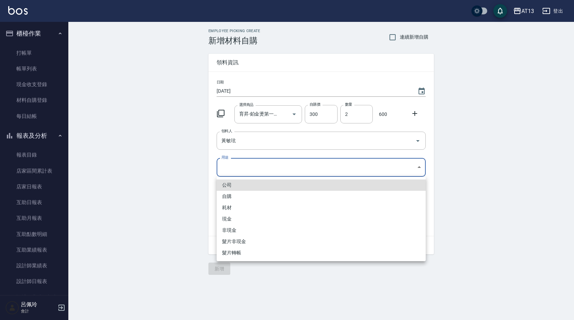
click at [417, 167] on body "AT13 登出 櫃檯作業 打帳單 帳單列表 現金收支登錄 材料自購登錄 每日結帳 報表及分析 報表目錄 店家區間累計表 店家日報表 互助日報表 互助月報表 互…" at bounding box center [287, 160] width 574 height 320
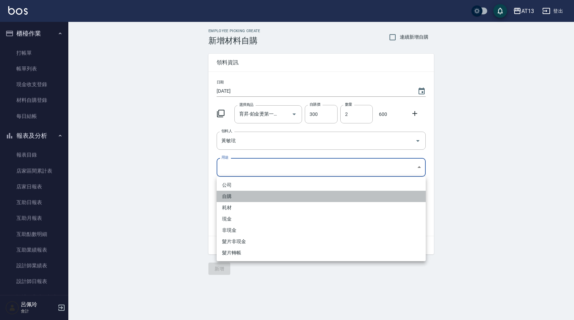
click at [263, 194] on li "自購" at bounding box center [321, 196] width 209 height 11
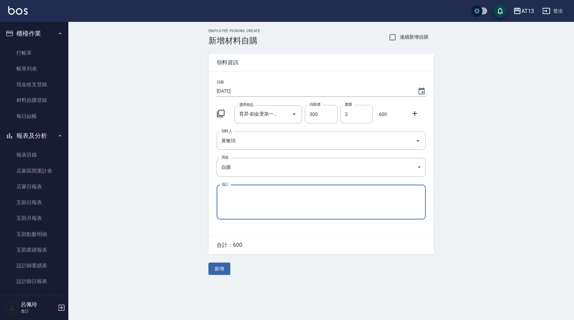
click at [223, 265] on button "新增" at bounding box center [219, 268] width 22 height 13
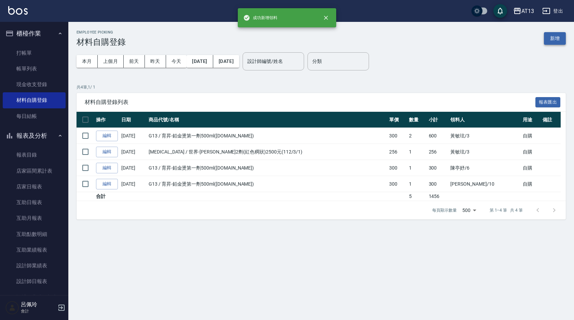
click at [558, 36] on button "新增" at bounding box center [555, 38] width 22 height 13
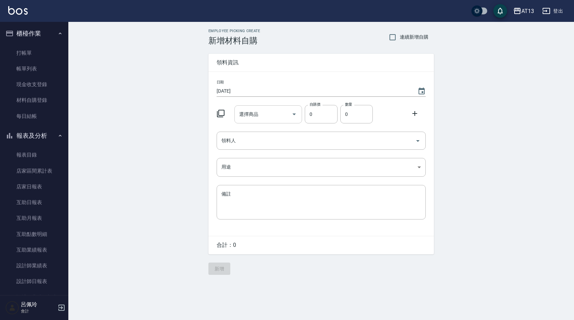
click at [261, 111] on input "選擇商品" at bounding box center [263, 114] width 52 height 12
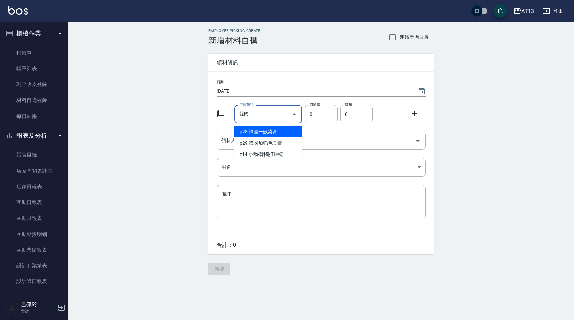
click at [258, 132] on li "p28 韓國一般染膏" at bounding box center [268, 131] width 68 height 11
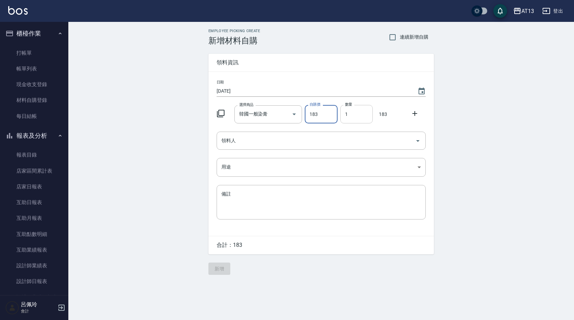
click at [356, 115] on input "1" at bounding box center [356, 114] width 32 height 18
click at [417, 141] on icon "Open" at bounding box center [417, 141] width 3 height 2
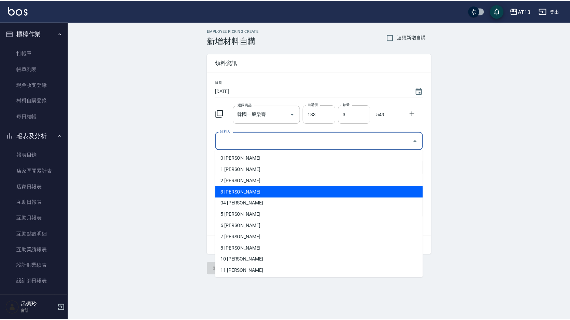
scroll to position [34, 0]
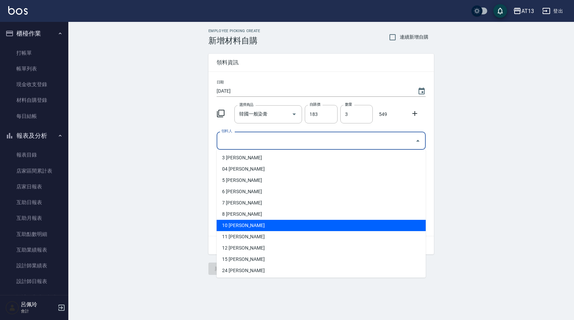
click at [285, 227] on li "10 [PERSON_NAME]" at bounding box center [321, 225] width 209 height 11
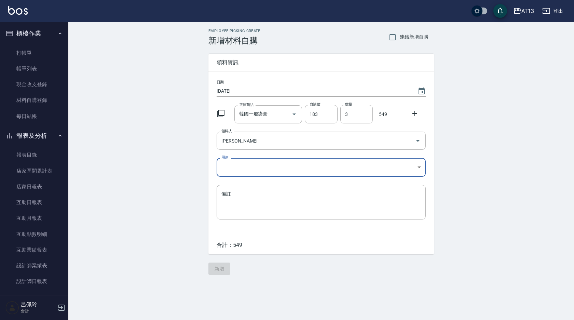
click at [416, 110] on icon at bounding box center [415, 113] width 8 height 8
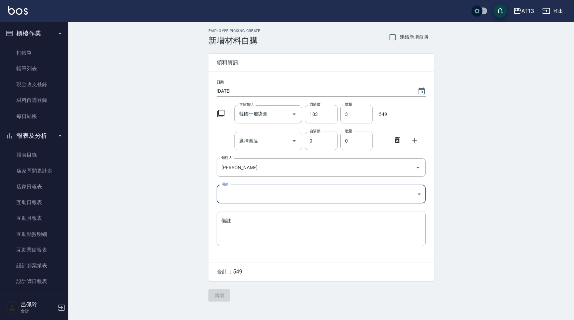
click at [266, 147] on div "選擇商品" at bounding box center [268, 141] width 68 height 18
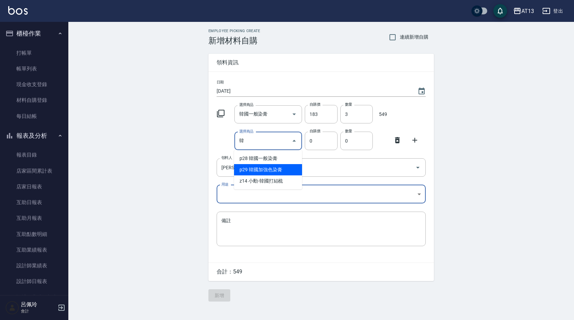
click at [269, 169] on li "p29 韓國加強色染膏" at bounding box center [268, 169] width 68 height 11
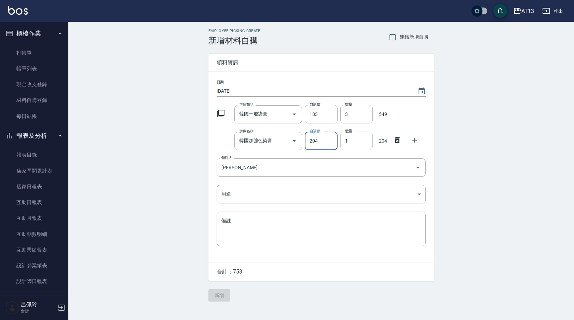
click at [348, 140] on input "1" at bounding box center [356, 141] width 32 height 18
click at [417, 143] on icon at bounding box center [415, 140] width 8 height 8
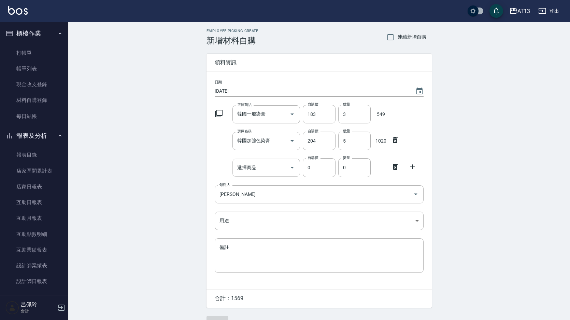
click at [263, 165] on input "選擇商品" at bounding box center [262, 168] width 52 height 12
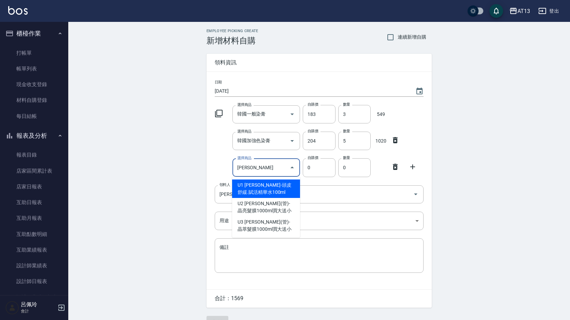
click at [275, 183] on li "U1 [PERSON_NAME]-頭皮舒緩.賦活精華水100ml" at bounding box center [266, 188] width 68 height 18
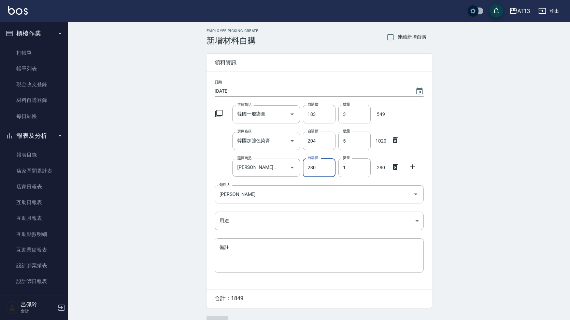
click at [408, 164] on div at bounding box center [415, 166] width 18 height 12
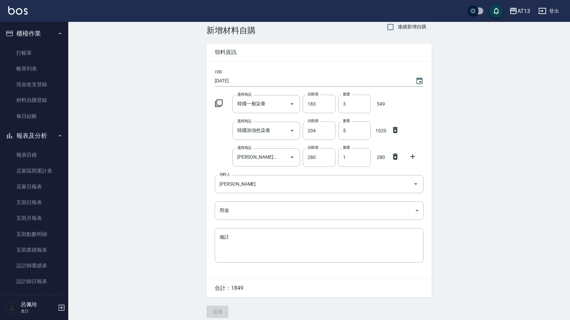
scroll to position [16, 0]
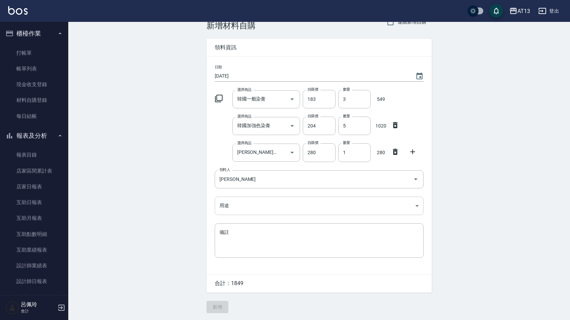
click at [417, 203] on body "AT13 登出 櫃檯作業 打帳單 帳單列表 現金收支登錄 材料自購登錄 每日結帳 報表及分析 報表目錄 店家區間累計表 店家日報表 互助日報表 互助月報表 互…" at bounding box center [285, 152] width 570 height 335
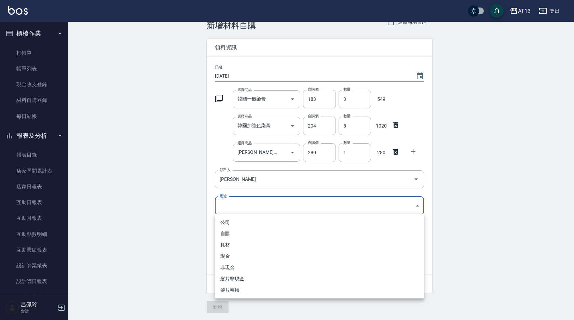
click at [255, 233] on li "自購" at bounding box center [319, 233] width 209 height 11
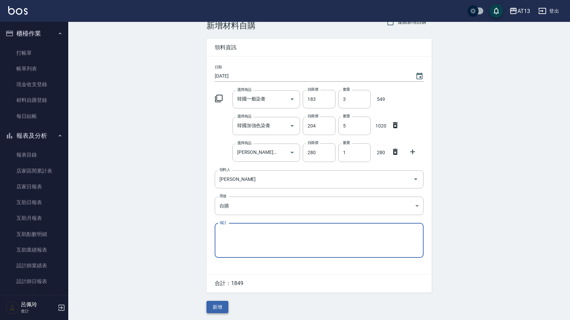
click at [224, 305] on button "新增" at bounding box center [218, 307] width 22 height 13
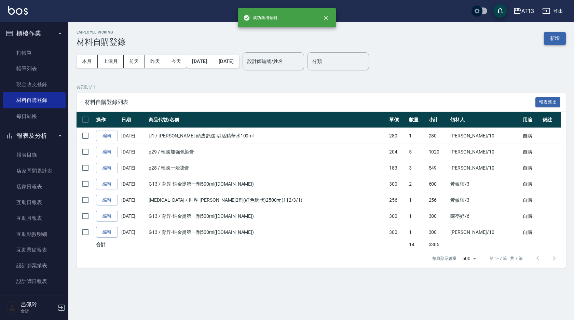
click at [556, 38] on button "新增" at bounding box center [555, 38] width 22 height 13
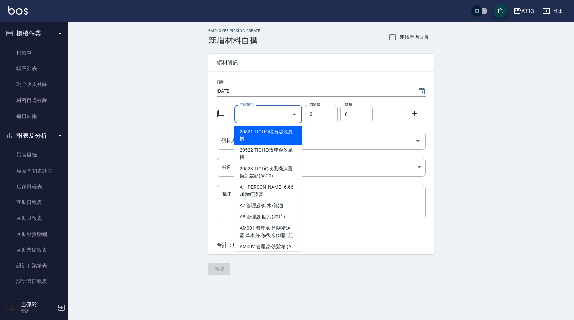
click at [251, 114] on div "選擇商品 選擇商品" at bounding box center [268, 114] width 68 height 18
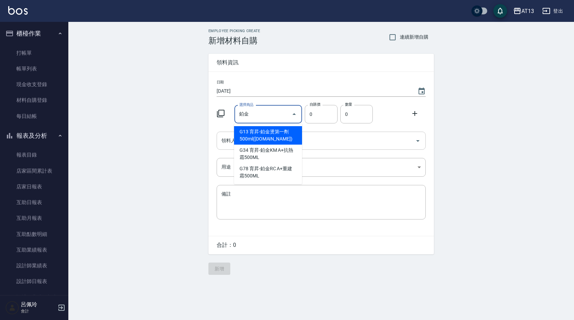
click at [271, 136] on li "G13 育昇-鉑金燙第一劑500ml([DOMAIN_NAME])" at bounding box center [268, 135] width 68 height 18
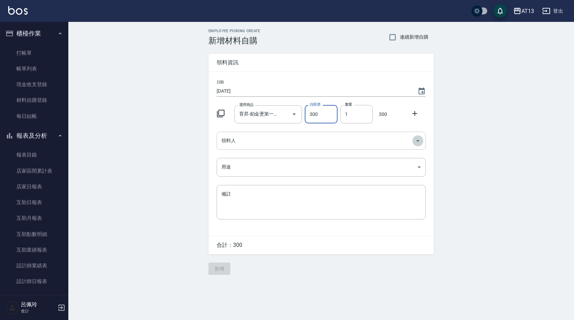
click at [416, 142] on icon "Open" at bounding box center [418, 141] width 8 height 8
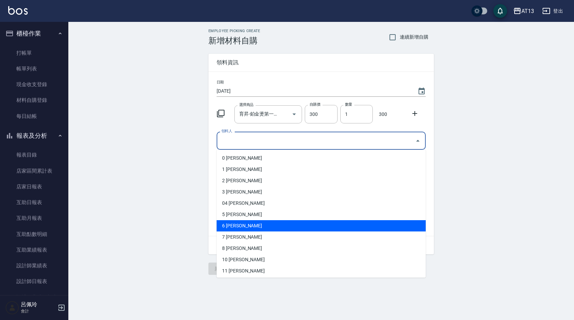
click at [260, 226] on li "6 [PERSON_NAME]" at bounding box center [321, 225] width 209 height 11
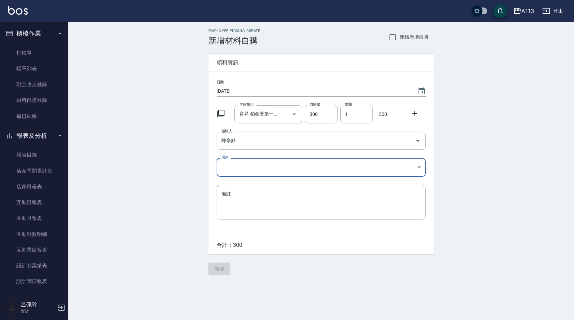
click at [419, 167] on body "AT13 登出 櫃檯作業 打帳單 帳單列表 現金收支登錄 材料自購登錄 每日結帳 報表及分析 報表目錄 店家區間累計表 店家日報表 互助日報表 互助月報表 互…" at bounding box center [287, 160] width 574 height 320
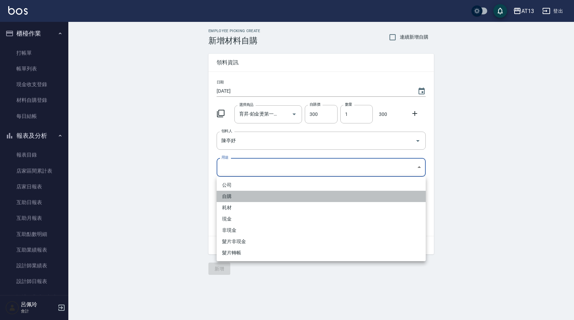
click at [280, 192] on li "自購" at bounding box center [321, 196] width 209 height 11
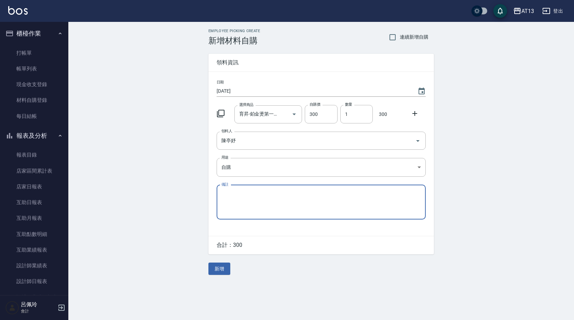
click at [414, 113] on icon at bounding box center [414, 113] width 5 height 5
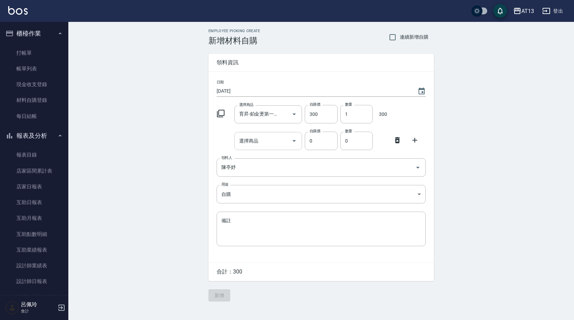
click at [285, 141] on input "選擇商品" at bounding box center [263, 141] width 52 height 12
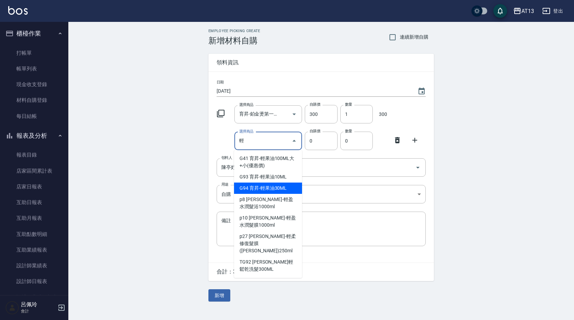
click at [273, 186] on li "G94 育昇-輕果油30ML" at bounding box center [268, 187] width 68 height 11
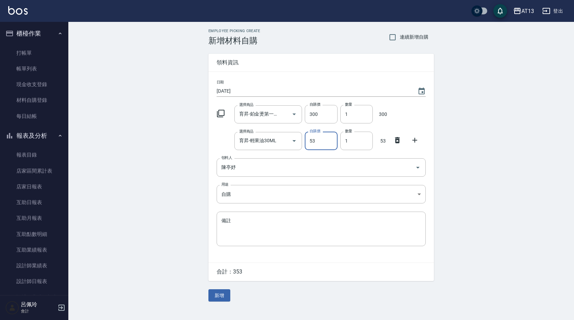
click at [224, 301] on button "新增" at bounding box center [219, 295] width 22 height 13
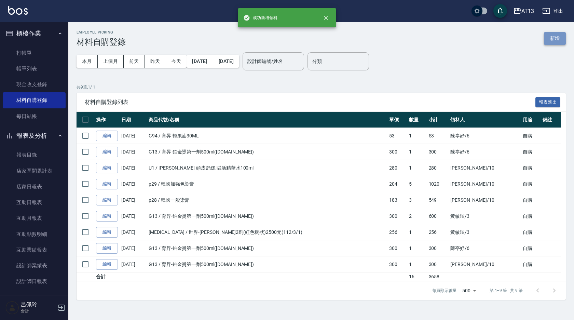
click at [551, 41] on button "新增" at bounding box center [555, 38] width 22 height 13
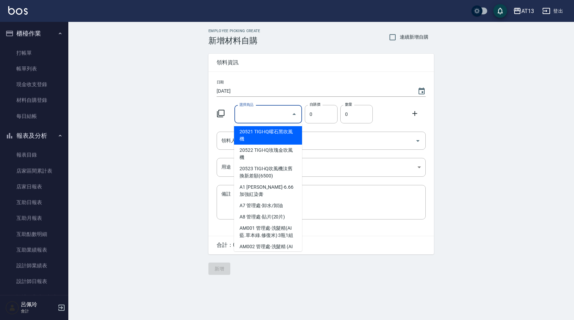
click at [250, 118] on input "選擇商品" at bounding box center [263, 114] width 52 height 12
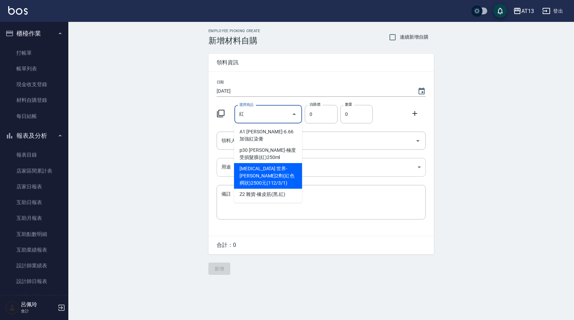
click at [276, 163] on li "[MEDICAL_DATA] 世界-[PERSON_NAME]2劑(紅色稠狀)2500元(112/3/1)" at bounding box center [268, 176] width 68 height 26
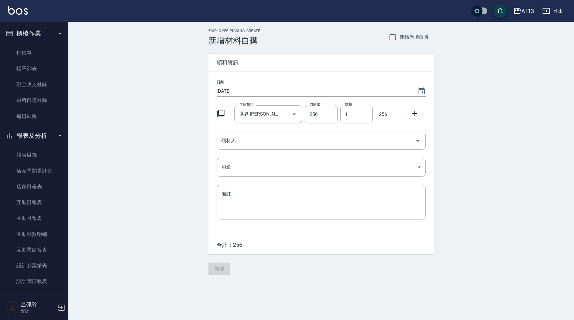
drag, startPoint x: 413, startPoint y: 114, endPoint x: 403, endPoint y: 115, distance: 9.7
click at [414, 114] on icon at bounding box center [414, 113] width 5 height 5
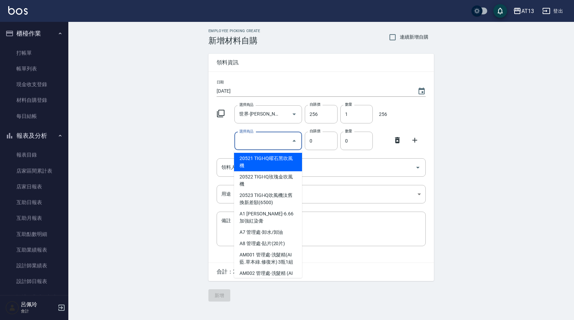
click at [265, 145] on input "選擇商品" at bounding box center [263, 141] width 52 height 12
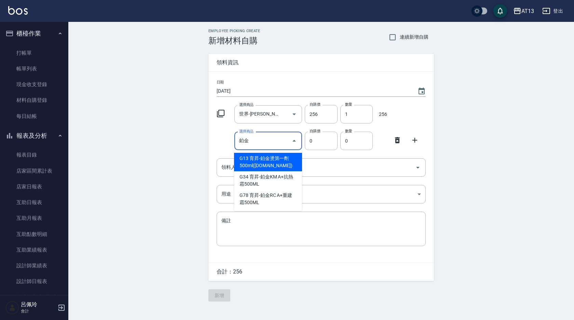
click at [267, 161] on li "G13 育昇-鉑金燙第一劑500ml([DOMAIN_NAME])" at bounding box center [268, 162] width 68 height 18
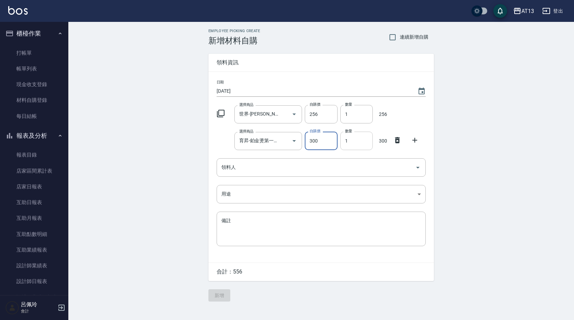
click at [343, 143] on input "1" at bounding box center [356, 141] width 32 height 18
click at [419, 169] on icon "Open" at bounding box center [418, 167] width 8 height 8
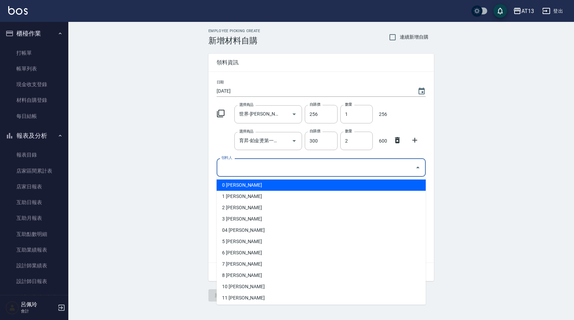
click at [298, 185] on li "0 [PERSON_NAME]" at bounding box center [321, 184] width 209 height 11
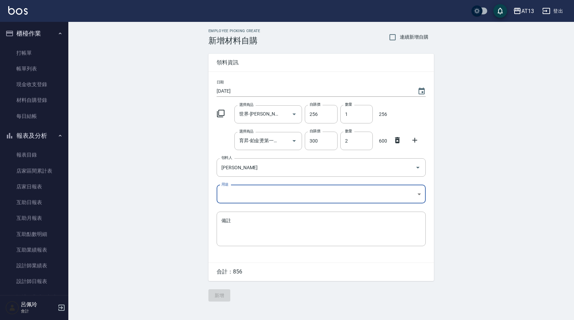
click at [419, 195] on body "AT13 登出 櫃檯作業 打帳單 帳單列表 現金收支登錄 材料自購登錄 每日結帳 報表及分析 報表目錄 店家區間累計表 店家日報表 互助日報表 互助月報表 互…" at bounding box center [287, 160] width 574 height 320
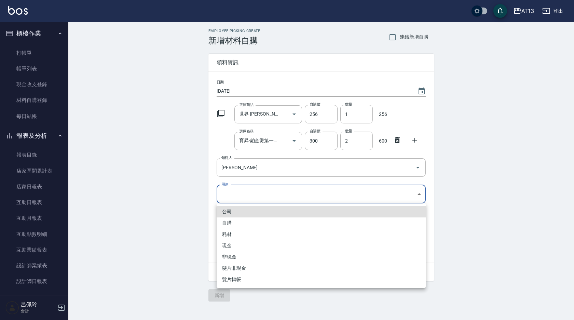
click at [242, 222] on li "自購" at bounding box center [321, 222] width 209 height 11
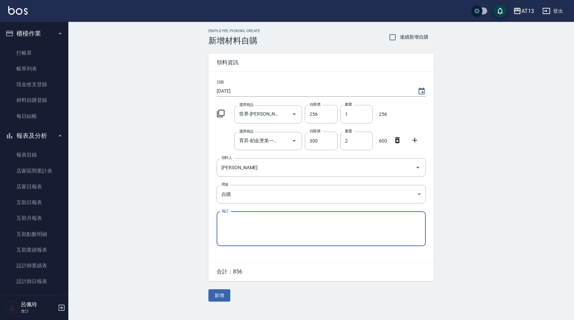
click at [413, 139] on icon at bounding box center [415, 140] width 8 height 8
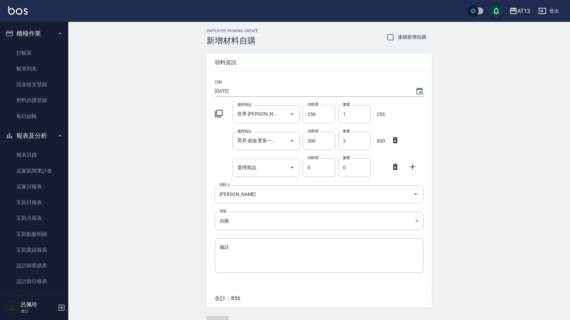
click at [265, 165] on input "選擇商品" at bounding box center [262, 168] width 52 height 12
click at [251, 183] on li "R9 華田-(管)卸色乳" at bounding box center [266, 184] width 68 height 11
click at [411, 166] on icon at bounding box center [413, 167] width 8 height 8
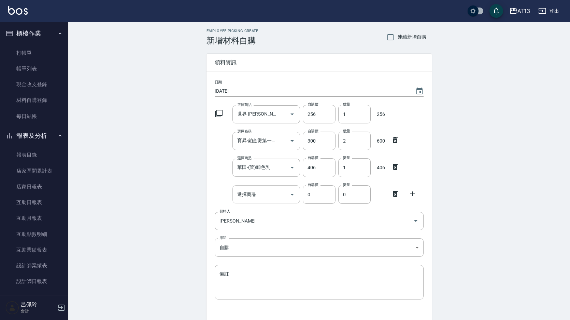
click at [268, 197] on input "選擇商品" at bounding box center [262, 194] width 52 height 12
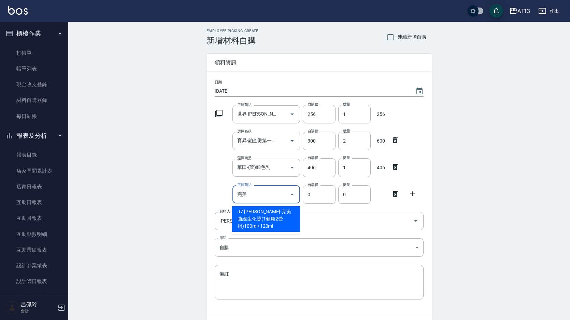
click at [273, 191] on input "完美" at bounding box center [262, 194] width 52 height 12
drag, startPoint x: 274, startPoint y: 211, endPoint x: 287, endPoint y: 216, distance: 14.2
click at [274, 212] on li "J7 [PERSON_NAME]-完美曲線生化燙(1健康2受損)100ml+120ml" at bounding box center [266, 219] width 68 height 26
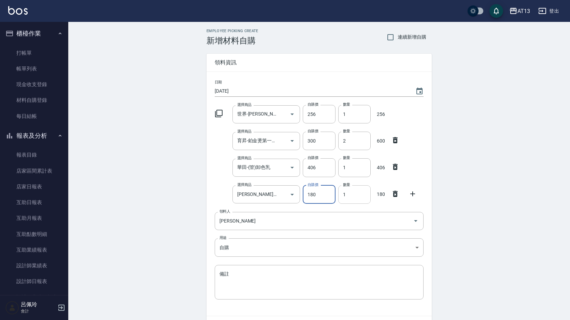
click at [351, 199] on input "1" at bounding box center [354, 194] width 32 height 18
click at [351, 198] on input "1" at bounding box center [354, 194] width 32 height 18
click at [493, 191] on div "Employee Picking Create 新增材料自購 連續新增自購 領料資訊 日期 [DATE] 選擇商品 世界-[PERSON_NAME]2劑(紅色…" at bounding box center [319, 192] width 502 height 340
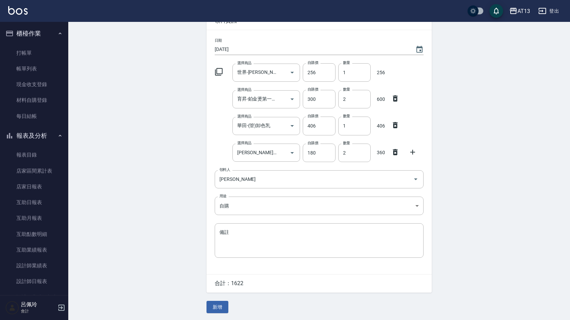
scroll to position [43, 0]
click at [218, 309] on button "新增" at bounding box center [218, 307] width 22 height 13
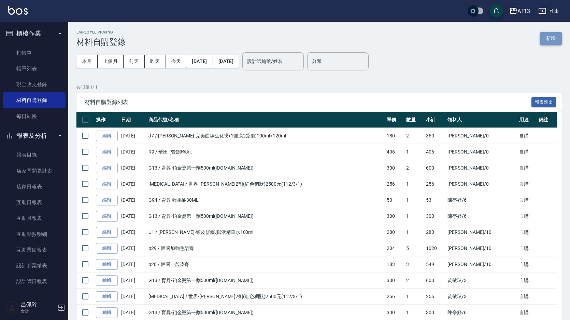
click at [546, 42] on button "新增" at bounding box center [551, 38] width 22 height 13
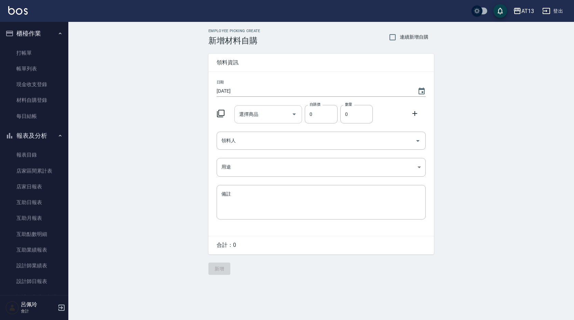
click at [244, 114] on input "選擇商品" at bounding box center [263, 114] width 52 height 12
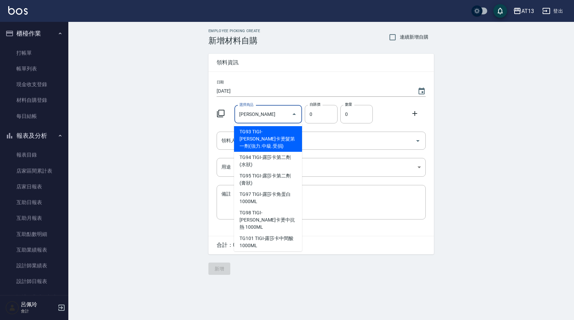
click at [280, 144] on li "TG93 TIGI-[PERSON_NAME]卡燙髮第一劑(強力.中級.受損)" at bounding box center [268, 139] width 68 height 26
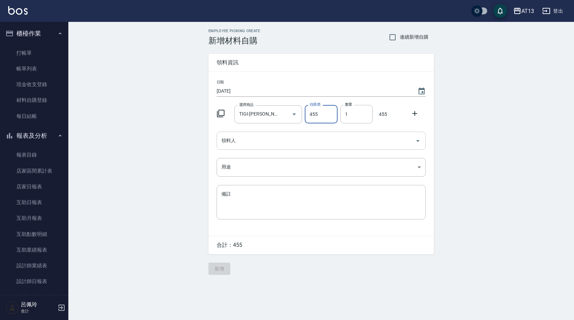
click at [420, 140] on icon "Open" at bounding box center [418, 141] width 8 height 8
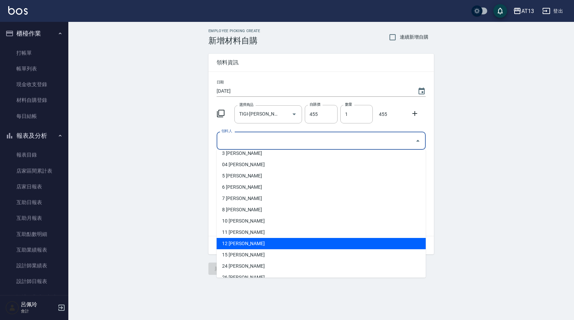
scroll to position [68, 0]
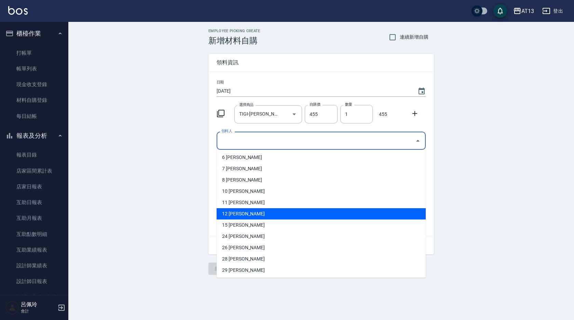
click at [253, 210] on li "12 [PERSON_NAME]" at bounding box center [321, 213] width 209 height 11
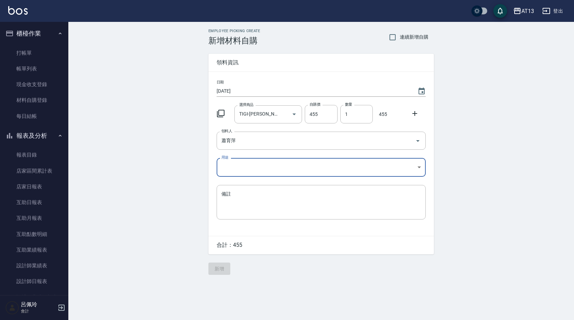
click at [420, 169] on body "AT13 登出 櫃檯作業 打帳單 帳單列表 現金收支登錄 材料自購登錄 每日結帳 報表及分析 報表目錄 店家區間累計表 店家日報表 互助日報表 互助月報表 互…" at bounding box center [287, 160] width 574 height 320
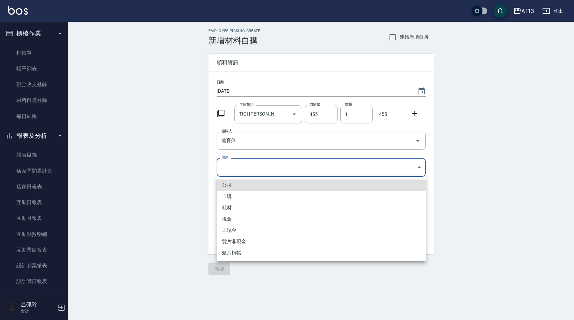
click at [268, 193] on li "自購" at bounding box center [321, 196] width 209 height 11
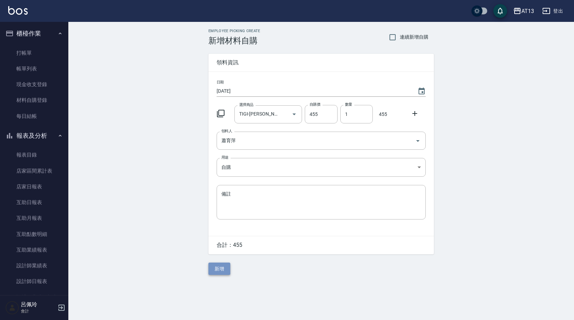
click at [227, 268] on button "新增" at bounding box center [219, 268] width 22 height 13
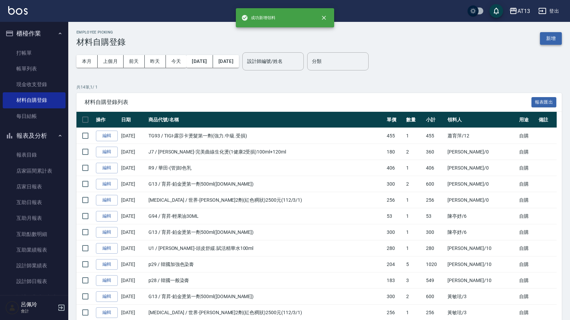
click at [548, 41] on button "新增" at bounding box center [551, 38] width 22 height 13
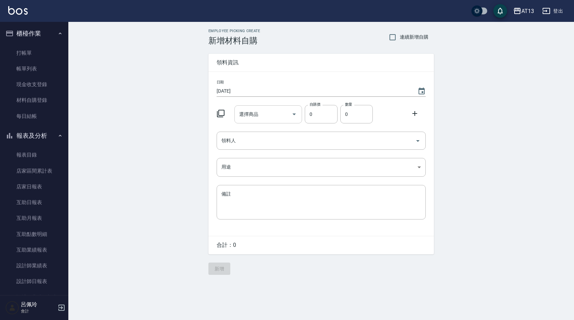
click at [264, 108] on div "選擇商品" at bounding box center [268, 114] width 68 height 18
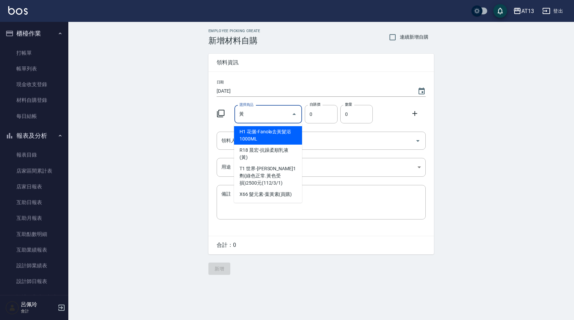
click at [264, 108] on div "黃 選擇商品" at bounding box center [268, 114] width 68 height 18
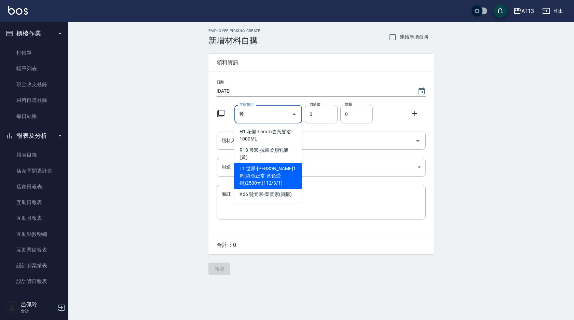
click at [271, 163] on li "T1 世界-[PERSON_NAME]1劑(綠色正常.黃色受損)2500元(112/3/1)" at bounding box center [268, 176] width 68 height 26
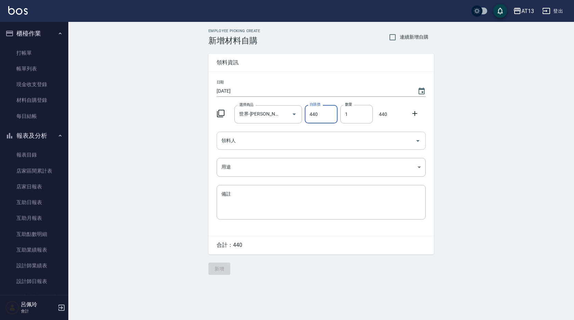
click at [420, 139] on icon "Open" at bounding box center [418, 141] width 8 height 8
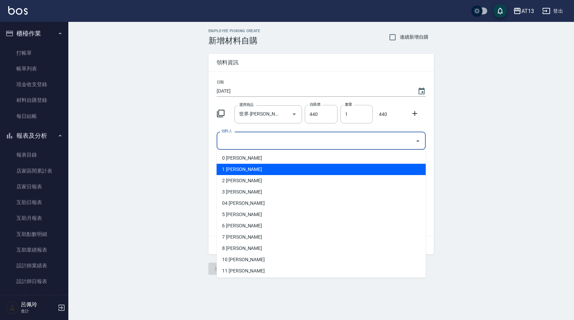
click at [221, 171] on li "1 [PERSON_NAME]" at bounding box center [321, 169] width 209 height 11
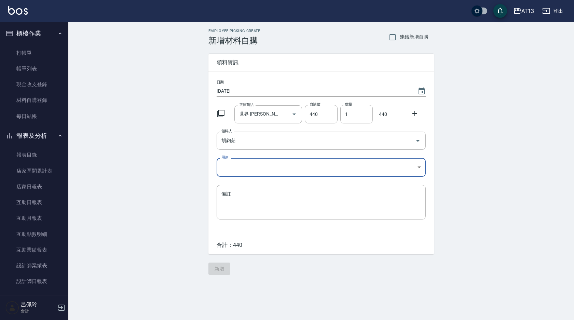
click at [416, 166] on body "AT13 登出 櫃檯作業 打帳單 帳單列表 現金收支登錄 材料自購登錄 每日結帳 報表及分析 報表目錄 店家區間累計表 店家日報表 互助日報表 互助月報表 互…" at bounding box center [287, 160] width 574 height 320
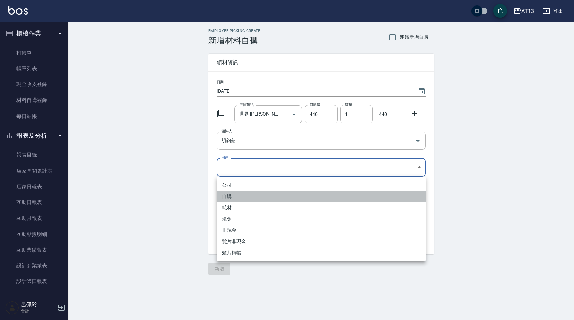
click at [254, 193] on li "自購" at bounding box center [321, 196] width 209 height 11
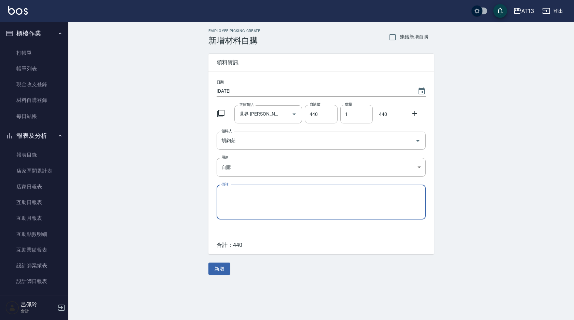
drag, startPoint x: 215, startPoint y: 267, endPoint x: 219, endPoint y: 256, distance: 11.7
click at [216, 267] on button "新增" at bounding box center [219, 268] width 22 height 13
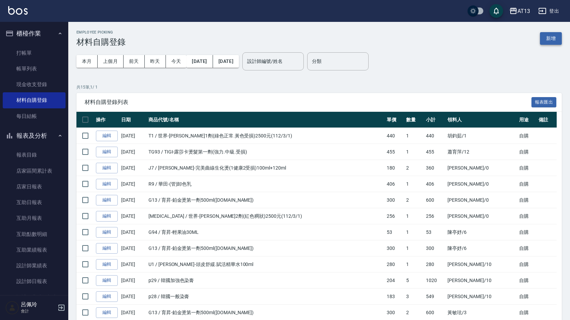
click at [553, 35] on button "新增" at bounding box center [551, 38] width 22 height 13
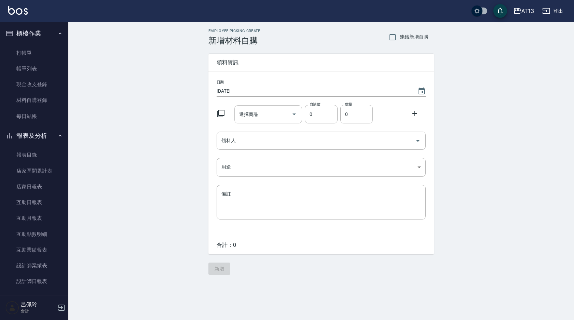
click at [250, 110] on div "選擇商品 選擇商品" at bounding box center [268, 114] width 68 height 18
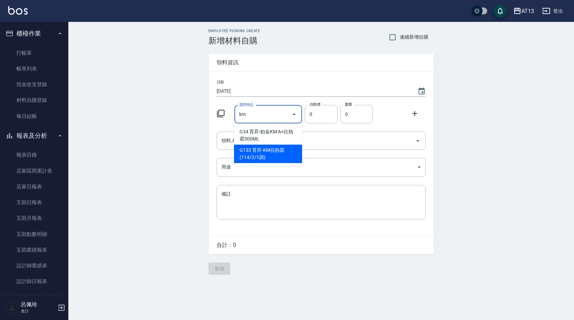
click at [270, 149] on li "G133 育昇-KM抗熱霜(114/2/1調)" at bounding box center [268, 153] width 68 height 18
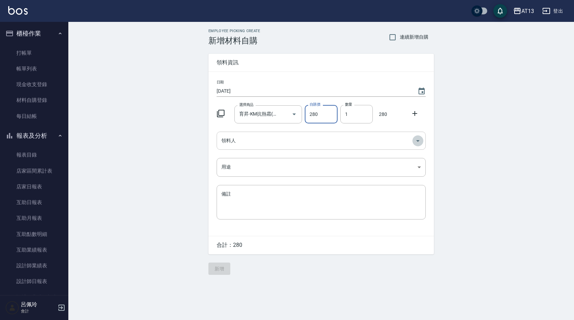
drag, startPoint x: 416, startPoint y: 139, endPoint x: 393, endPoint y: 149, distance: 24.8
click at [416, 139] on icon "Open" at bounding box center [418, 141] width 8 height 8
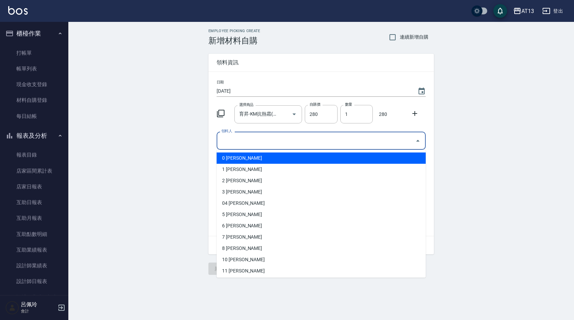
click at [301, 161] on li "0 [PERSON_NAME]" at bounding box center [321, 157] width 209 height 11
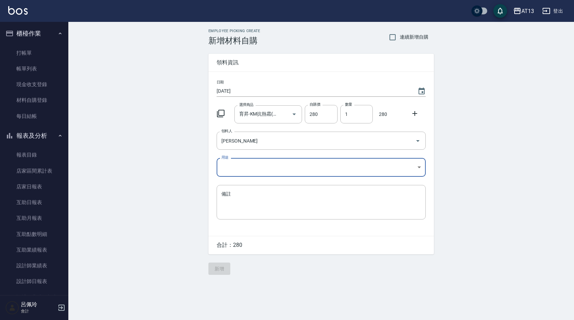
click at [417, 166] on body "AT13 登出 櫃檯作業 打帳單 帳單列表 現金收支登錄 材料自購登錄 每日結帳 報表及分析 報表目錄 店家區間累計表 店家日報表 互助日報表 互助月報表 互…" at bounding box center [287, 160] width 574 height 320
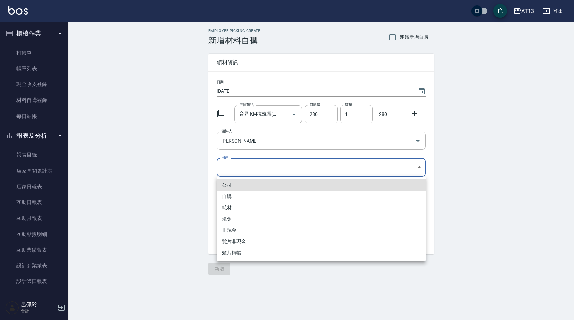
click at [274, 199] on li "自購" at bounding box center [321, 196] width 209 height 11
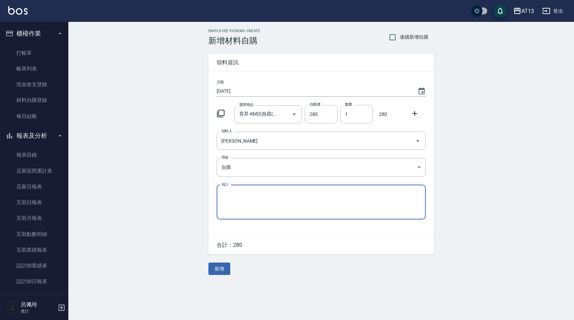
click at [414, 112] on icon at bounding box center [415, 113] width 8 height 8
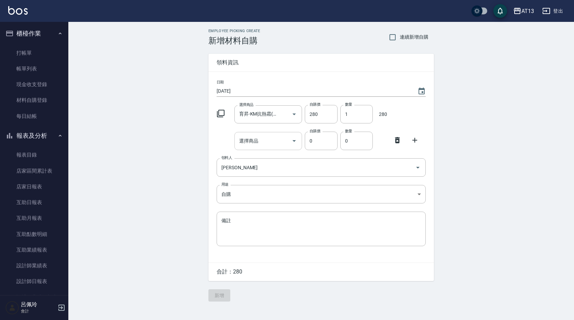
click at [280, 140] on input "選擇商品" at bounding box center [263, 141] width 52 height 12
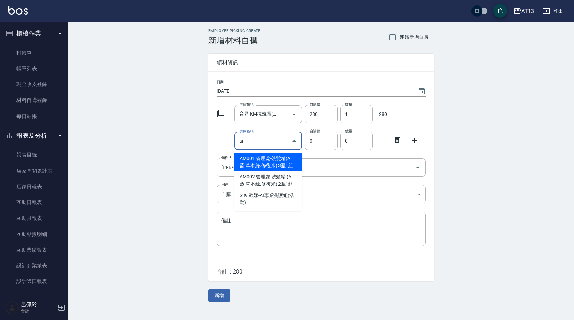
click at [277, 164] on li "AM001 管理處-洗髮精(AI藍.草本綠.修復米) 3瓶1組" at bounding box center [268, 162] width 68 height 18
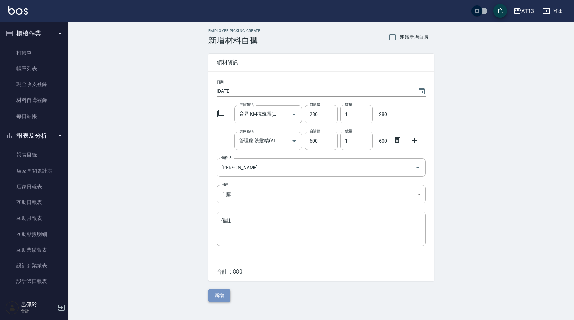
click at [228, 297] on button "新增" at bounding box center [219, 295] width 22 height 13
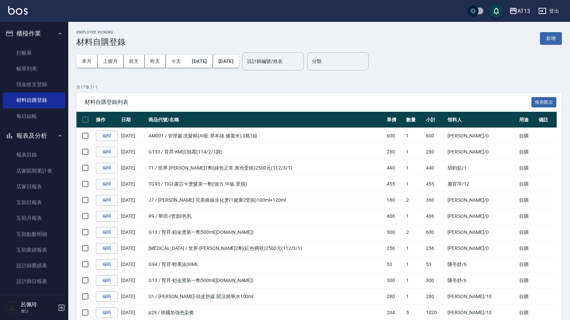
click at [222, 266] on td "G94 / 育昇-輕果油30ML" at bounding box center [266, 264] width 238 height 16
click at [33, 52] on link "打帳單" at bounding box center [34, 53] width 63 height 16
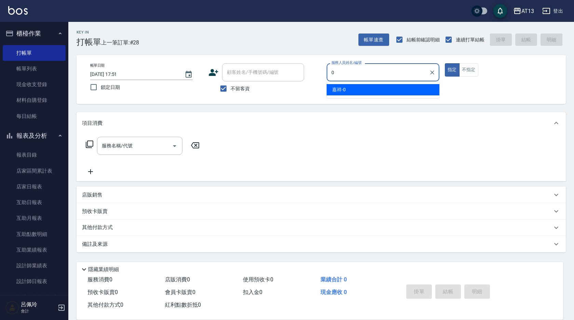
click at [400, 92] on div "嘉祥 -0" at bounding box center [383, 89] width 113 height 11
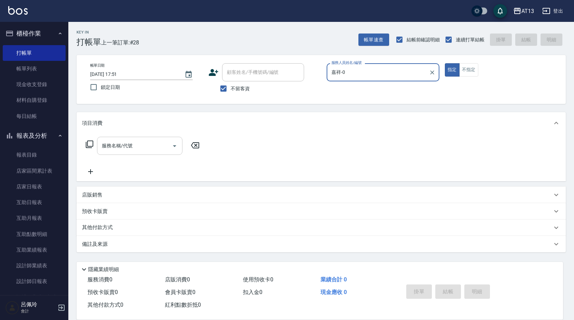
click at [127, 148] on input "服務名稱/代號" at bounding box center [134, 146] width 69 height 12
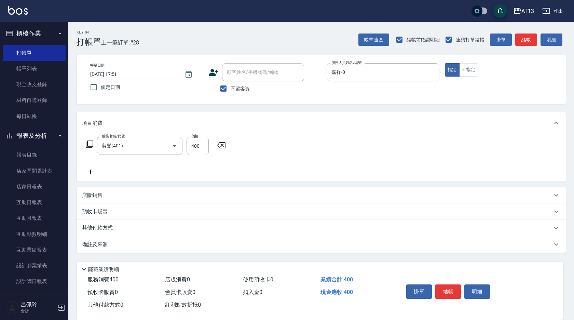
click at [417, 198] on div "店販銷售" at bounding box center [317, 195] width 470 height 7
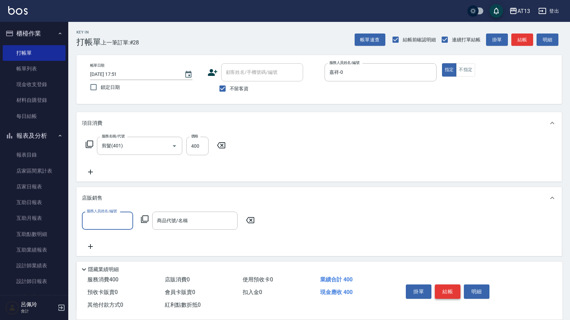
click at [451, 290] on button "結帳" at bounding box center [448, 291] width 26 height 14
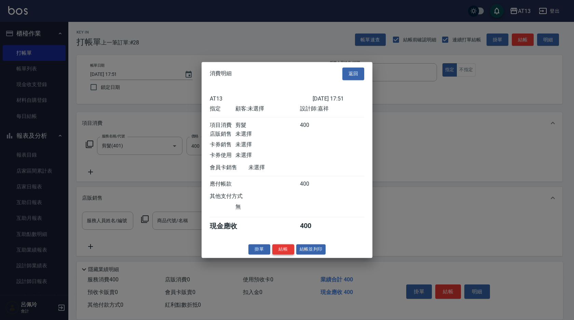
click at [278, 254] on button "結帳" at bounding box center [283, 249] width 22 height 11
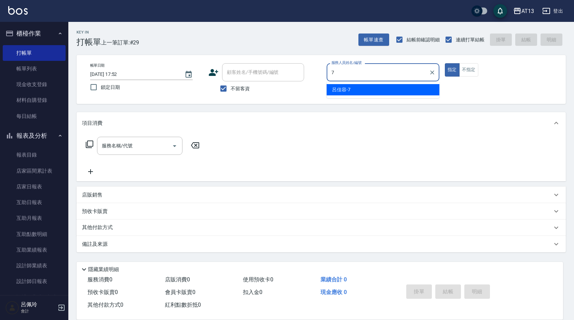
click at [385, 89] on div "[PERSON_NAME]-7" at bounding box center [383, 89] width 113 height 11
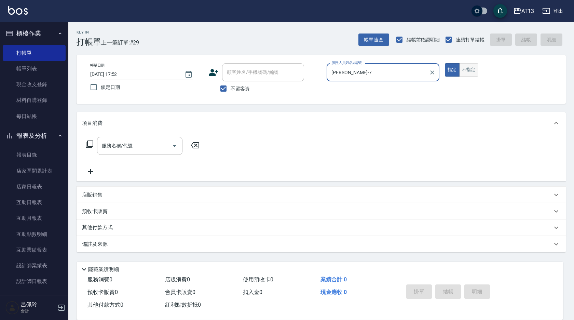
click at [472, 72] on button "不指定" at bounding box center [468, 69] width 19 height 13
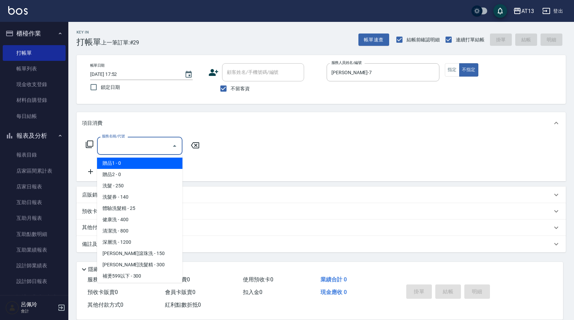
click at [144, 145] on input "服務名稱/代號" at bounding box center [134, 146] width 69 height 12
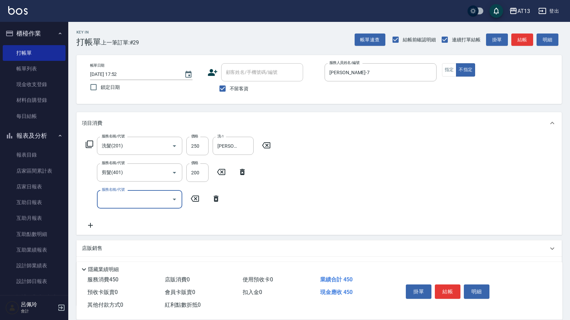
drag, startPoint x: 351, startPoint y: 187, endPoint x: 462, endPoint y: 289, distance: 151.1
click at [354, 190] on div "服務名稱/代號 洗髮(201) 服務名稱/代號 價格 250 價格 洗-1 [PERSON_NAME]-24 洗-1 服務名稱/代號 剪髮(401) 服務名稱…" at bounding box center [320, 184] width 486 height 100
click at [458, 284] on button "結帳" at bounding box center [448, 291] width 26 height 14
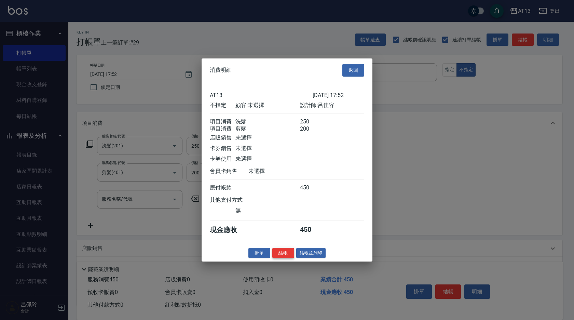
click at [282, 256] on button "結帳" at bounding box center [283, 252] width 22 height 11
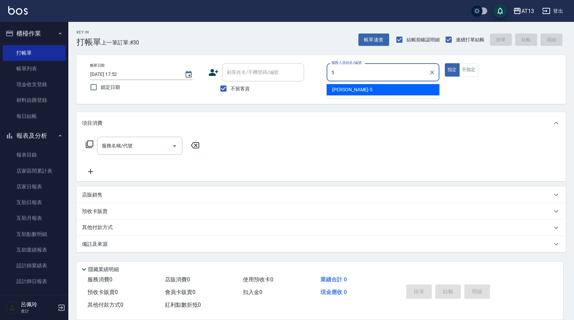
click at [373, 89] on div "[PERSON_NAME] -5" at bounding box center [383, 89] width 113 height 11
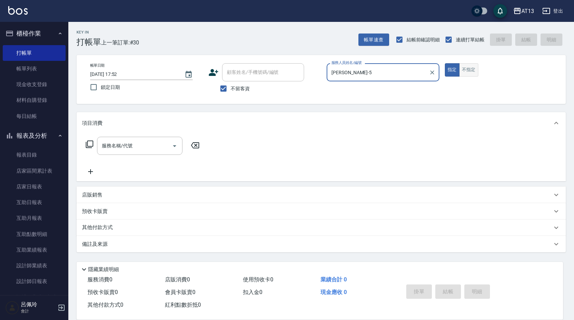
click at [465, 69] on button "不指定" at bounding box center [468, 69] width 19 height 13
click at [100, 146] on input "服務名稱/代號" at bounding box center [134, 146] width 69 height 12
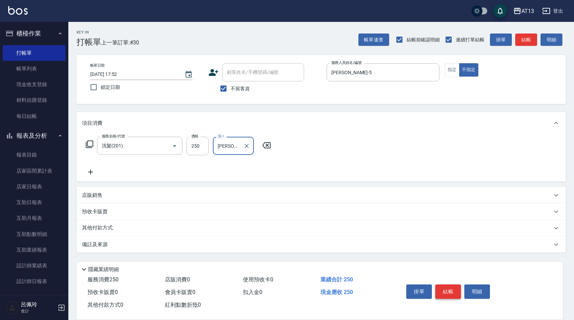
click at [452, 292] on button "結帳" at bounding box center [448, 291] width 26 height 14
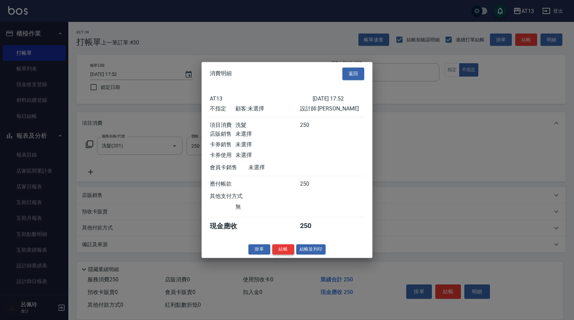
click at [286, 251] on button "結帳" at bounding box center [283, 249] width 22 height 11
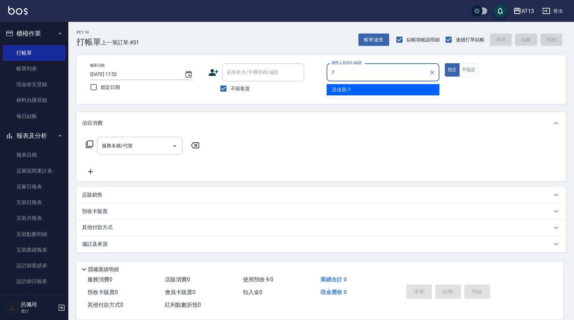
click at [365, 92] on div "[PERSON_NAME]-7" at bounding box center [383, 89] width 113 height 11
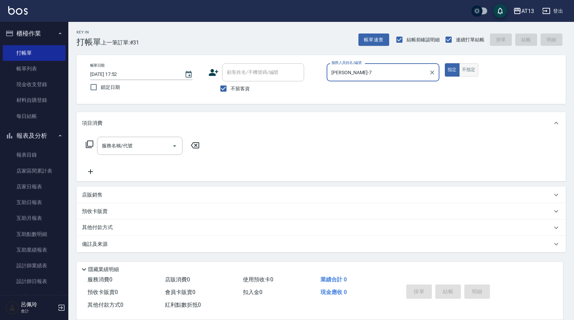
click at [466, 70] on button "不指定" at bounding box center [468, 69] width 19 height 13
click at [149, 146] on input "服務名稱/代號" at bounding box center [134, 146] width 69 height 12
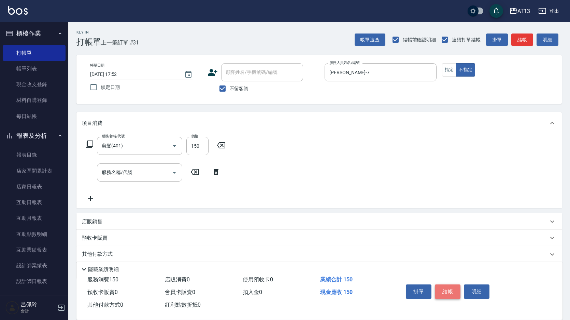
click at [452, 286] on button "結帳" at bounding box center [448, 291] width 26 height 14
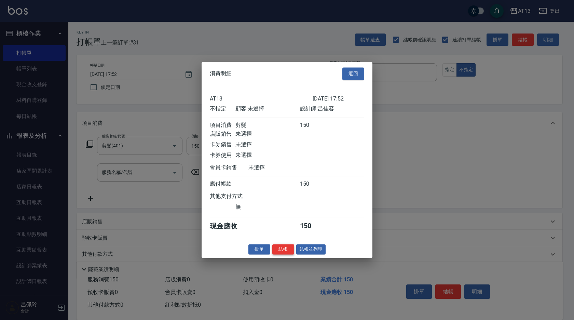
click at [287, 248] on div "消費明細 返回 AT13 [DATE] 17:52 不指定 顧客: 未選擇 設計師: [PERSON_NAME] 項目消費 剪髮 150 店販銷售 未選擇 卡…" at bounding box center [287, 160] width 171 height 196
click at [286, 253] on button "結帳" at bounding box center [283, 249] width 22 height 11
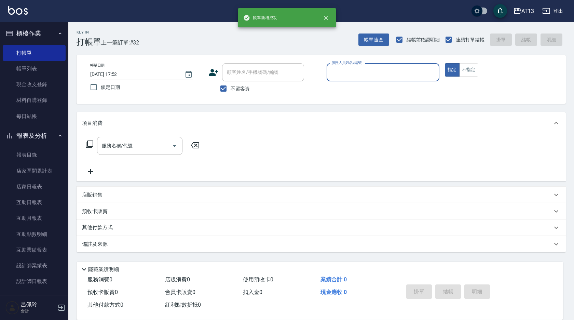
click at [373, 77] on input "服務人員姓名/編號" at bounding box center [383, 72] width 107 height 12
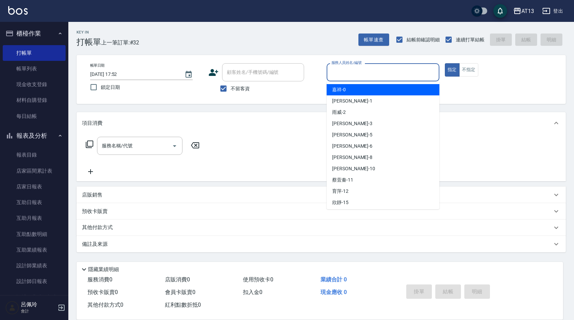
click at [357, 93] on div "嘉祥 -0" at bounding box center [383, 89] width 113 height 11
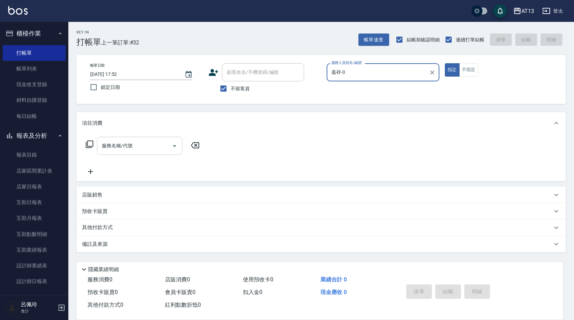
click at [147, 148] on input "服務名稱/代號" at bounding box center [134, 146] width 69 height 12
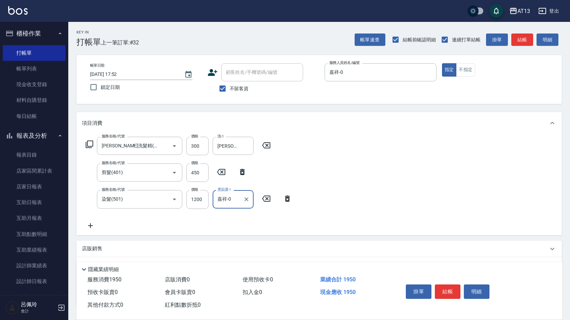
click at [406, 137] on div "項目消費 服務名稱/代號 [PERSON_NAME]洗髮精(210) 服務名稱/代號 價格 300 價格 洗-1 [PERSON_NAME]-24 洗-1 服…" at bounding box center [320, 173] width 486 height 123
click at [449, 285] on button "結帳" at bounding box center [448, 291] width 26 height 14
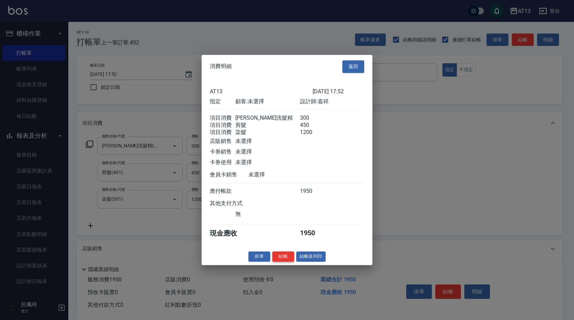
click at [284, 260] on button "結帳" at bounding box center [283, 256] width 22 height 11
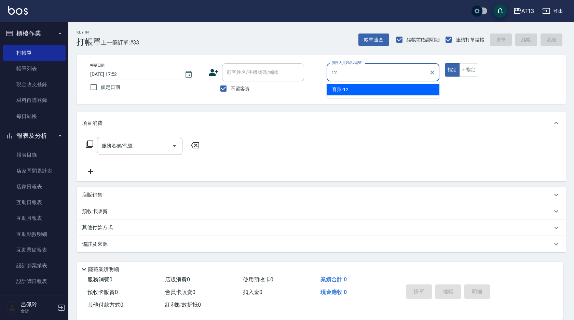
click at [343, 91] on span "育萍 -12" at bounding box center [340, 89] width 16 height 7
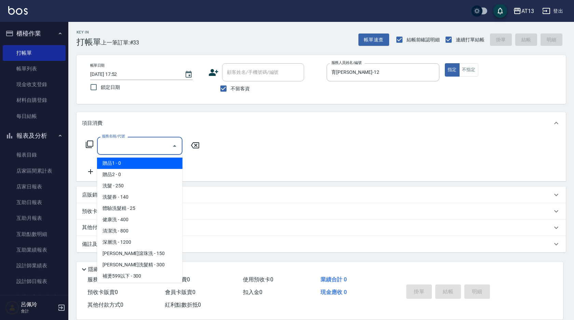
click at [162, 144] on input "服務名稱/代號" at bounding box center [134, 146] width 69 height 12
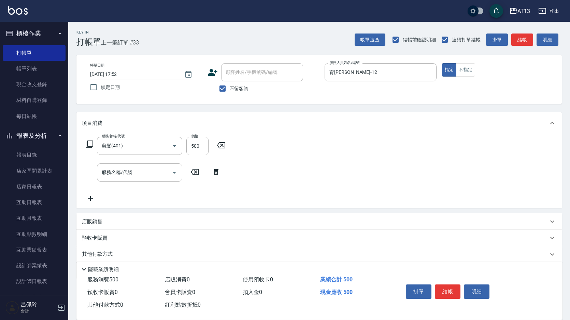
click at [388, 177] on div "服務名稱/代號 剪髮(401) 服務名稱/代號 價格 500 價格 服務名稱/代號 服務名稱/代號" at bounding box center [320, 171] width 486 height 74
click at [440, 284] on button "結帳" at bounding box center [448, 291] width 26 height 14
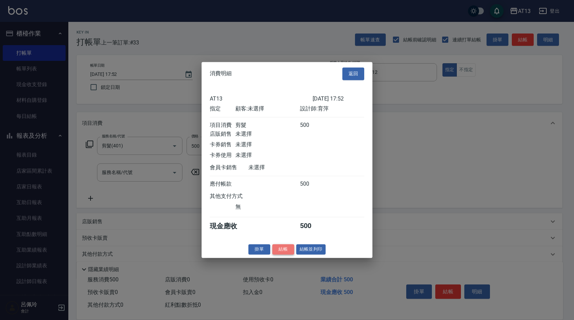
click at [283, 254] on button "結帳" at bounding box center [283, 249] width 22 height 11
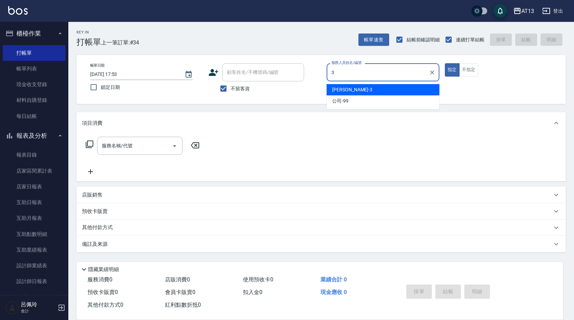
click at [409, 84] on ul "[PERSON_NAME] -3 公司 -99" at bounding box center [383, 95] width 113 height 28
click at [421, 89] on div "[PERSON_NAME] -3" at bounding box center [383, 89] width 113 height 11
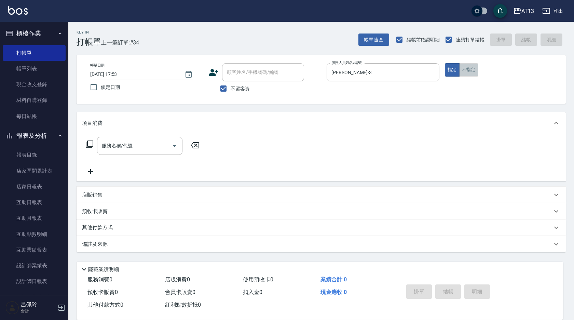
click at [466, 74] on button "不指定" at bounding box center [468, 69] width 19 height 13
click at [142, 141] on input "服務名稱/代號" at bounding box center [134, 146] width 69 height 12
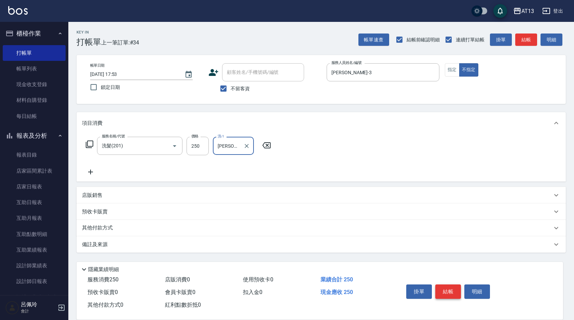
click at [454, 288] on button "結帳" at bounding box center [448, 291] width 26 height 14
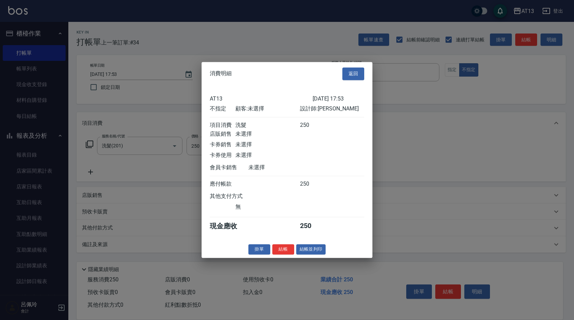
drag, startPoint x: 286, startPoint y: 255, endPoint x: 272, endPoint y: 264, distance: 16.6
click at [286, 254] on button "結帳" at bounding box center [283, 249] width 22 height 11
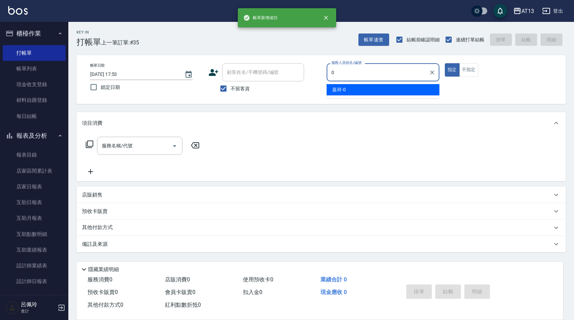
click at [404, 85] on div "嘉祥 -0" at bounding box center [383, 89] width 113 height 11
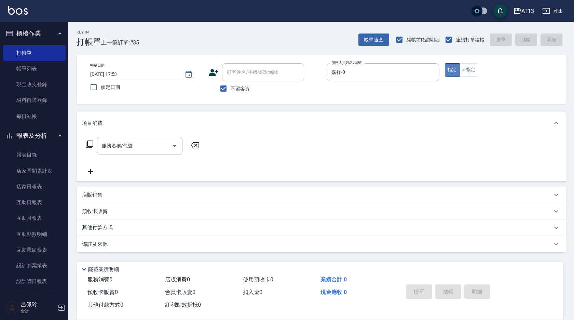
click at [458, 75] on button "指定" at bounding box center [452, 69] width 15 height 13
click at [468, 74] on button "不指定" at bounding box center [468, 69] width 19 height 13
click at [133, 158] on div "服務名稱/代號 服務名稱/代號" at bounding box center [143, 156] width 122 height 39
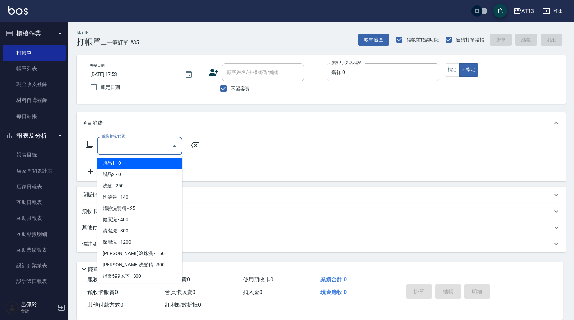
click at [136, 142] on input "服務名稱/代號" at bounding box center [134, 146] width 69 height 12
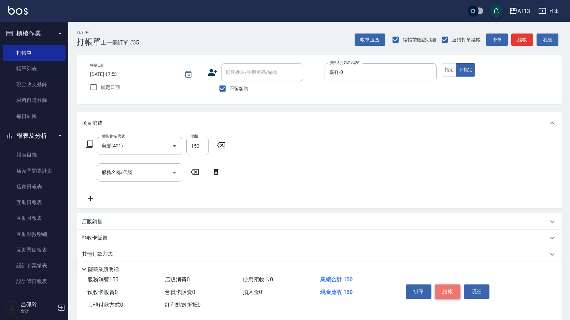
click at [452, 284] on button "結帳" at bounding box center [448, 291] width 26 height 14
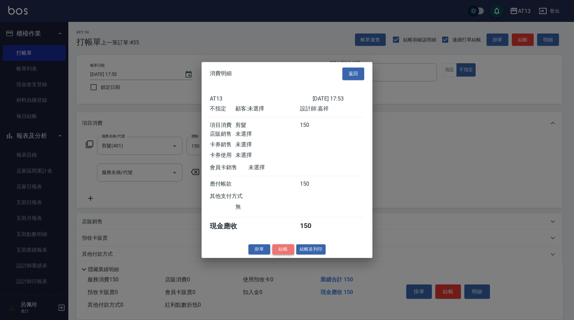
click at [286, 254] on button "結帳" at bounding box center [283, 249] width 22 height 11
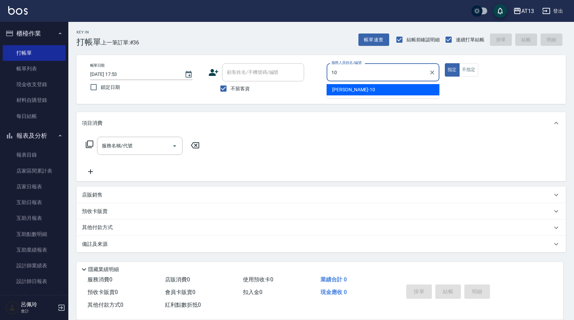
click at [380, 91] on div "[PERSON_NAME] -10" at bounding box center [383, 89] width 113 height 11
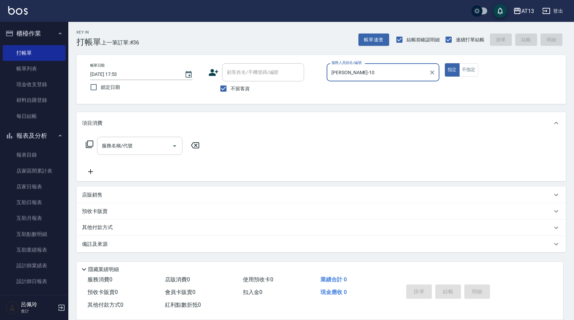
click at [116, 150] on input "服務名稱/代號" at bounding box center [134, 146] width 69 height 12
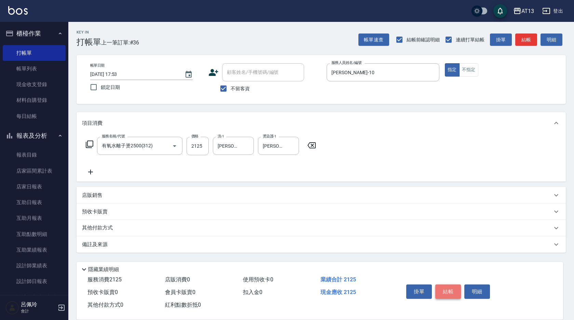
click at [446, 291] on button "結帳" at bounding box center [448, 291] width 26 height 14
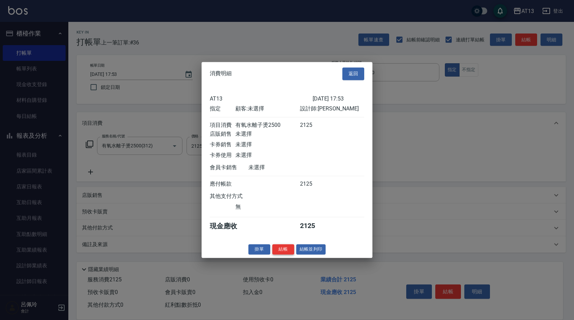
click at [284, 253] on button "結帳" at bounding box center [283, 249] width 22 height 11
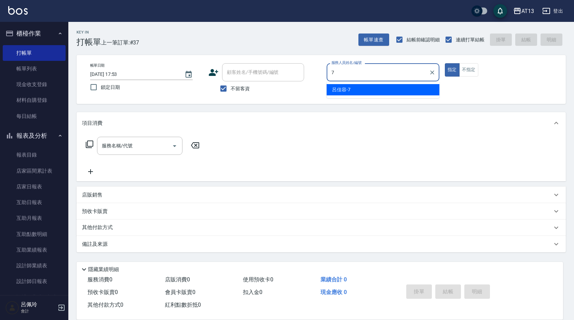
click at [355, 87] on div "[PERSON_NAME]-7" at bounding box center [383, 89] width 113 height 11
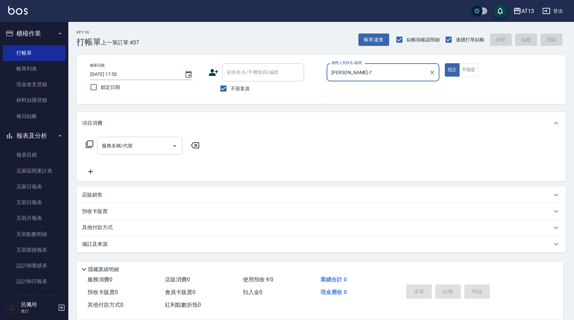
click at [149, 143] on input "服務名稱/代號" at bounding box center [134, 146] width 69 height 12
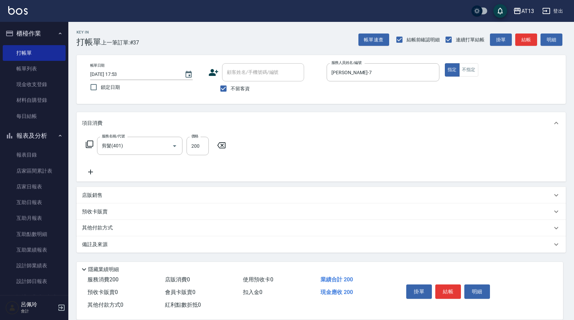
drag, startPoint x: 429, startPoint y: 143, endPoint x: 461, endPoint y: 312, distance: 171.1
click at [429, 144] on div "服務名稱/代號 剪髮(401) 服務名稱/代號 價格 200 價格" at bounding box center [321, 157] width 489 height 47
click at [446, 292] on button "結帳" at bounding box center [448, 291] width 26 height 14
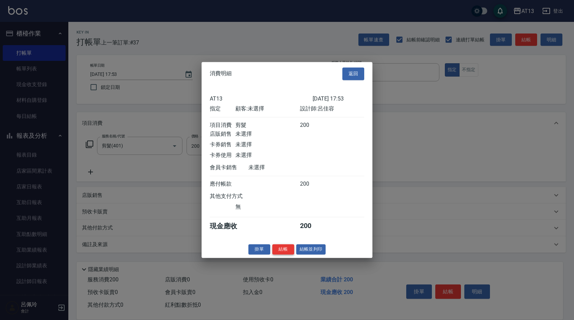
click at [277, 251] on button "結帳" at bounding box center [283, 249] width 22 height 11
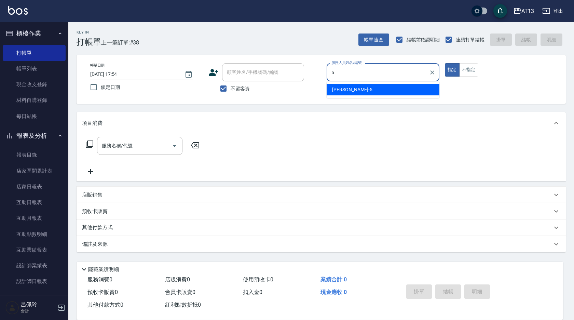
click at [395, 89] on div "[PERSON_NAME] -5" at bounding box center [383, 89] width 113 height 11
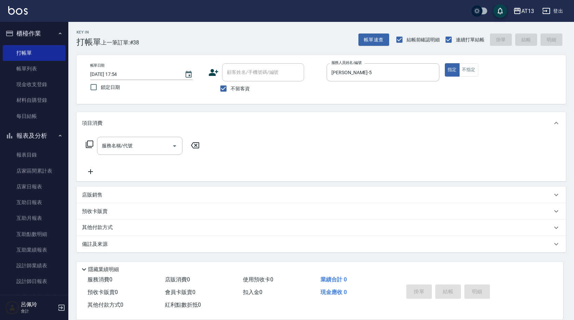
click at [479, 71] on div "指定 不指定" at bounding box center [501, 69] width 113 height 13
click at [478, 70] on div "指定 不指定" at bounding box center [501, 69] width 113 height 13
drag, startPoint x: 478, startPoint y: 70, endPoint x: 470, endPoint y: 68, distance: 8.0
click at [470, 68] on button "不指定" at bounding box center [468, 69] width 19 height 13
click at [140, 139] on div "服務名稱/代號" at bounding box center [139, 146] width 85 height 18
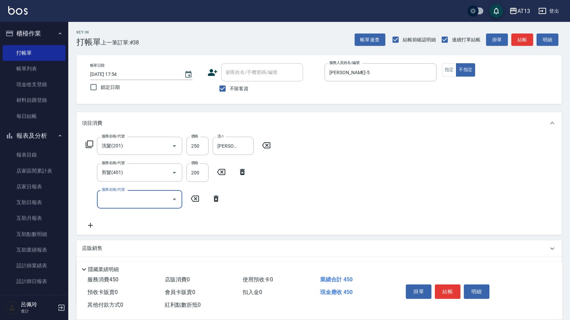
drag, startPoint x: 401, startPoint y: 201, endPoint x: 440, endPoint y: 254, distance: 65.5
click at [404, 207] on div "服務名稱/代號 洗髮(201) 服務名稱/代號 價格 250 價格 洗-1 [PERSON_NAME]-5 洗-1 服務名稱/代號 剪髮(401) 服務名稱/…" at bounding box center [320, 184] width 486 height 100
click at [449, 289] on button "結帳" at bounding box center [448, 291] width 26 height 14
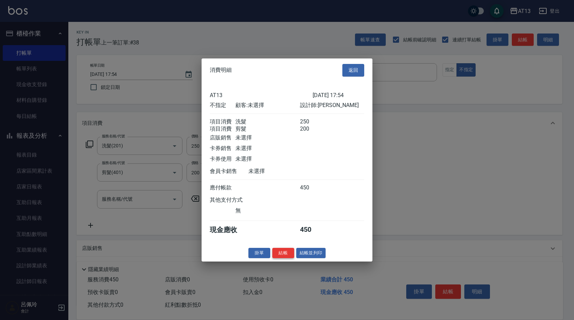
click at [285, 258] on button "結帳" at bounding box center [283, 252] width 22 height 11
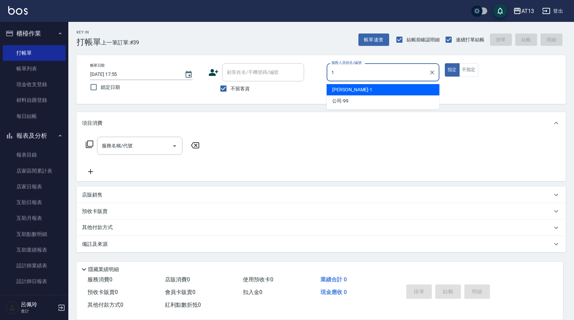
click at [403, 88] on div "[PERSON_NAME] -1" at bounding box center [383, 89] width 113 height 11
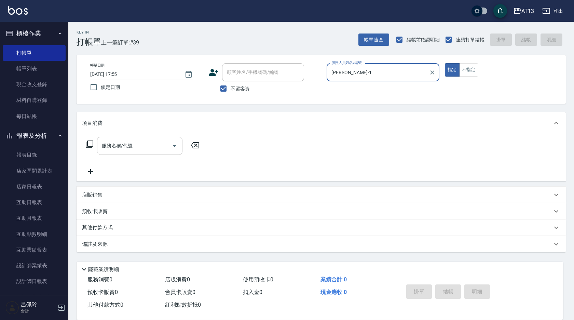
click at [148, 149] on input "服務名稱/代號" at bounding box center [134, 146] width 69 height 12
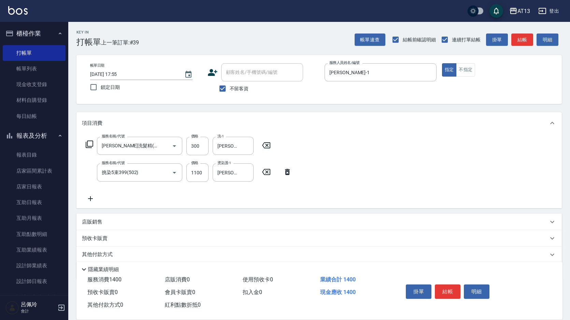
click at [454, 296] on div "掛單 結帳 明細" at bounding box center [447, 292] width 89 height 22
click at [450, 289] on button "結帳" at bounding box center [448, 291] width 26 height 14
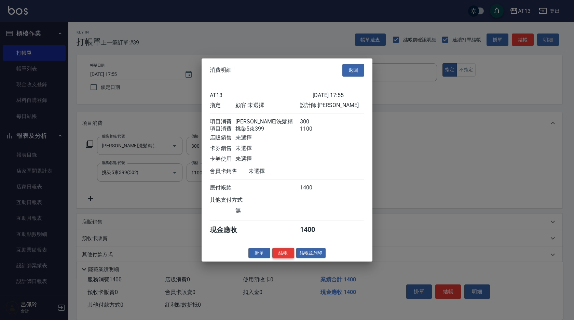
click at [288, 256] on button "結帳" at bounding box center [283, 252] width 22 height 11
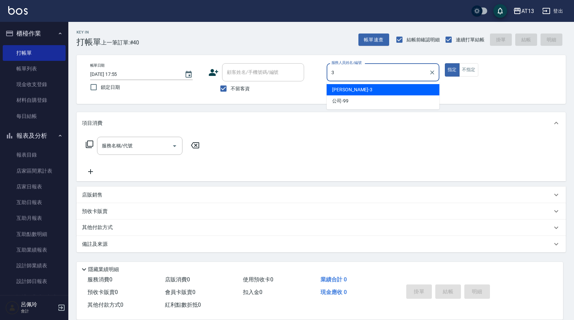
click at [340, 89] on span "[PERSON_NAME] -3" at bounding box center [352, 89] width 40 height 7
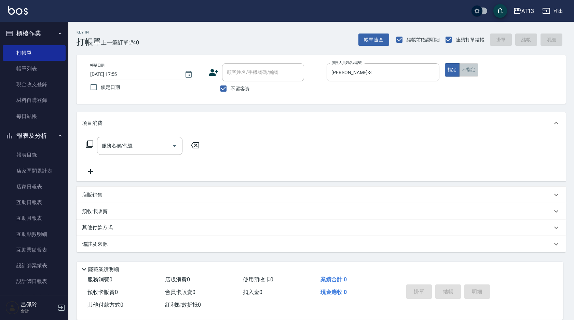
click at [474, 70] on button "不指定" at bounding box center [468, 69] width 19 height 13
click at [153, 138] on div "服務名稱/代號" at bounding box center [139, 146] width 85 height 18
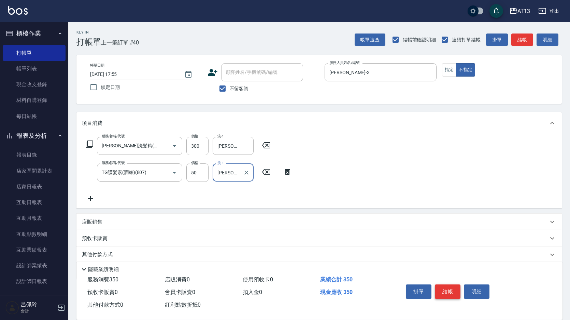
click at [448, 290] on button "結帳" at bounding box center [448, 291] width 26 height 14
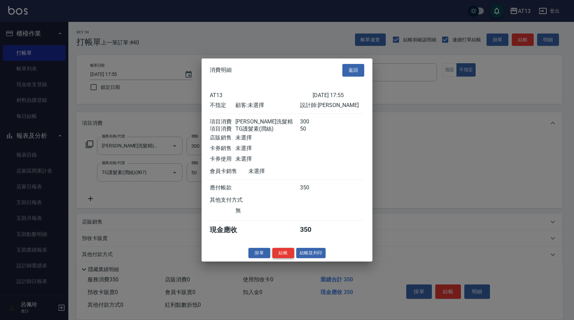
click at [283, 257] on button "結帳" at bounding box center [283, 252] width 22 height 11
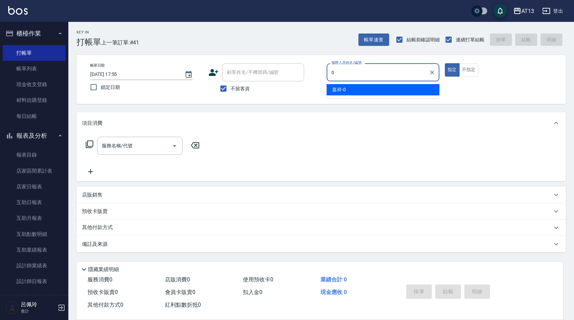
click at [357, 86] on div "嘉祥 -0" at bounding box center [383, 89] width 113 height 11
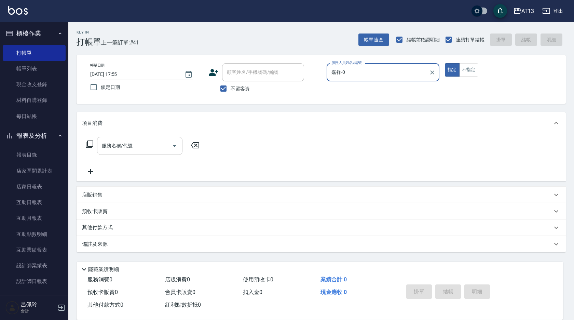
click at [157, 140] on input "服務名稱/代號" at bounding box center [134, 146] width 69 height 12
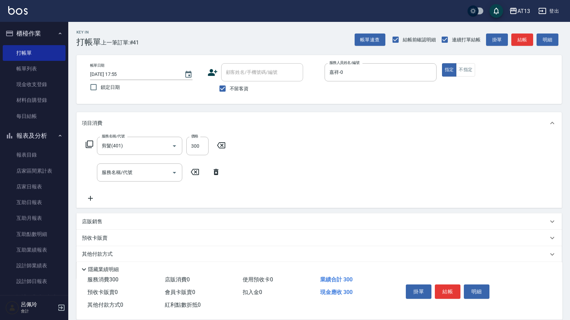
click at [391, 198] on div "服務名稱/代號 剪髮(401) 服務名稱/代號 價格 300 價格 服務名稱/代號 服務名稱/代號" at bounding box center [320, 171] width 486 height 74
click at [443, 290] on button "結帳" at bounding box center [448, 291] width 26 height 14
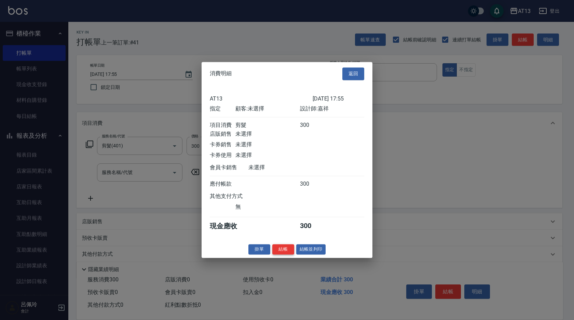
click at [283, 254] on button "結帳" at bounding box center [283, 249] width 22 height 11
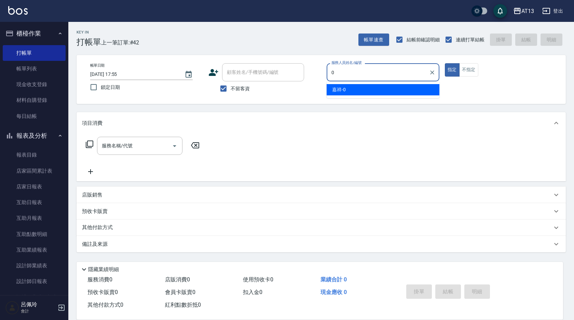
click at [374, 85] on div "嘉祥 -0" at bounding box center [383, 89] width 113 height 11
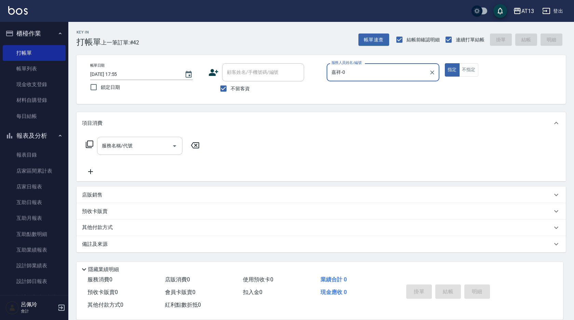
click at [154, 148] on input "服務名稱/代號" at bounding box center [134, 146] width 69 height 12
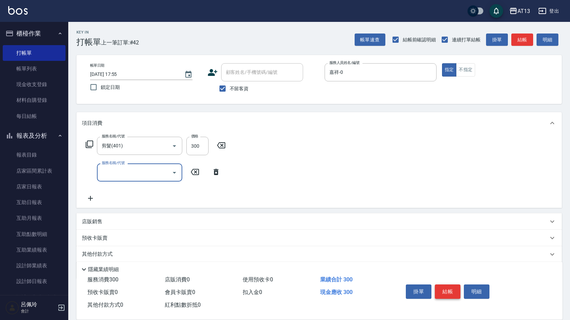
click at [455, 288] on button "結帳" at bounding box center [448, 291] width 26 height 14
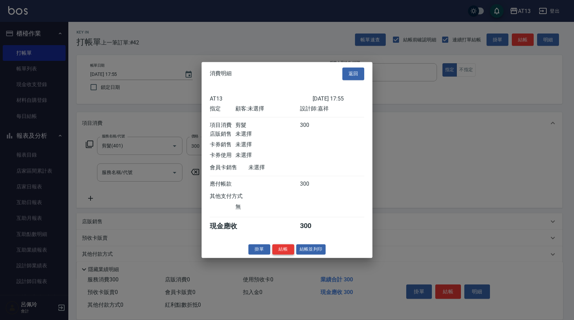
click at [291, 254] on button "結帳" at bounding box center [283, 249] width 22 height 11
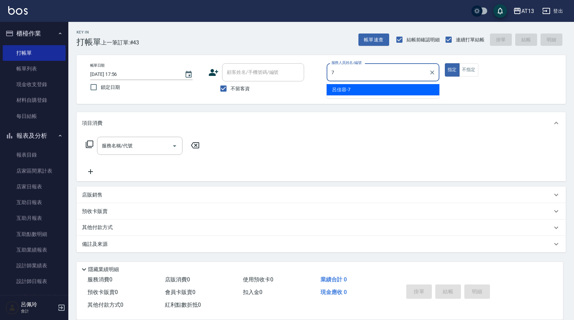
click at [368, 92] on div "[PERSON_NAME]-7" at bounding box center [383, 89] width 113 height 11
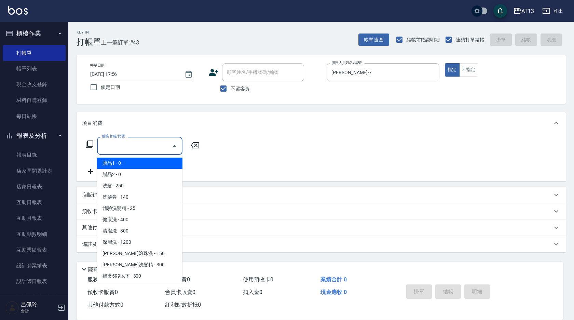
click at [138, 141] on input "服務名稱/代號" at bounding box center [134, 146] width 69 height 12
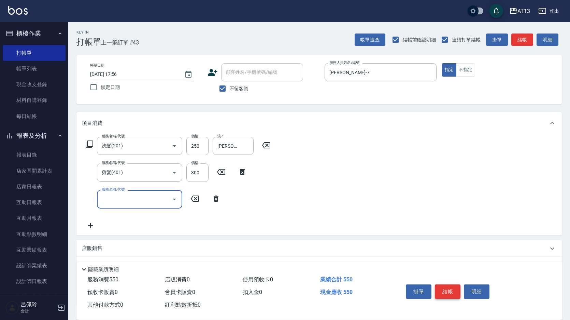
click at [448, 287] on button "結帳" at bounding box center [448, 291] width 26 height 14
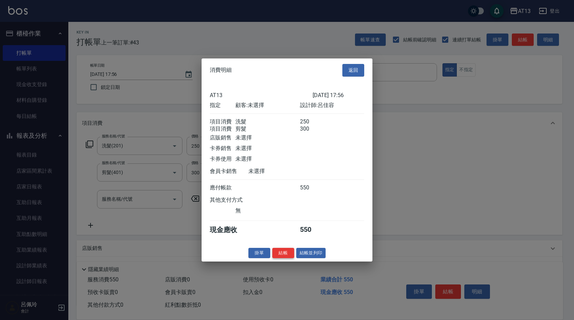
click at [288, 253] on button "結帳" at bounding box center [283, 252] width 22 height 11
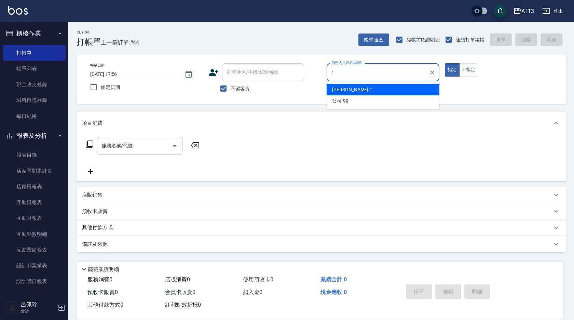
click at [426, 88] on div "[PERSON_NAME] -1" at bounding box center [383, 89] width 113 height 11
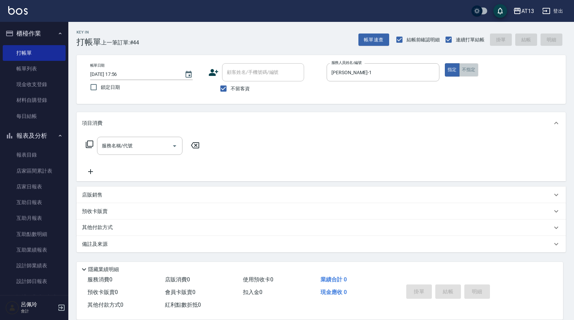
click at [473, 75] on button "不指定" at bounding box center [468, 69] width 19 height 13
click at [144, 141] on input "服務名稱/代號" at bounding box center [134, 146] width 69 height 12
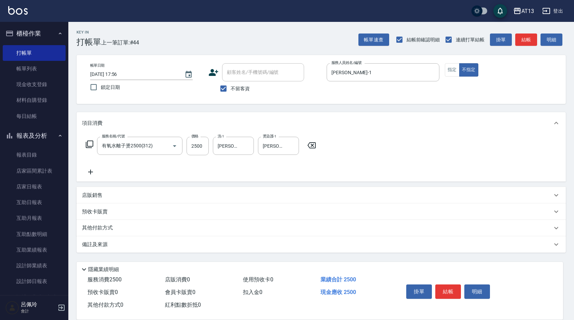
click at [99, 197] on p "店販銷售" at bounding box center [92, 195] width 20 height 7
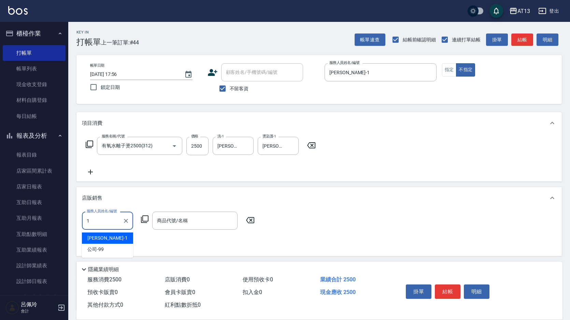
drag, startPoint x: 128, startPoint y: 235, endPoint x: 156, endPoint y: 237, distance: 27.7
click at [128, 236] on div "[PERSON_NAME] -1" at bounding box center [107, 237] width 51 height 11
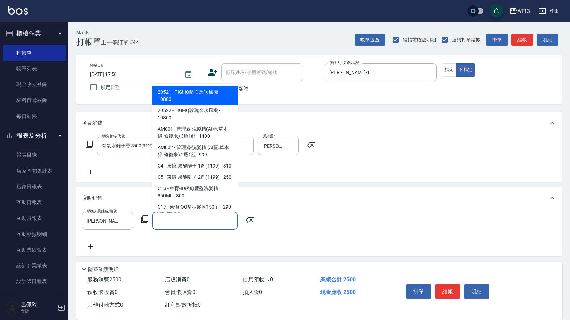
click at [198, 225] on input "商品代號/名稱" at bounding box center [194, 220] width 79 height 12
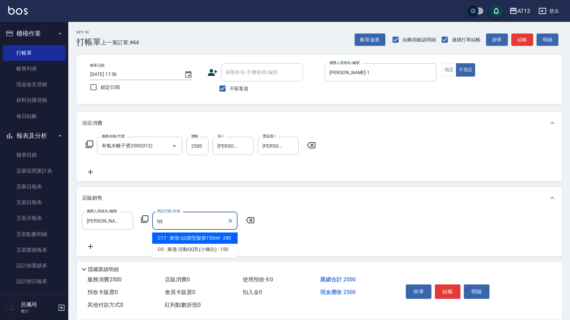
click at [217, 240] on span "C17 - 東憶-QQ塑型髮膜150ml - 290" at bounding box center [194, 237] width 85 height 11
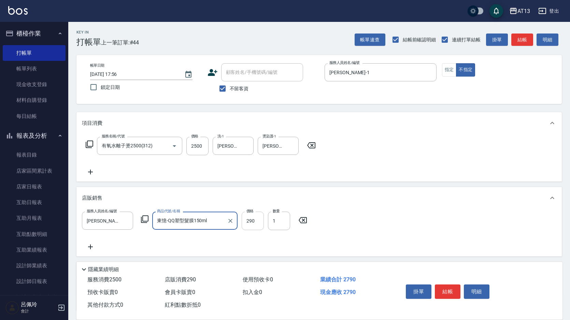
click at [252, 226] on input "290" at bounding box center [253, 220] width 22 height 18
click at [389, 161] on div "服務名稱/代號 有氧水離子燙2500(312) 服務名稱/代號 價格 2500 價格 洗-1 妤宸-29 洗-1 燙染護-1 妤宸-29 燙染護-1" at bounding box center [320, 157] width 486 height 47
click at [455, 290] on button "結帳" at bounding box center [448, 291] width 26 height 14
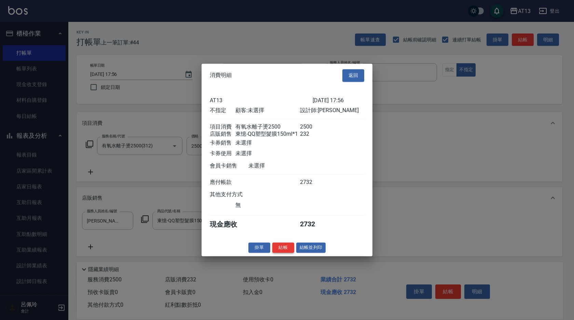
click at [285, 251] on button "結帳" at bounding box center [283, 247] width 22 height 11
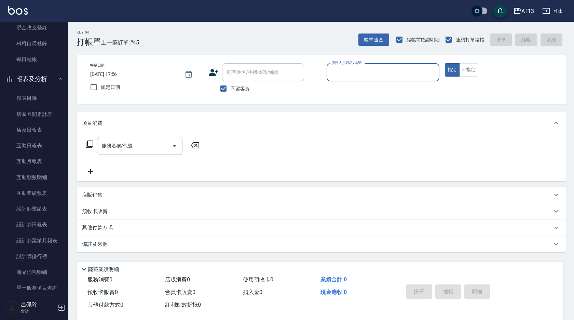
scroll to position [137, 0]
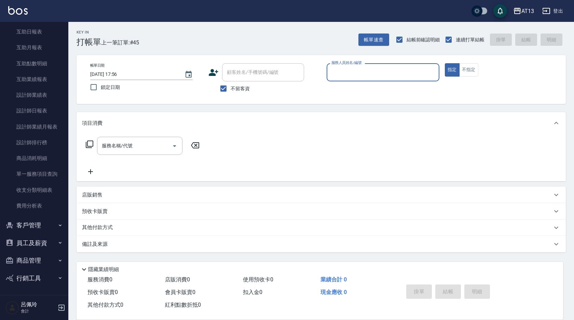
click at [41, 245] on button "員工及薪資" at bounding box center [34, 243] width 63 height 18
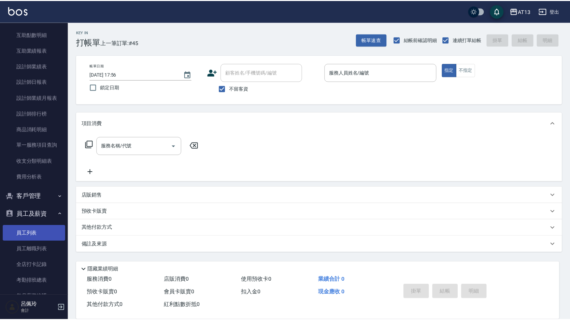
scroll to position [239, 0]
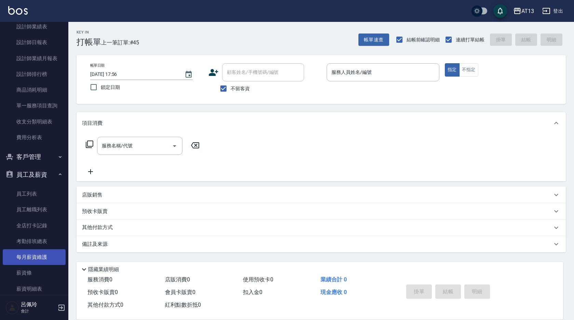
click at [41, 260] on link "每月薪資維護" at bounding box center [34, 257] width 63 height 16
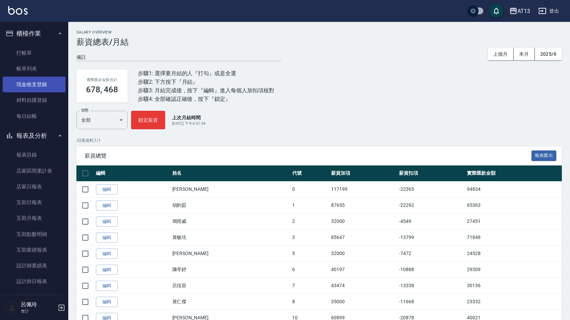
click at [38, 81] on link "現金收支登錄" at bounding box center [34, 85] width 63 height 16
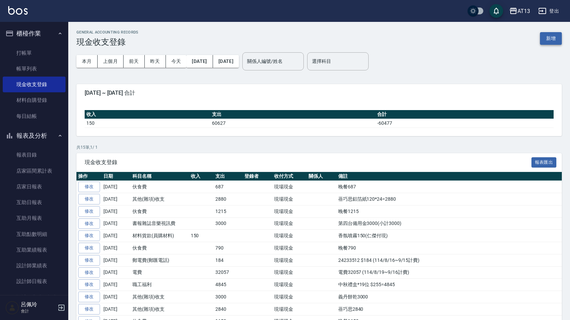
click at [549, 39] on button "新增" at bounding box center [551, 38] width 22 height 13
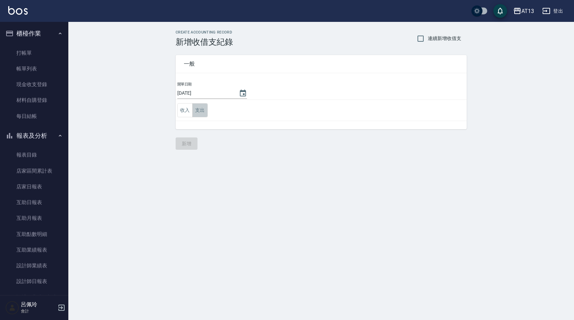
click at [202, 110] on button "支出" at bounding box center [199, 110] width 15 height 14
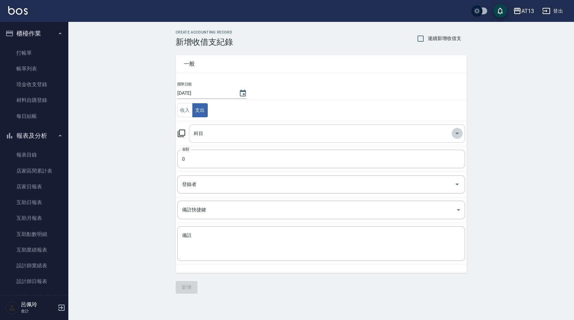
click at [460, 130] on icon "Open" at bounding box center [457, 133] width 8 height 8
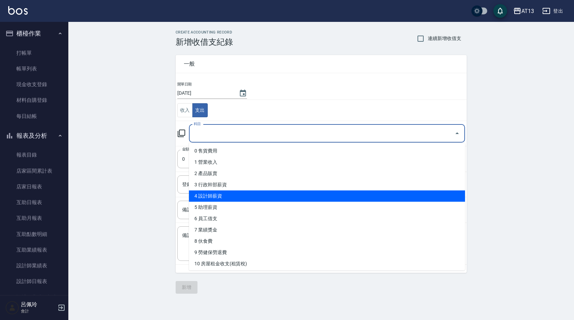
click at [330, 199] on li "4 設計師薪資" at bounding box center [327, 195] width 276 height 11
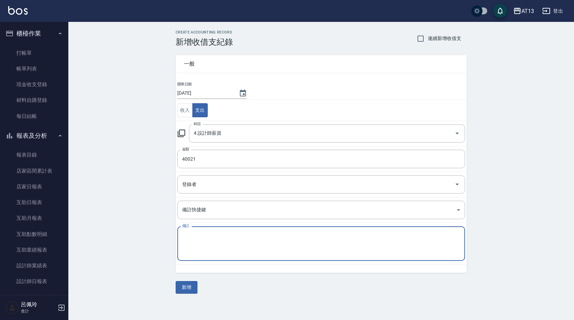
click at [209, 238] on textarea "備註" at bounding box center [321, 243] width 278 height 23
click at [294, 248] on textarea "[PERSON_NAME]9月薪資領現40021" at bounding box center [321, 243] width 278 height 23
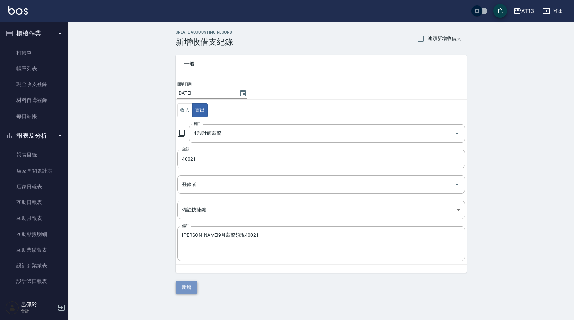
click at [181, 285] on button "新增" at bounding box center [187, 287] width 22 height 13
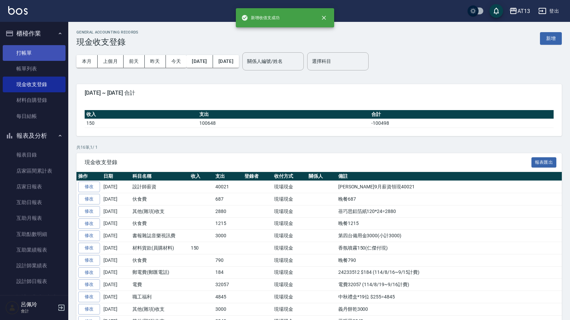
click at [29, 51] on link "打帳單" at bounding box center [34, 53] width 63 height 16
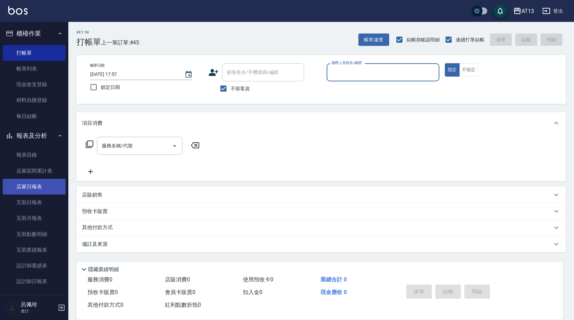
drag, startPoint x: 46, startPoint y: 185, endPoint x: 39, endPoint y: 178, distance: 9.4
click at [46, 185] on link "店家日報表" at bounding box center [34, 187] width 63 height 16
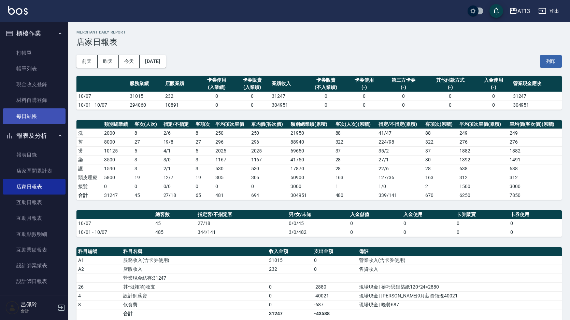
click at [11, 112] on link "每日結帳" at bounding box center [34, 116] width 63 height 16
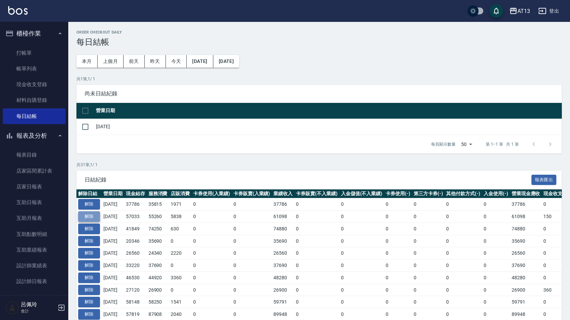
click at [90, 216] on button "解除" at bounding box center [89, 216] width 22 height 11
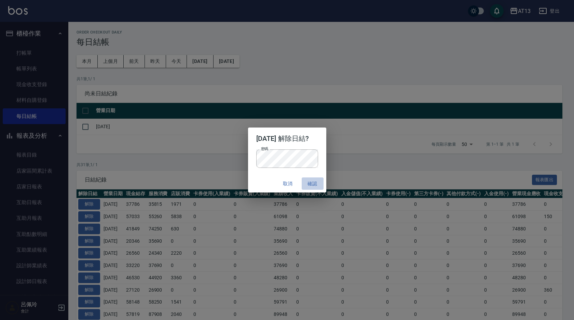
click at [318, 183] on button "確認" at bounding box center [313, 183] width 22 height 13
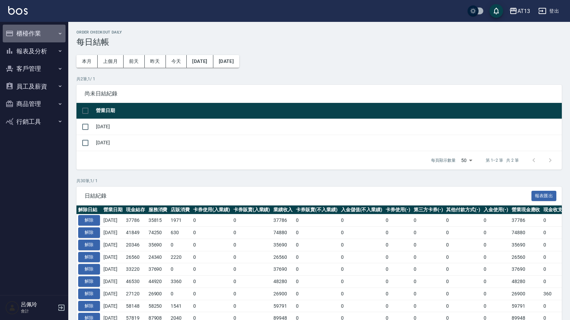
click at [34, 33] on button "櫃檯作業" at bounding box center [34, 34] width 63 height 18
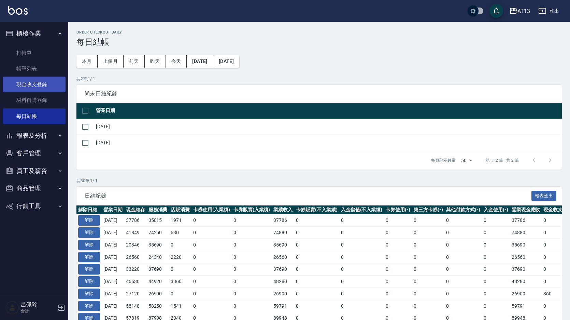
click at [49, 85] on link "現金收支登錄" at bounding box center [34, 85] width 63 height 16
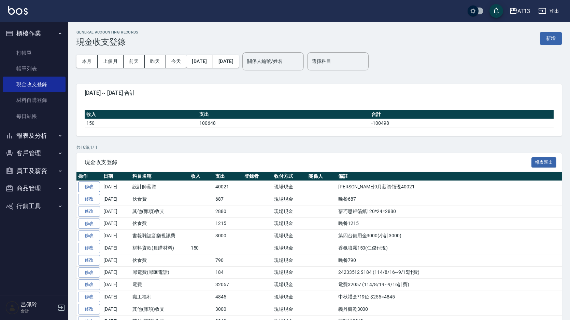
click at [95, 189] on link "修改" at bounding box center [89, 186] width 22 height 11
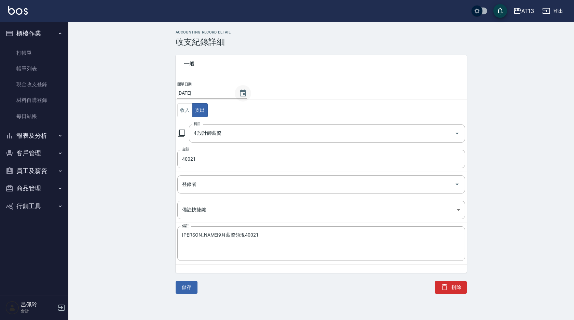
click at [241, 90] on icon "Choose date, selected date is 2025-10-07" at bounding box center [243, 92] width 6 height 7
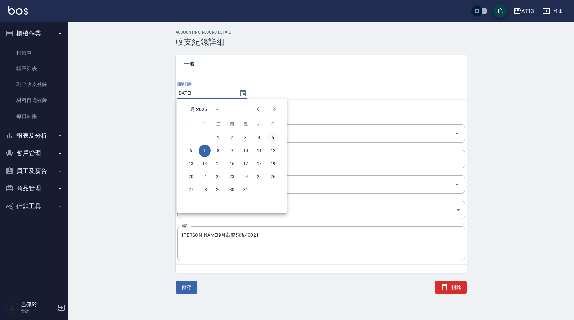
click at [274, 138] on button "5" at bounding box center [273, 138] width 12 height 12
type input "[DATE]"
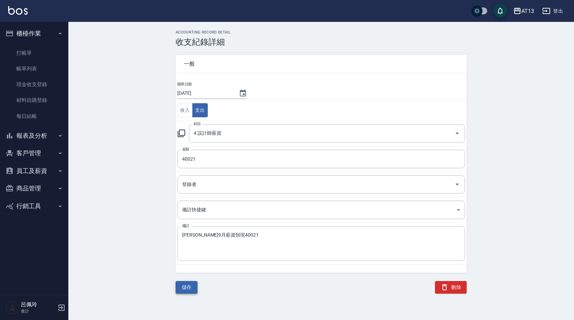
click at [190, 292] on button "儲存" at bounding box center [187, 287] width 22 height 13
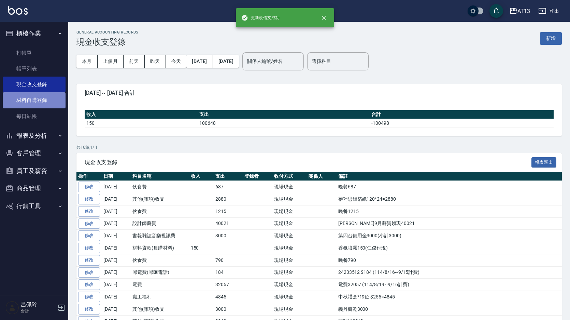
click at [25, 106] on link "材料自購登錄" at bounding box center [34, 100] width 63 height 16
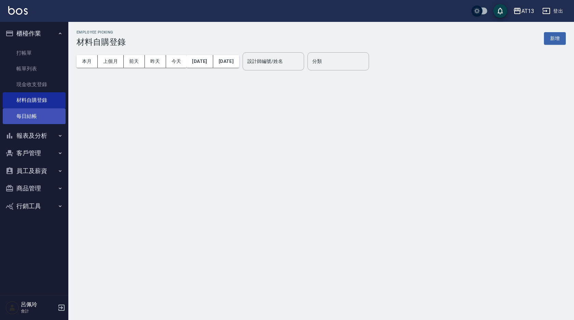
click at [32, 113] on link "每日結帳" at bounding box center [34, 116] width 63 height 16
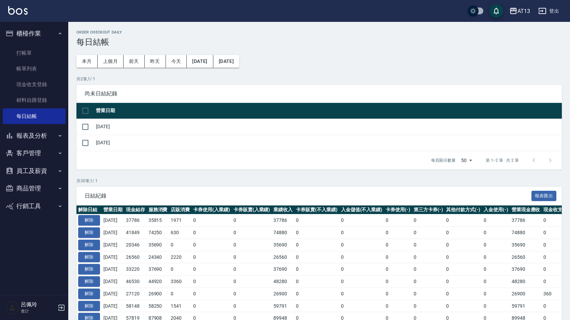
click at [83, 111] on input "checkbox" at bounding box center [85, 110] width 14 height 14
checkbox input "true"
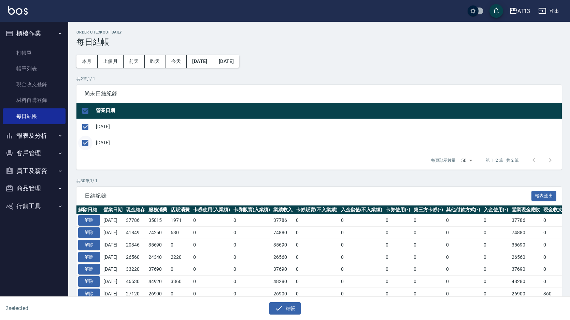
click at [85, 144] on input "checkbox" at bounding box center [85, 143] width 14 height 14
checkbox input "false"
click at [287, 306] on button "結帳" at bounding box center [285, 308] width 32 height 13
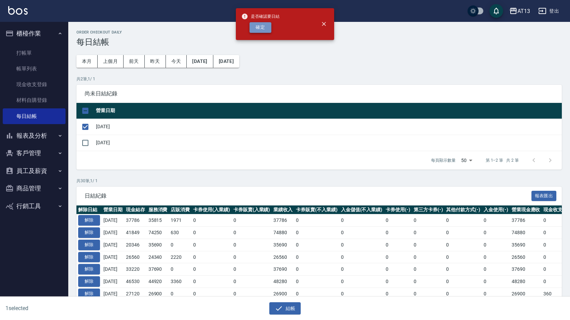
click at [265, 30] on button "確定" at bounding box center [261, 27] width 22 height 11
checkbox input "false"
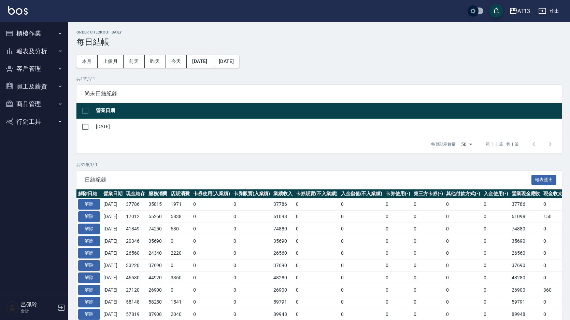
click at [30, 22] on div "AT13 登出" at bounding box center [285, 11] width 570 height 22
click at [33, 34] on button "櫃檯作業" at bounding box center [34, 34] width 63 height 18
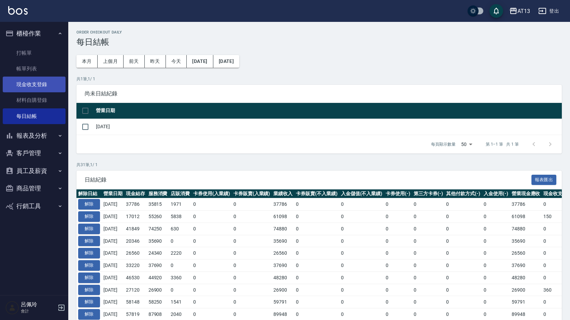
click at [46, 85] on link "現金收支登錄" at bounding box center [34, 85] width 63 height 16
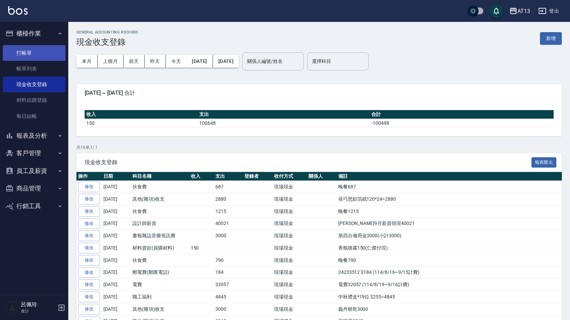
click at [31, 52] on link "打帳單" at bounding box center [34, 53] width 63 height 16
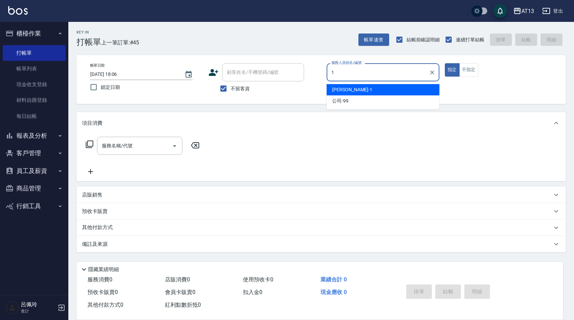
drag, startPoint x: 364, startPoint y: 91, endPoint x: 376, endPoint y: 86, distance: 12.6
click at [364, 91] on div "[PERSON_NAME] -1" at bounding box center [383, 89] width 113 height 11
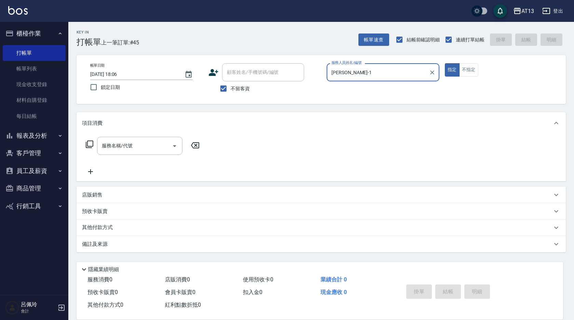
type input "[PERSON_NAME]-1"
click at [482, 67] on div "指定 不指定" at bounding box center [501, 69] width 113 height 13
click at [471, 69] on button "不指定" at bounding box center [468, 69] width 19 height 13
click at [166, 140] on input "服務名稱/代號" at bounding box center [134, 146] width 69 height 12
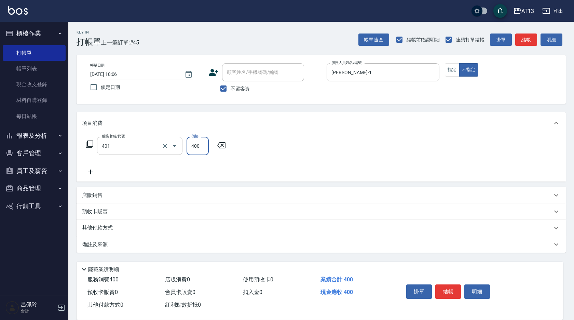
type input "剪髮(401)"
type input "200"
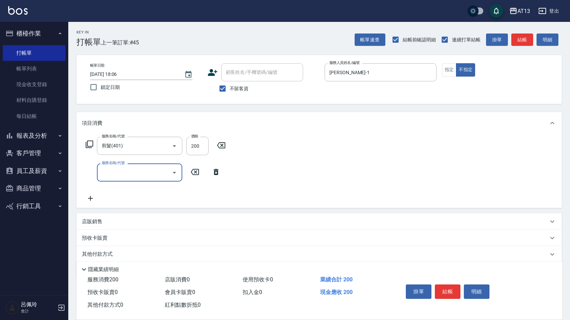
click at [411, 168] on div "服務名稱/代號 剪髮(401) 服務名稱/代號 價格 200 價格 服務名稱/代號 服務名稱/代號" at bounding box center [320, 171] width 486 height 74
click at [451, 285] on button "結帳" at bounding box center [448, 291] width 26 height 14
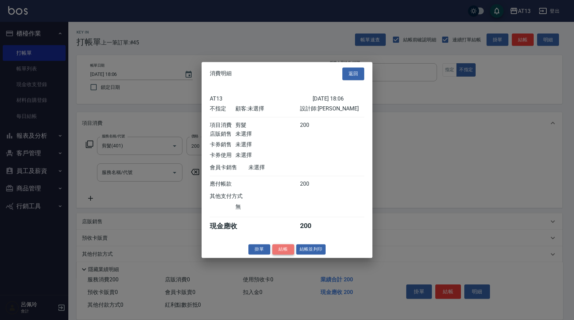
click at [290, 254] on button "結帳" at bounding box center [283, 249] width 22 height 11
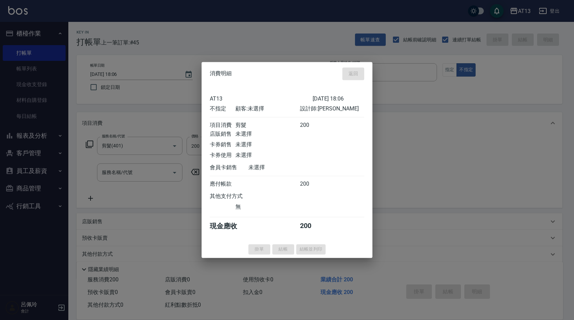
type input "2025/10/07 18:37"
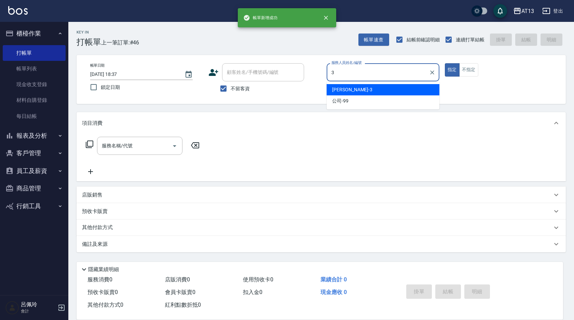
click at [377, 89] on div "[PERSON_NAME] -3" at bounding box center [383, 89] width 113 height 11
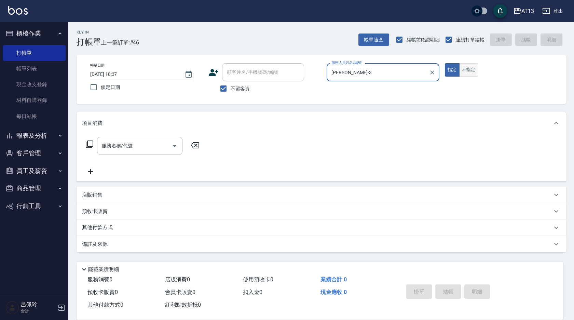
type input "[PERSON_NAME]-3"
click at [475, 68] on button "不指定" at bounding box center [468, 69] width 19 height 13
click at [166, 146] on input "服務名稱/代號" at bounding box center [134, 146] width 69 height 12
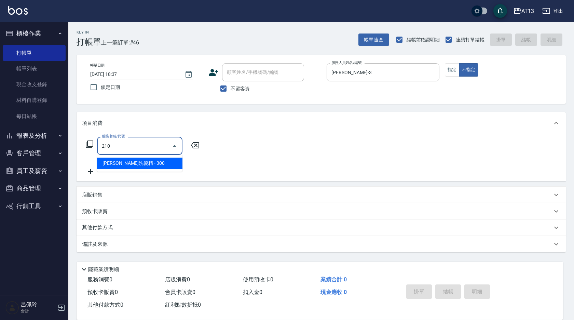
type input "[PERSON_NAME]洗髮精(210)"
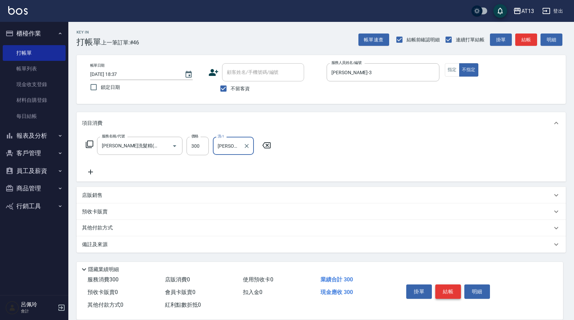
type input "[PERSON_NAME]-29"
click at [443, 291] on button "結帳" at bounding box center [448, 291] width 26 height 14
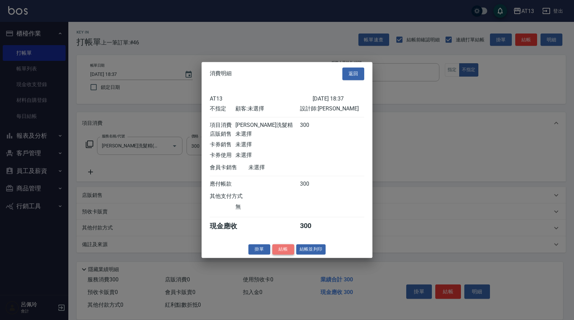
click at [289, 254] on button "結帳" at bounding box center [283, 249] width 22 height 11
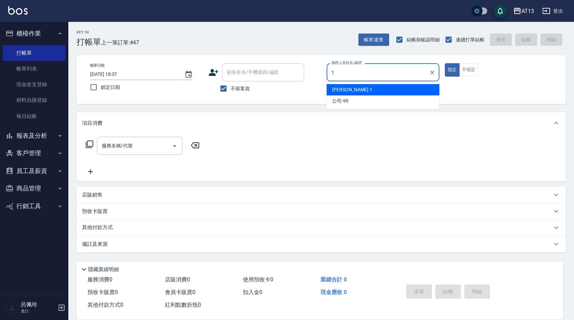
click at [387, 93] on div "[PERSON_NAME] -1" at bounding box center [383, 89] width 113 height 11
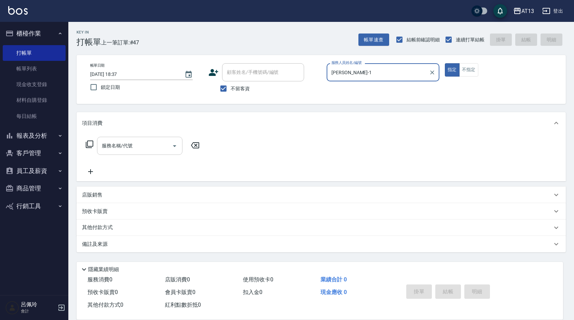
type input "[PERSON_NAME]-1"
click at [161, 150] on input "服務名稱/代號" at bounding box center [134, 146] width 69 height 12
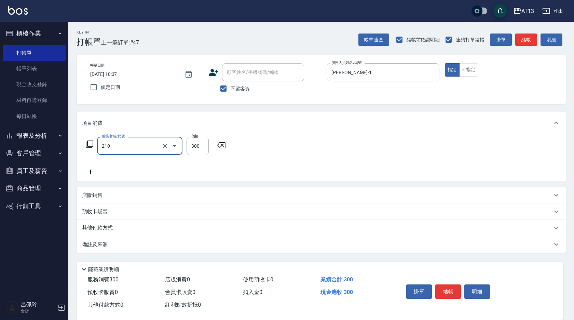
type input "[PERSON_NAME]洗髮精(210)"
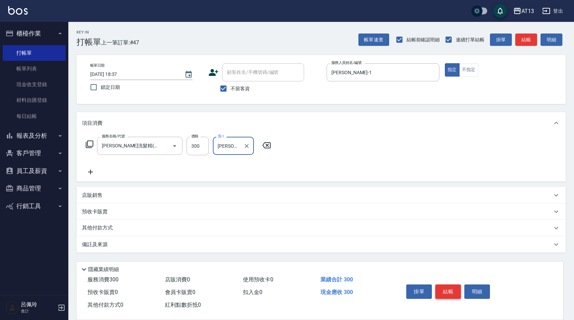
type input "[PERSON_NAME]-29"
click at [444, 284] on button "結帳" at bounding box center [448, 291] width 26 height 14
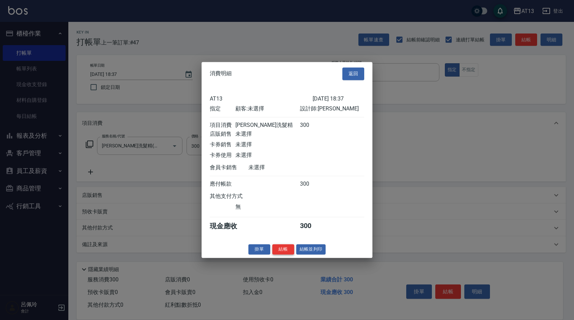
click at [288, 252] on button "結帳" at bounding box center [283, 249] width 22 height 11
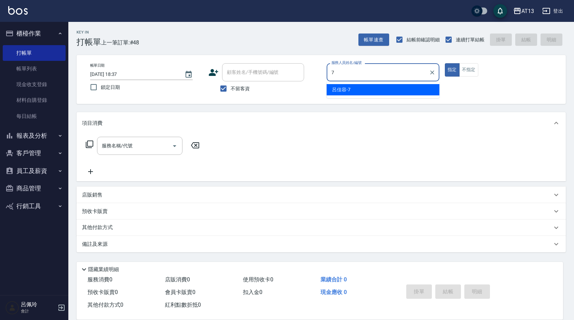
click at [355, 88] on div "[PERSON_NAME]-7" at bounding box center [383, 89] width 113 height 11
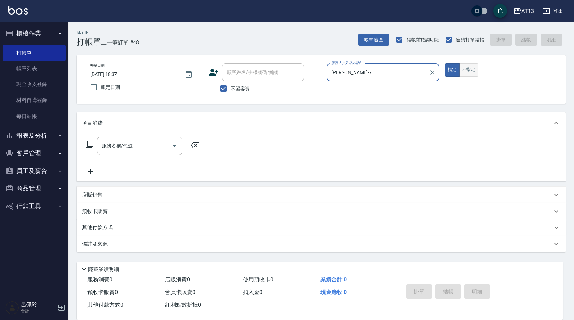
type input "[PERSON_NAME]-7"
click at [469, 69] on button "不指定" at bounding box center [468, 69] width 19 height 13
click at [141, 142] on input "服務名稱/代號" at bounding box center [134, 146] width 69 height 12
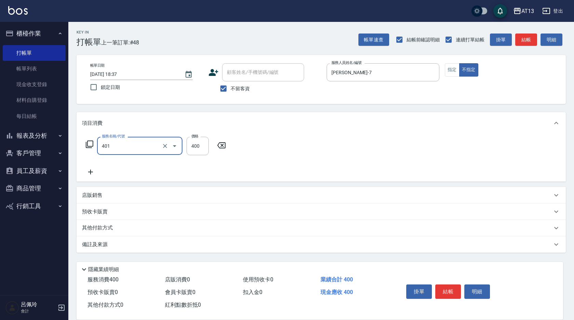
type input "剪髮(401)"
type input "150"
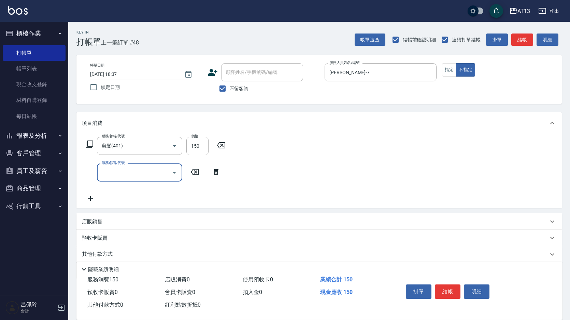
click at [312, 163] on div "服務名稱/代號 剪髮(401) 服務名稱/代號 價格 150 價格 服務名稱/代號 服務名稱/代號" at bounding box center [320, 171] width 486 height 74
click at [440, 294] on button "結帳" at bounding box center [448, 291] width 26 height 14
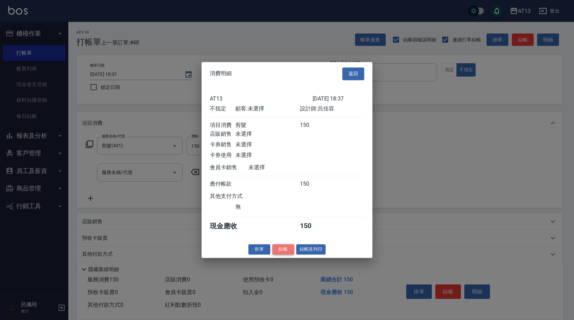
click at [279, 251] on button "結帳" at bounding box center [283, 249] width 22 height 11
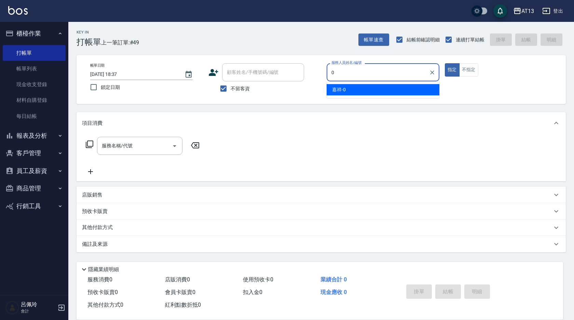
click at [429, 88] on div "嘉祥 -0" at bounding box center [383, 89] width 113 height 11
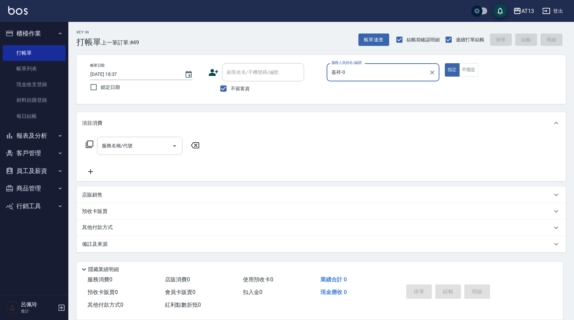
type input "嘉祥-0"
click at [158, 143] on input "服務名稱/代號" at bounding box center [134, 146] width 69 height 12
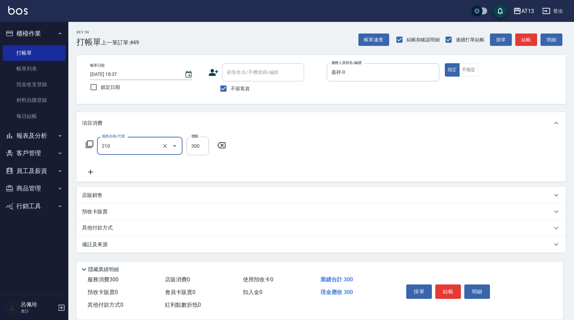
type input "[PERSON_NAME]洗髮精(210)"
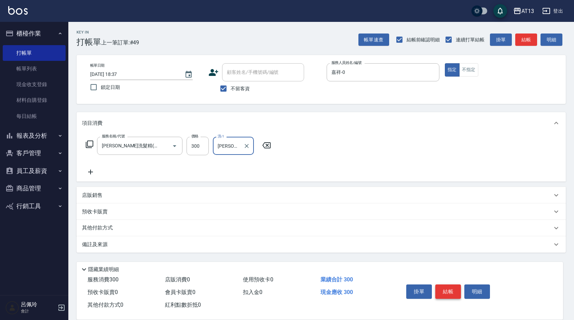
type input "[PERSON_NAME]-24"
click at [436, 292] on button "結帳" at bounding box center [448, 291] width 26 height 14
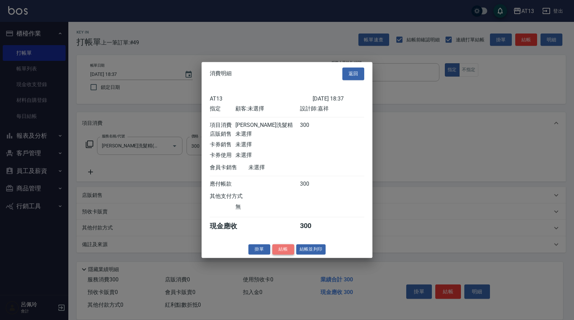
click at [284, 254] on button "結帳" at bounding box center [283, 249] width 22 height 11
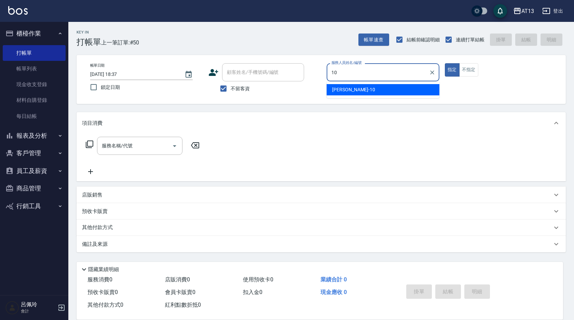
click at [347, 85] on div "[PERSON_NAME] -10" at bounding box center [383, 89] width 113 height 11
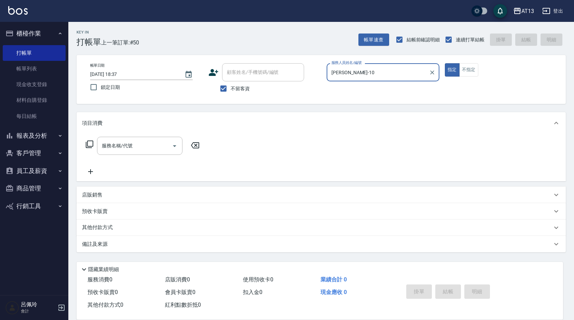
type input "[PERSON_NAME]-10"
click at [143, 135] on div "服務名稱/代號 服務名稱/代號" at bounding box center [321, 157] width 489 height 47
click at [140, 146] on input "服務名稱/代號" at bounding box center [134, 146] width 69 height 12
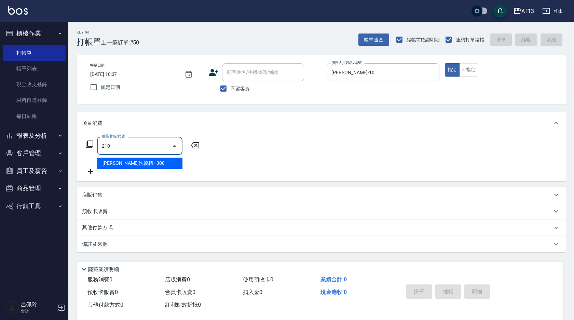
type input "[PERSON_NAME]洗髮精(210)"
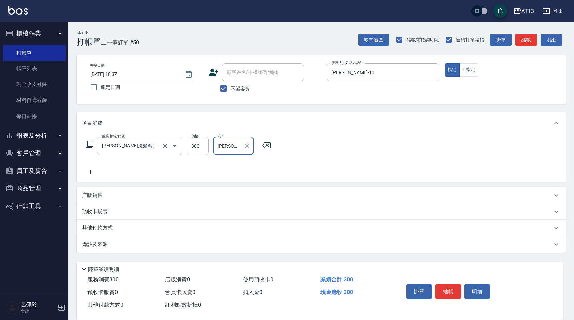
type input "[PERSON_NAME]-11"
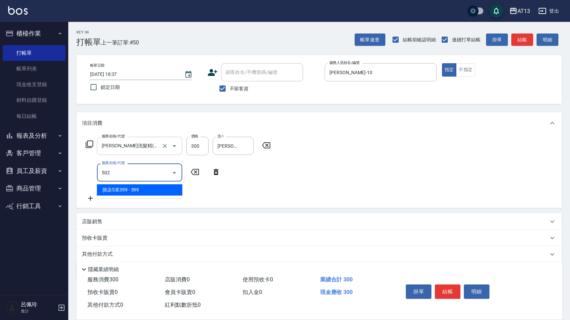
type input "挑染5束399(502)"
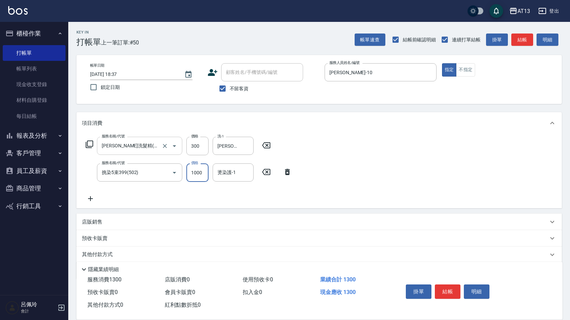
type input "1000"
type input "[PERSON_NAME]-11"
click at [448, 289] on button "結帳" at bounding box center [448, 291] width 26 height 14
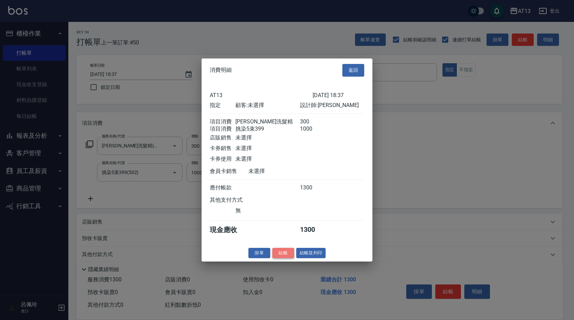
click at [287, 258] on button "結帳" at bounding box center [283, 252] width 22 height 11
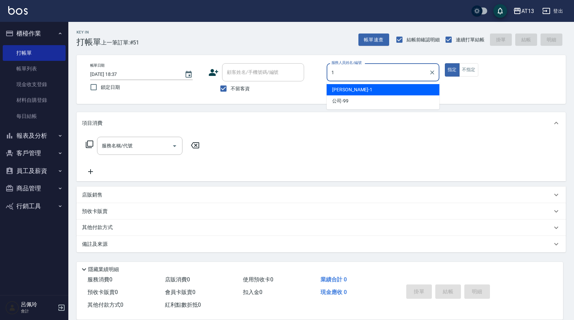
click at [351, 91] on div "[PERSON_NAME] -1" at bounding box center [383, 89] width 113 height 11
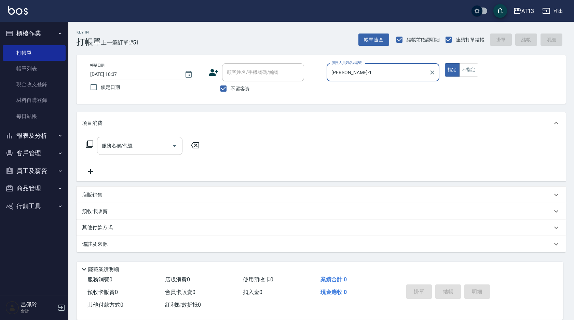
type input "[PERSON_NAME]-1"
click at [140, 144] on input "服務名稱/代號" at bounding box center [134, 146] width 69 height 12
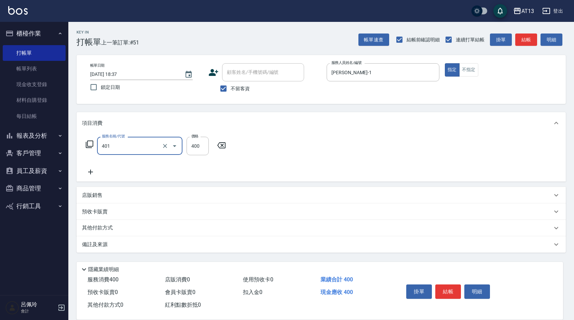
type input "剪髮(401)"
type input "300"
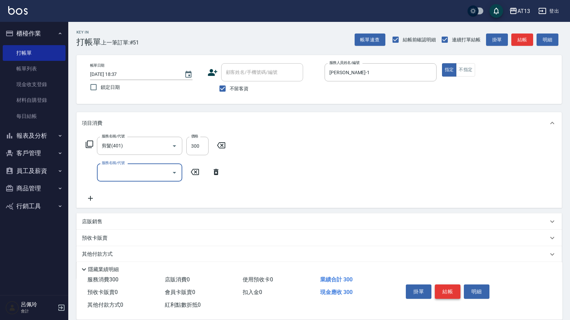
click at [444, 285] on button "結帳" at bounding box center [448, 291] width 26 height 14
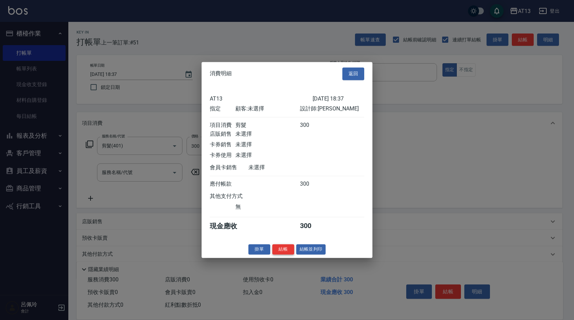
click at [292, 252] on button "結帳" at bounding box center [283, 249] width 22 height 11
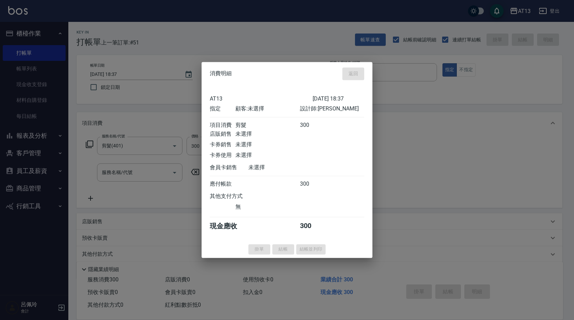
type input "2025/10/07 18:38"
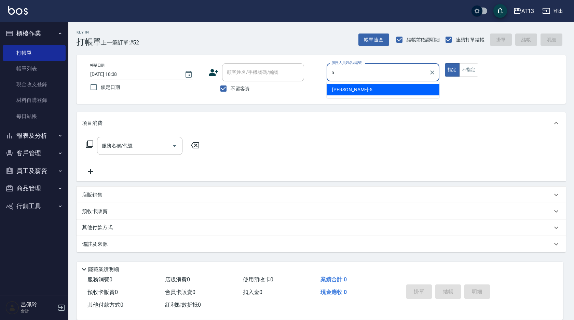
click at [370, 92] on div "[PERSON_NAME] -5" at bounding box center [383, 89] width 113 height 11
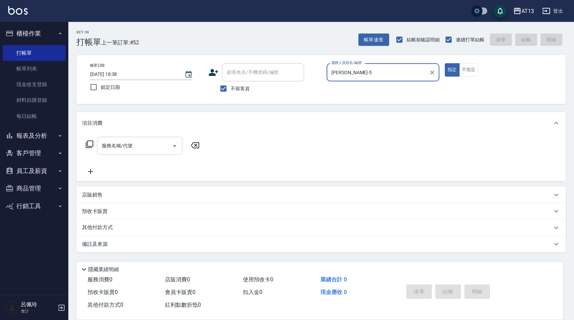
type input "[PERSON_NAME]-5"
click at [149, 146] on input "服務名稱/代號" at bounding box center [134, 146] width 69 height 12
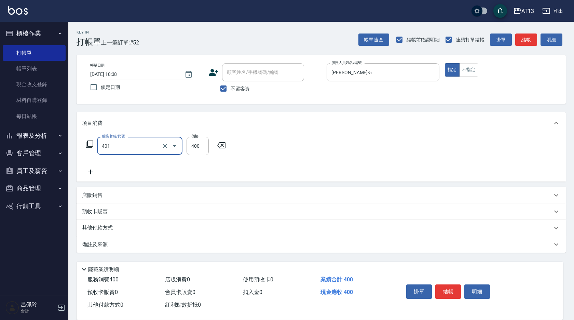
type input "剪髮(401)"
type input "150"
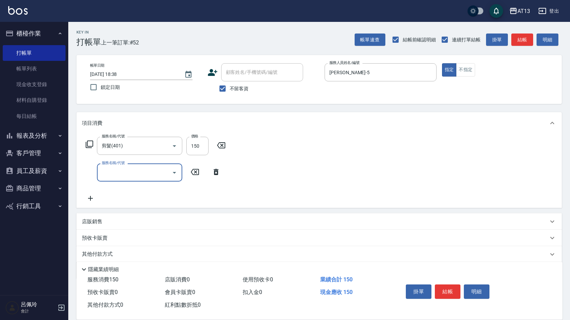
drag, startPoint x: 405, startPoint y: 153, endPoint x: 409, endPoint y: 177, distance: 24.1
click at [405, 154] on div "服務名稱/代號 剪髮(401) 服務名稱/代號 價格 150 價格 服務名稱/代號 服務名稱/代號" at bounding box center [320, 171] width 486 height 74
click at [444, 284] on button "結帳" at bounding box center [448, 291] width 26 height 14
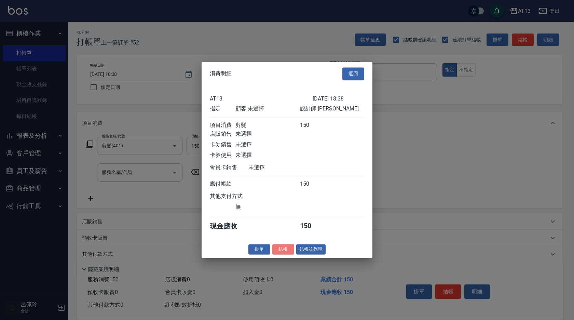
drag, startPoint x: 286, startPoint y: 252, endPoint x: 281, endPoint y: 253, distance: 5.0
click at [286, 252] on button "結帳" at bounding box center [283, 249] width 22 height 11
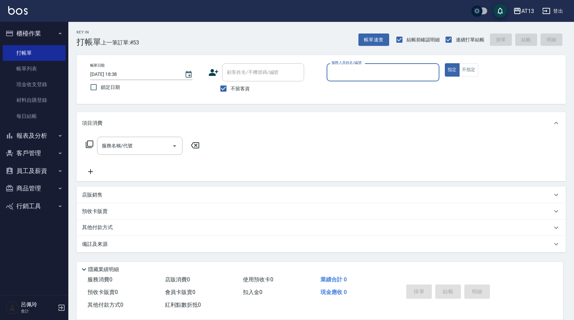
click at [280, 253] on div "Key In 打帳單 上一筆訂單:#53 帳單速查 結帳前確認明細 連續打單結帳 掛單 結帳 明細 帳單日期 2025/10/07 18:38 鎖定日期 顧客…" at bounding box center [321, 170] width 506 height 296
click at [354, 78] on input "服務人員姓名/編號" at bounding box center [383, 72] width 107 height 12
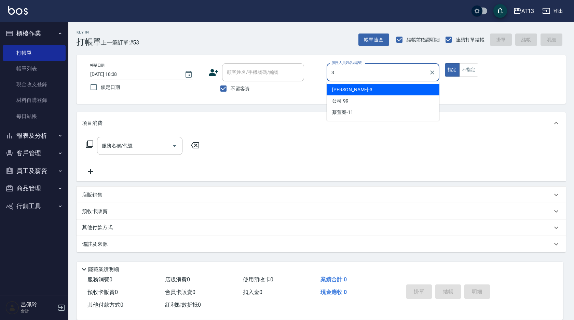
click at [354, 88] on div "[PERSON_NAME] -3" at bounding box center [383, 89] width 113 height 11
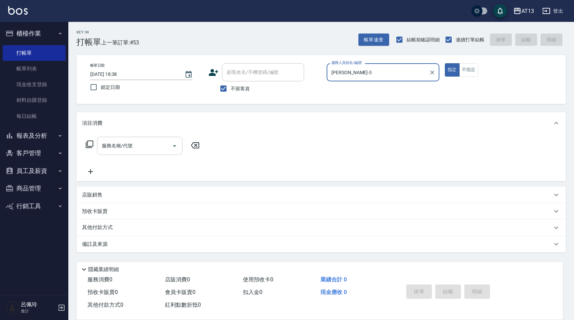
type input "[PERSON_NAME]-3"
click at [159, 149] on input "服務名稱/代號" at bounding box center [134, 146] width 69 height 12
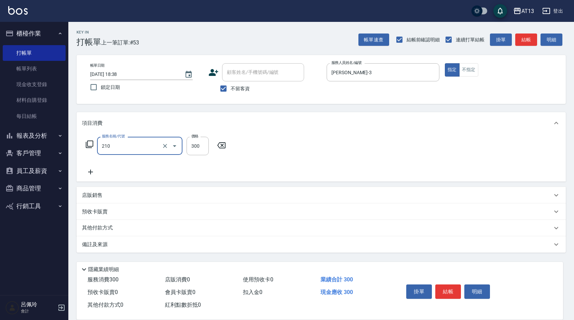
type input "[PERSON_NAME]洗髮精(210)"
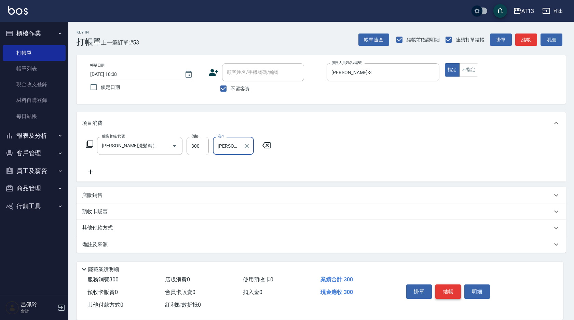
type input "[PERSON_NAME]-29"
click at [443, 292] on button "結帳" at bounding box center [448, 291] width 26 height 14
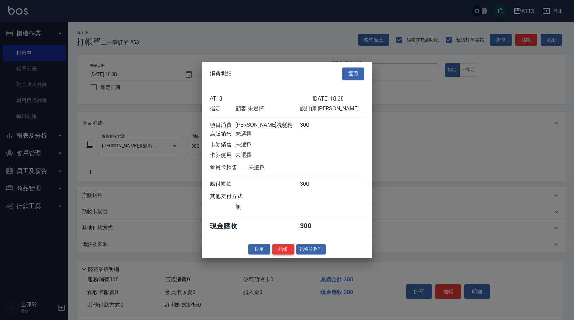
click at [292, 254] on button "結帳" at bounding box center [283, 249] width 22 height 11
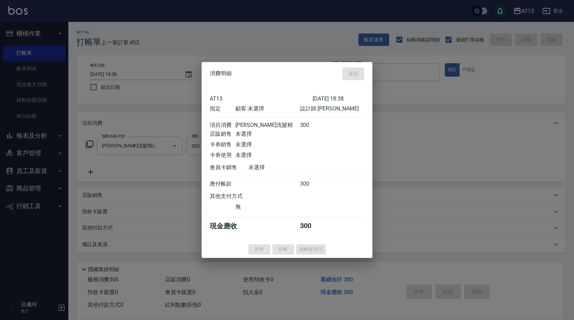
type input "2025/10/07 18:42"
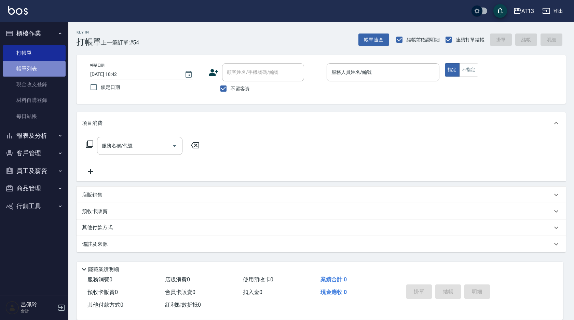
click at [20, 67] on link "帳單列表" at bounding box center [34, 69] width 63 height 16
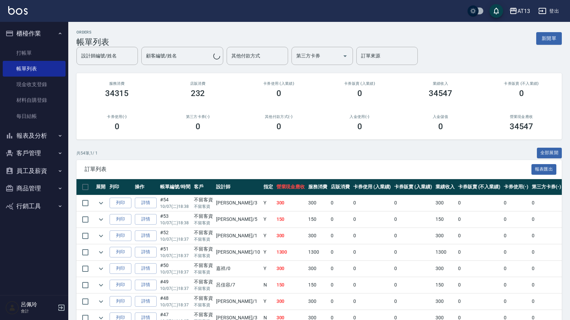
click at [17, 54] on link "打帳單" at bounding box center [34, 53] width 63 height 16
